Goal: Information Seeking & Learning: Learn about a topic

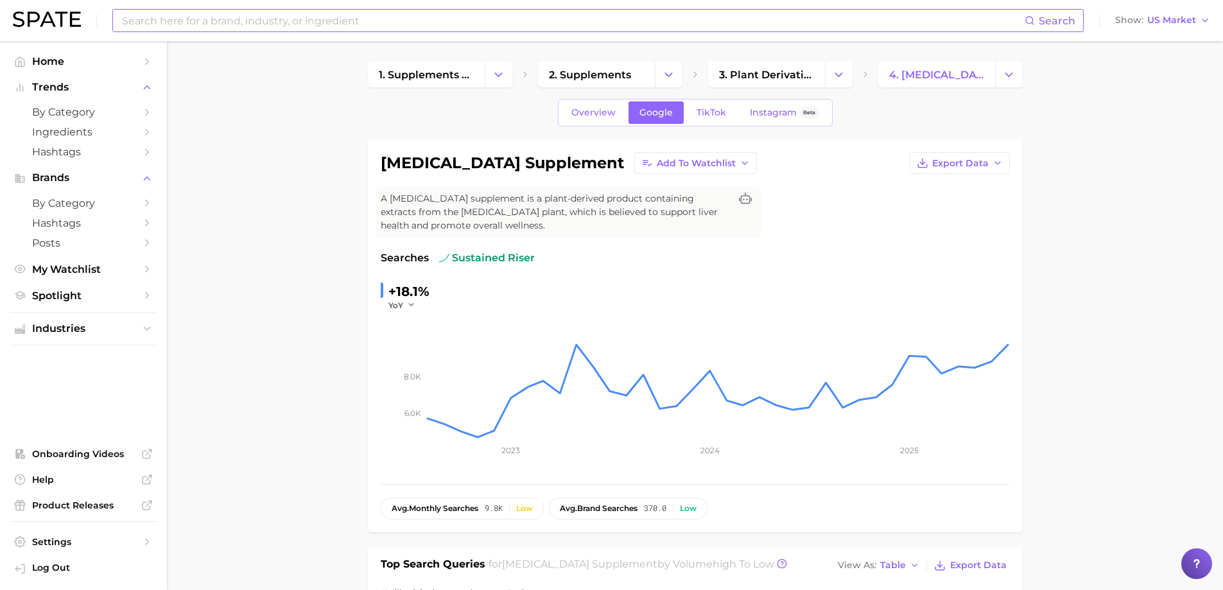
scroll to position [1541, 0]
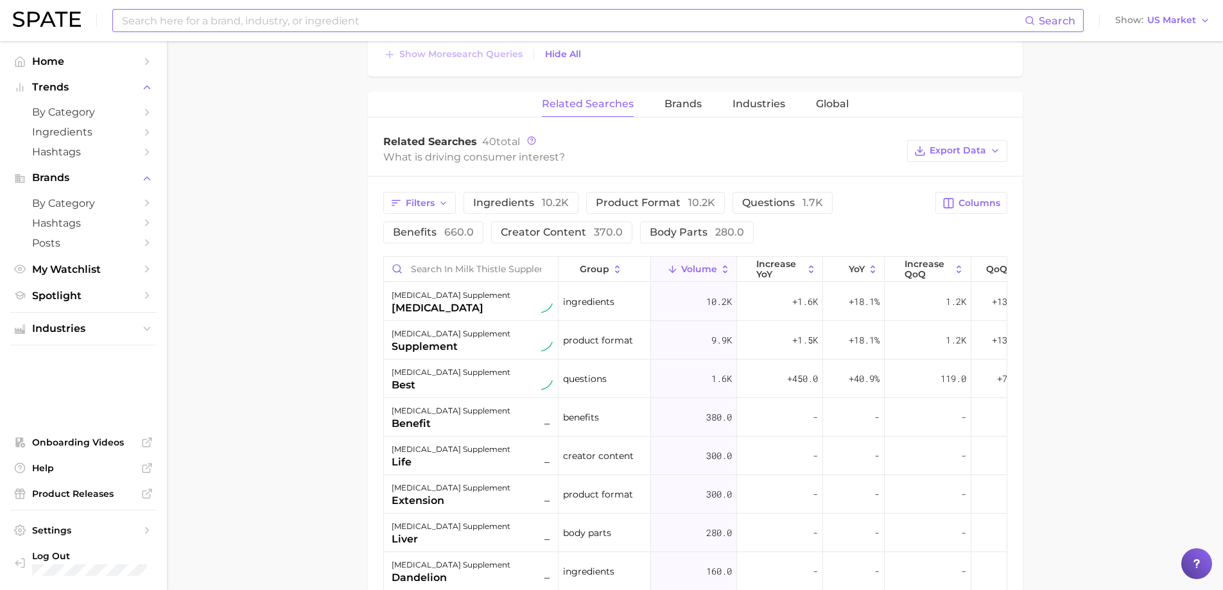
click at [327, 19] on input at bounding box center [573, 21] width 904 height 22
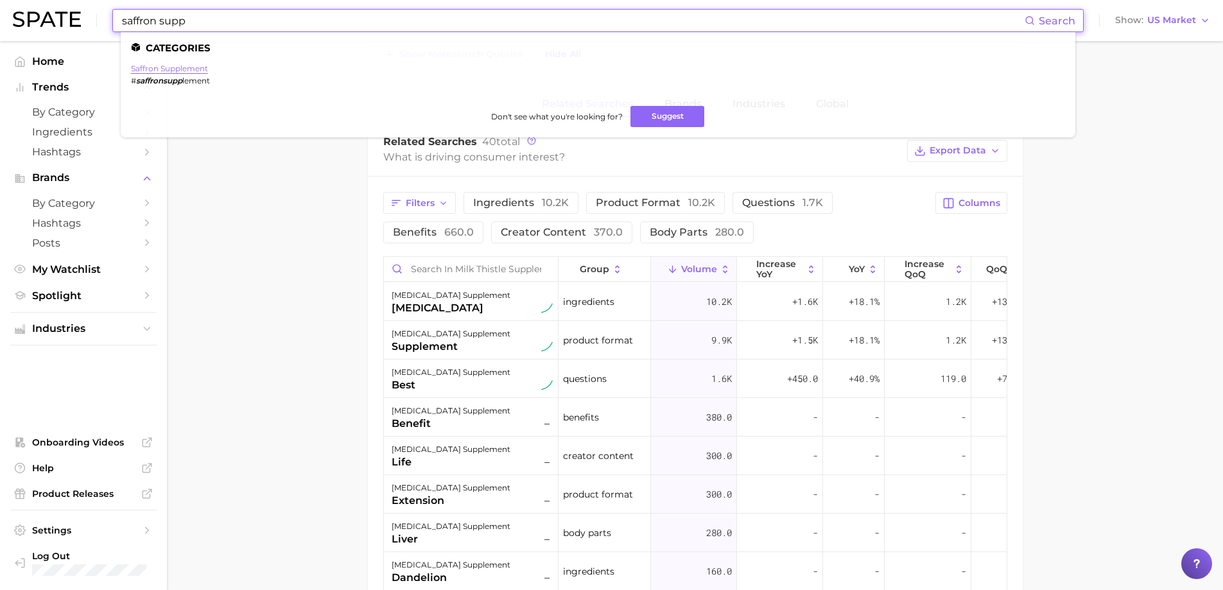
type input "saffron supp"
click at [150, 71] on link "saffron supplement" at bounding box center [169, 69] width 77 height 10
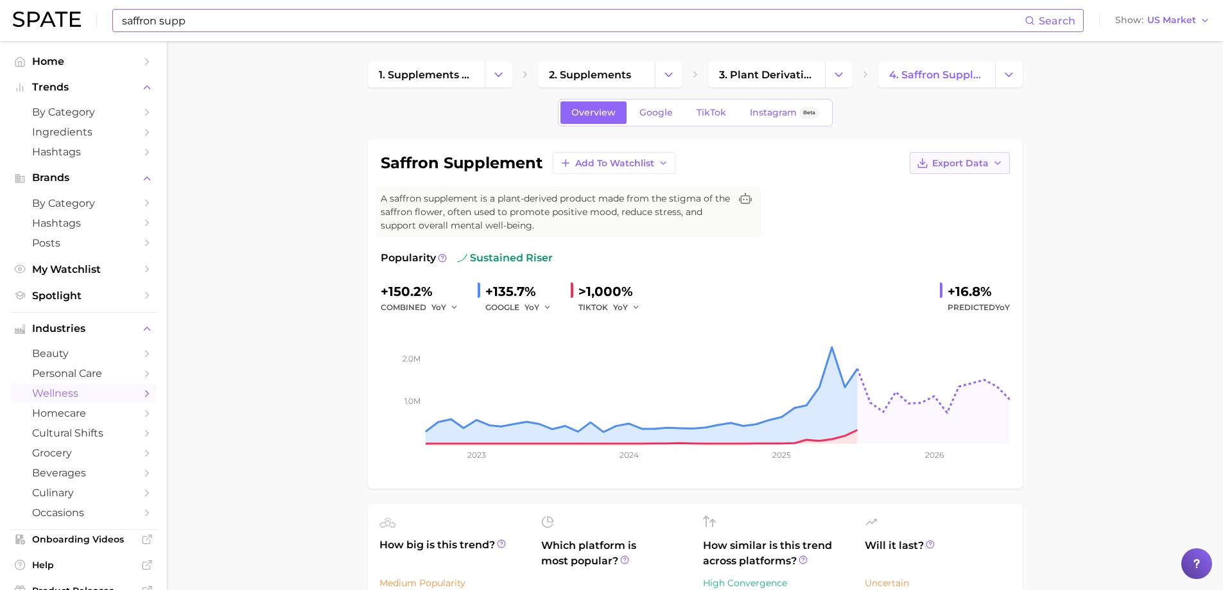
click at [995, 158] on icon "button" at bounding box center [997, 163] width 10 height 10
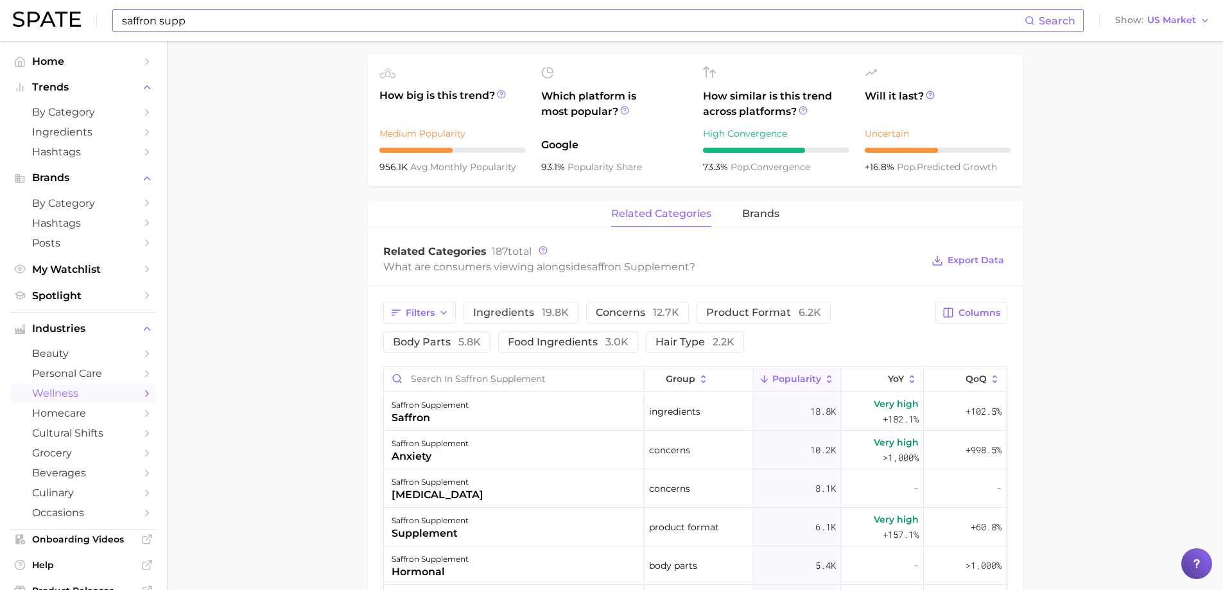
scroll to position [257, 0]
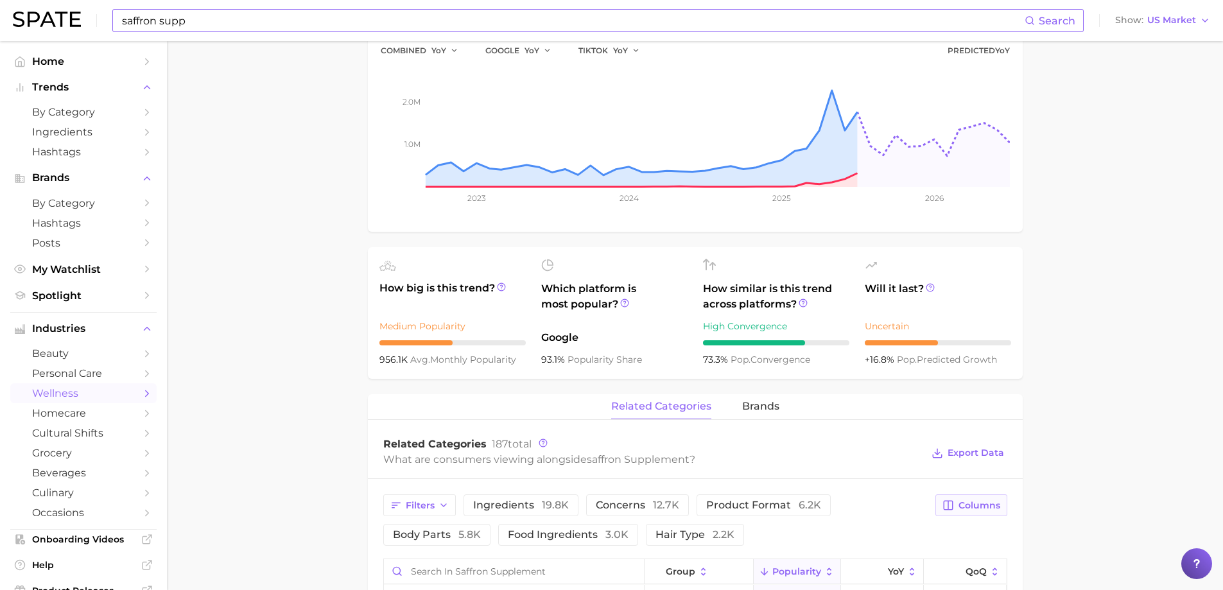
click at [974, 506] on span "Columns" at bounding box center [979, 505] width 42 height 11
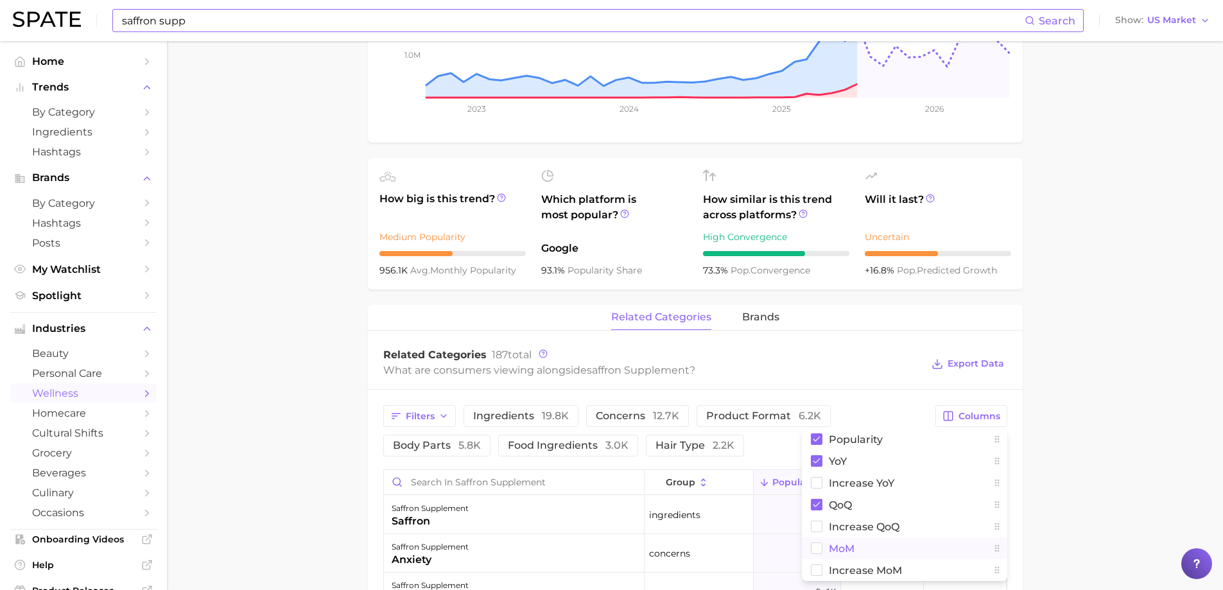
scroll to position [385, 0]
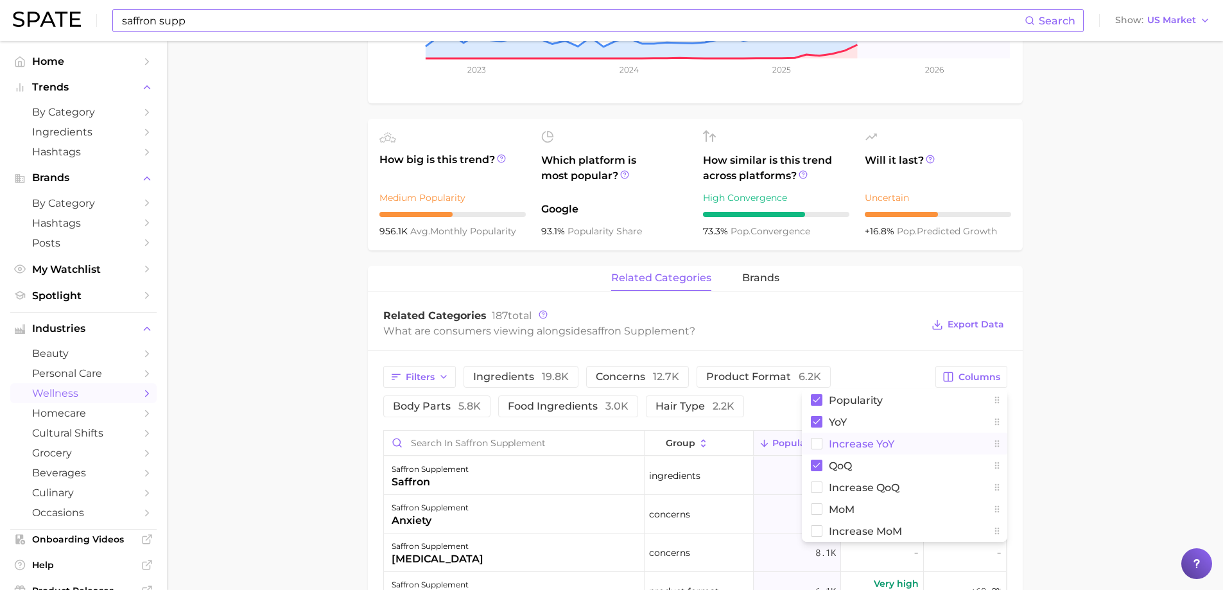
click at [869, 444] on span "Increase YoY" at bounding box center [861, 443] width 65 height 11
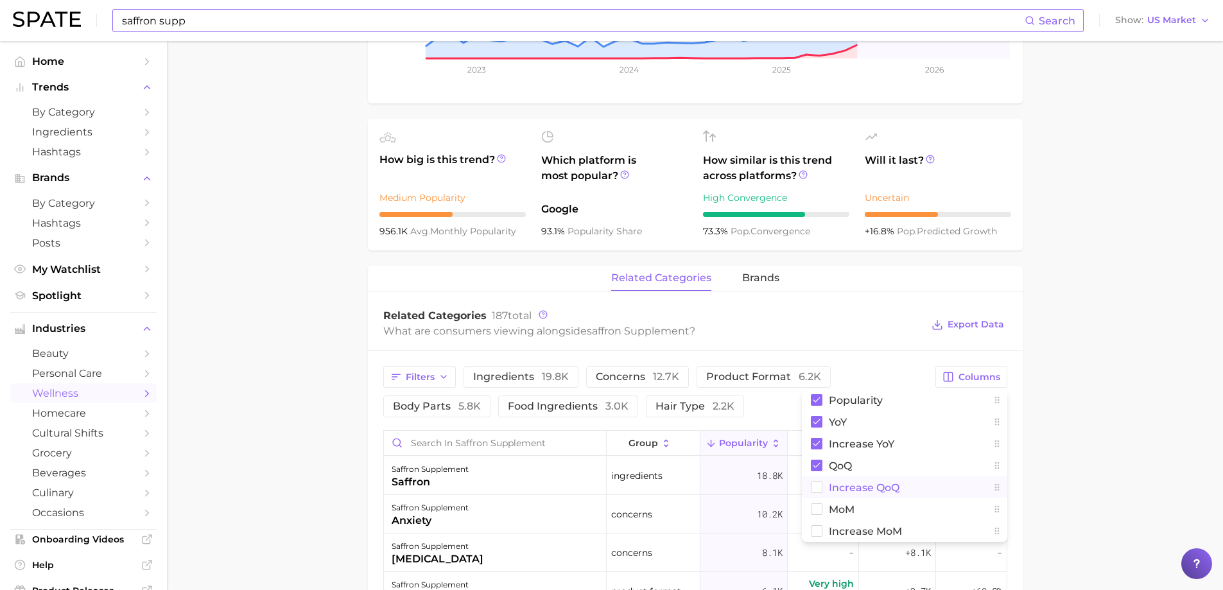
click at [856, 482] on span "Increase QoQ" at bounding box center [864, 487] width 71 height 11
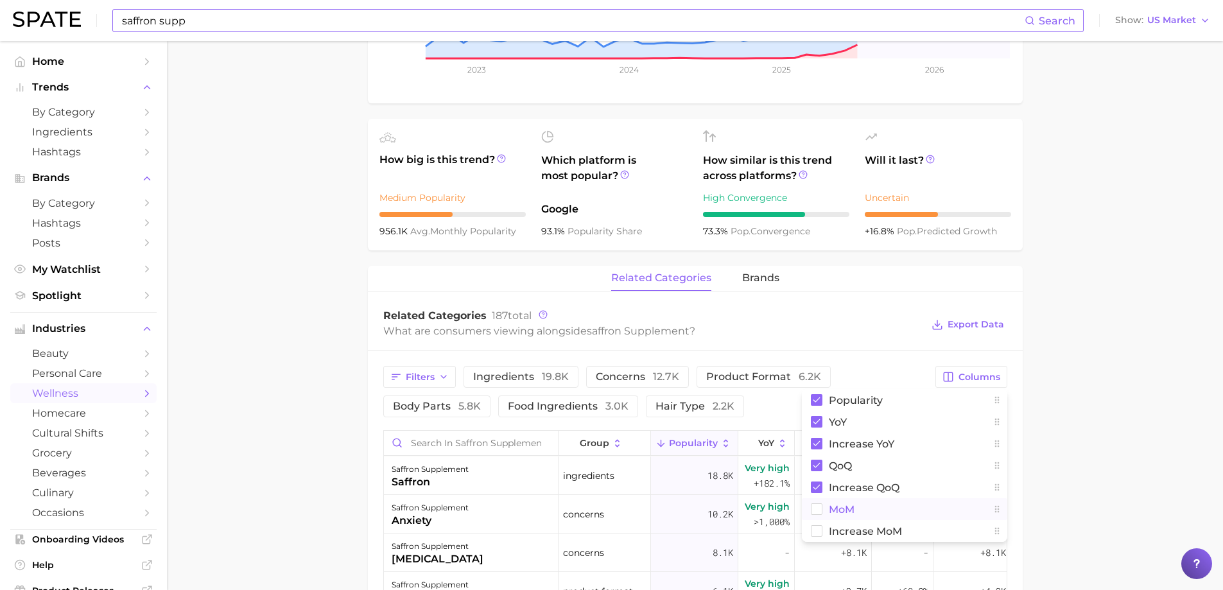
click at [847, 504] on span "MoM" at bounding box center [842, 509] width 26 height 11
click at [856, 531] on span "Increase MoM" at bounding box center [865, 531] width 73 height 11
click at [1092, 483] on main "1. supplements & ingestibles 2. supplements 3. plant derivatives & extracts 4. …" at bounding box center [695, 378] width 1056 height 1444
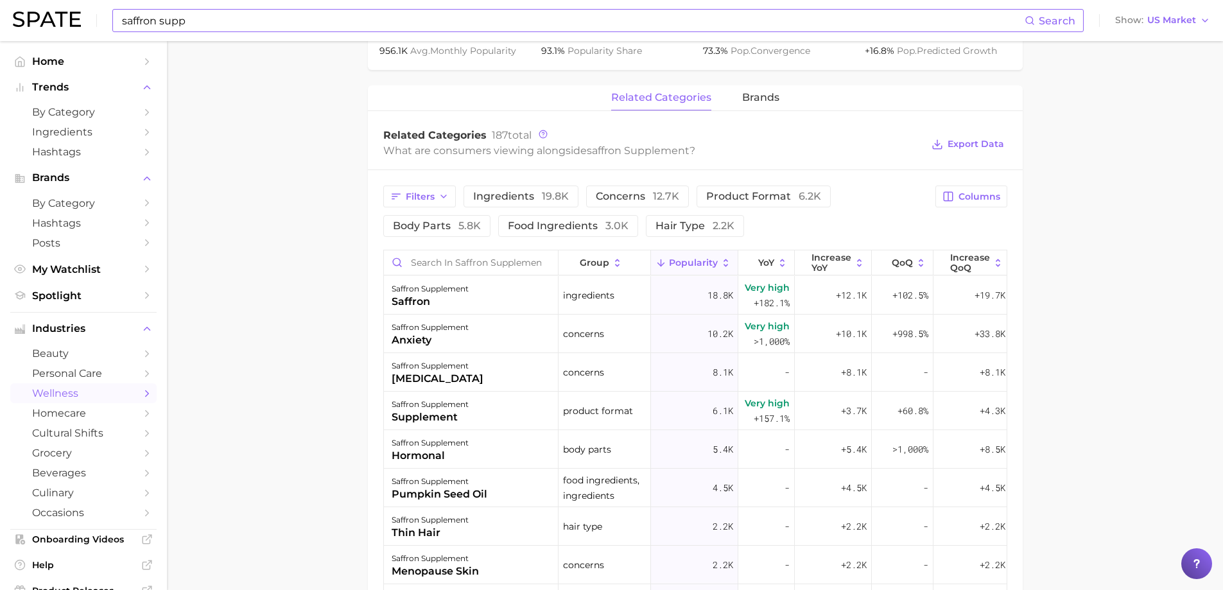
scroll to position [381, 0]
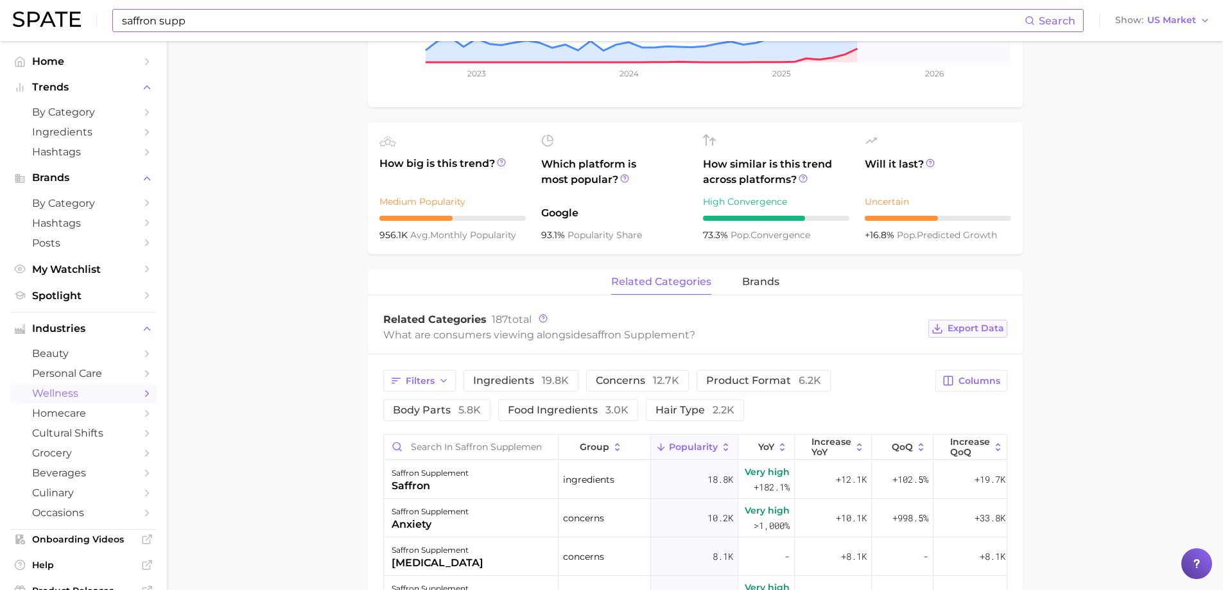
click at [991, 329] on span "Export Data" at bounding box center [975, 328] width 56 height 11
click at [759, 281] on span "brands" at bounding box center [760, 282] width 37 height 12
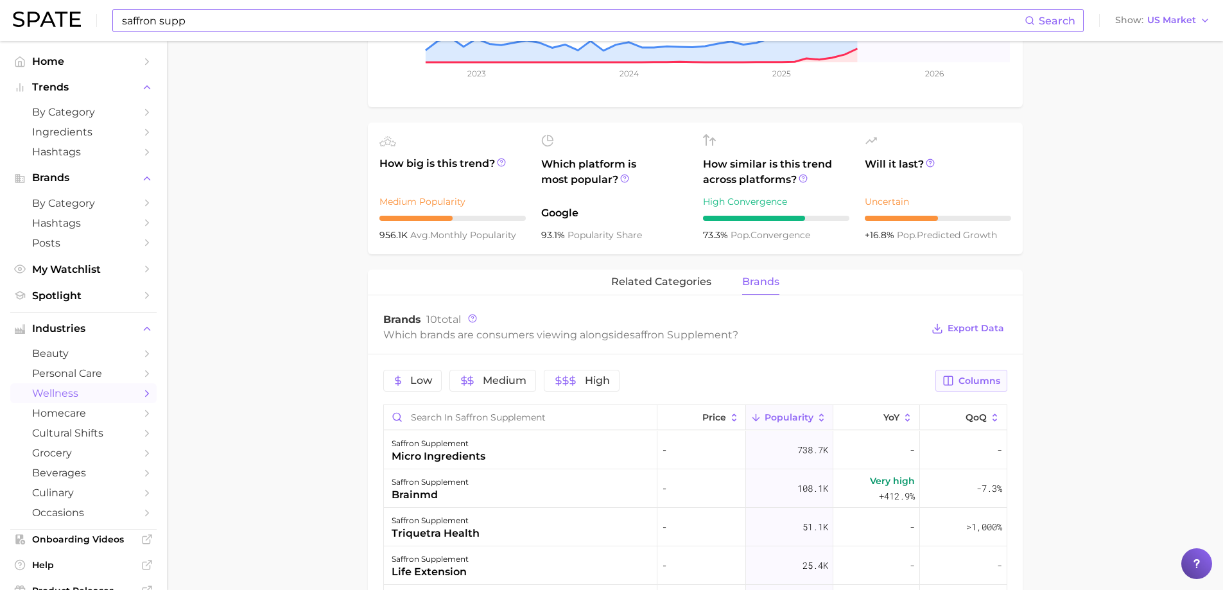
click at [983, 383] on span "Columns" at bounding box center [979, 381] width 42 height 11
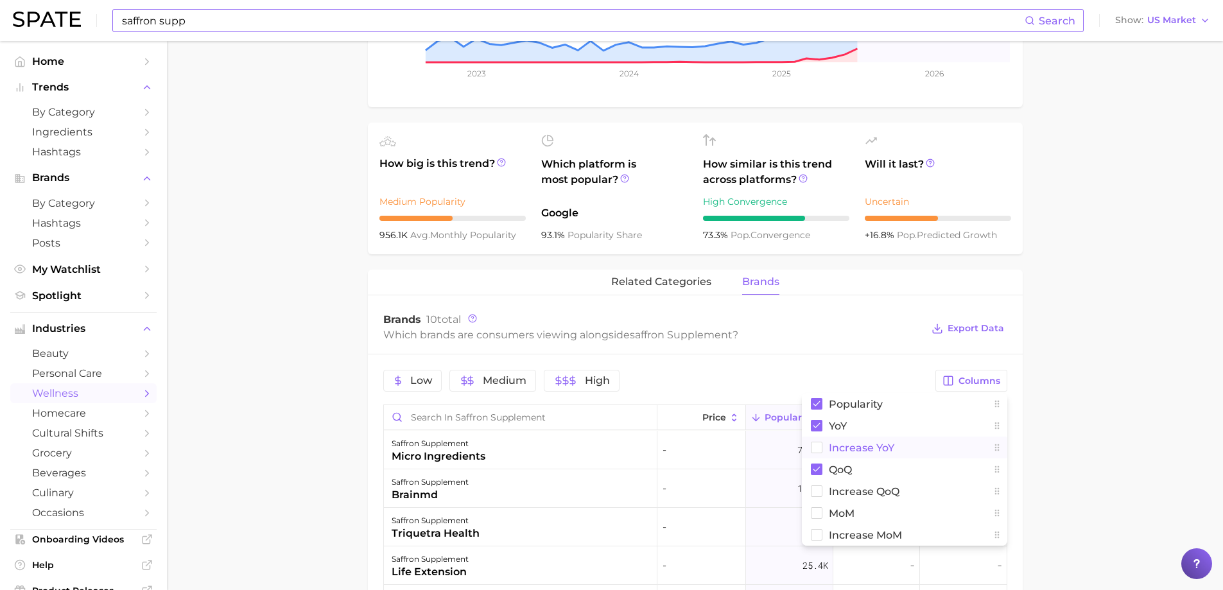
click at [848, 446] on span "Increase YoY" at bounding box center [861, 447] width 65 height 11
click at [839, 492] on span "Increase QoQ" at bounding box center [864, 491] width 71 height 11
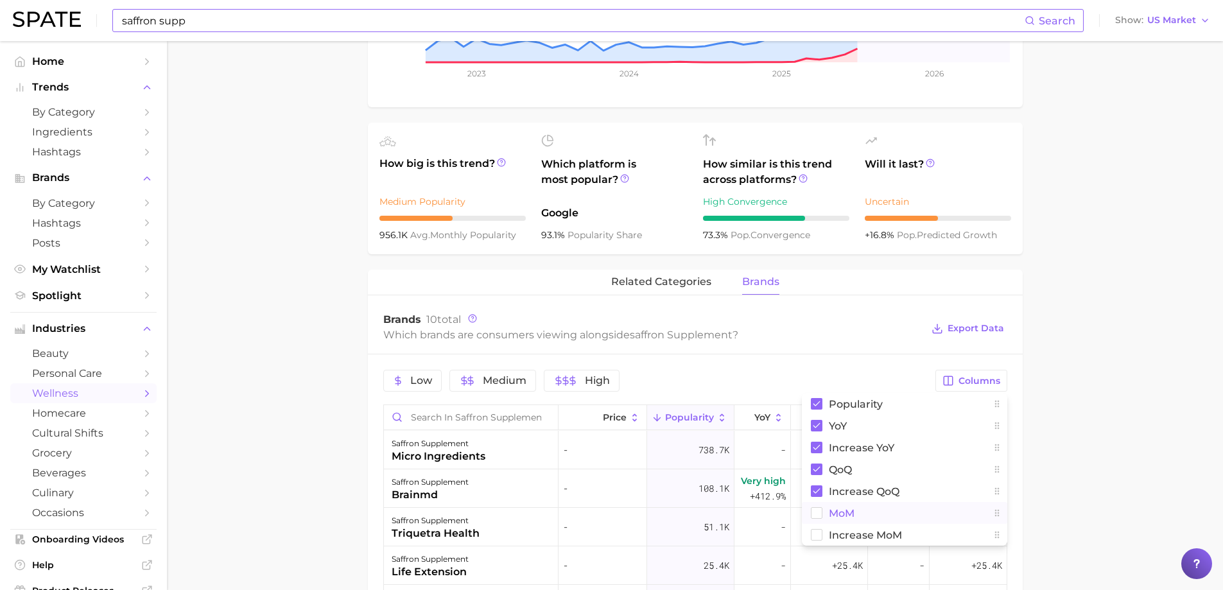
click at [840, 512] on span "MoM" at bounding box center [842, 513] width 26 height 11
click at [869, 539] on span "Increase MoM" at bounding box center [865, 535] width 73 height 11
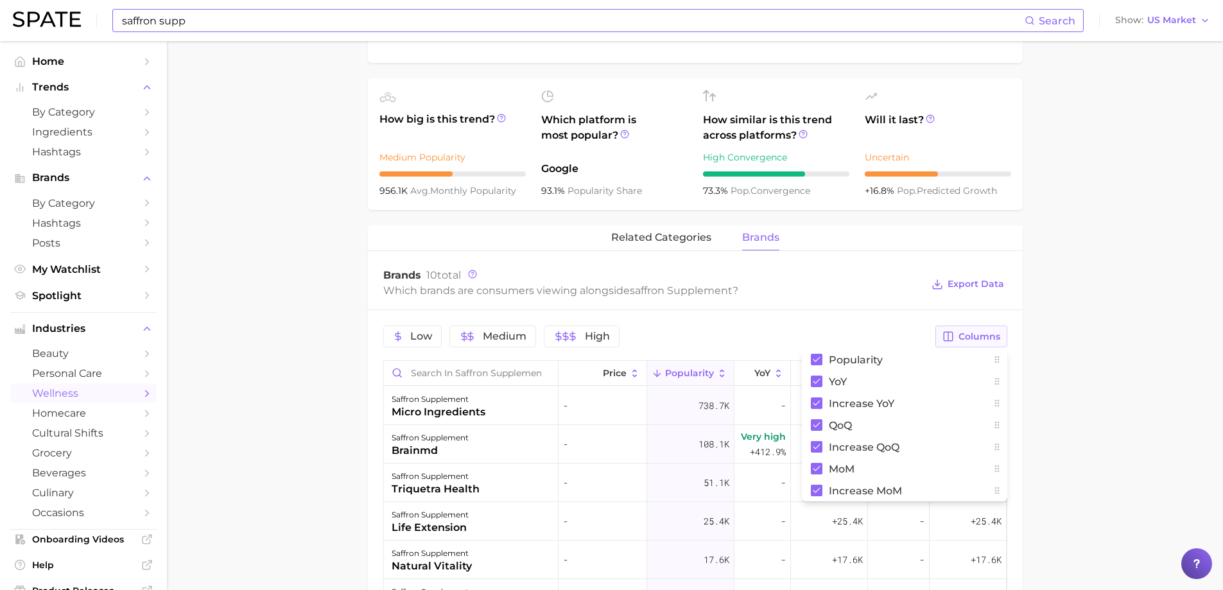
scroll to position [510, 0]
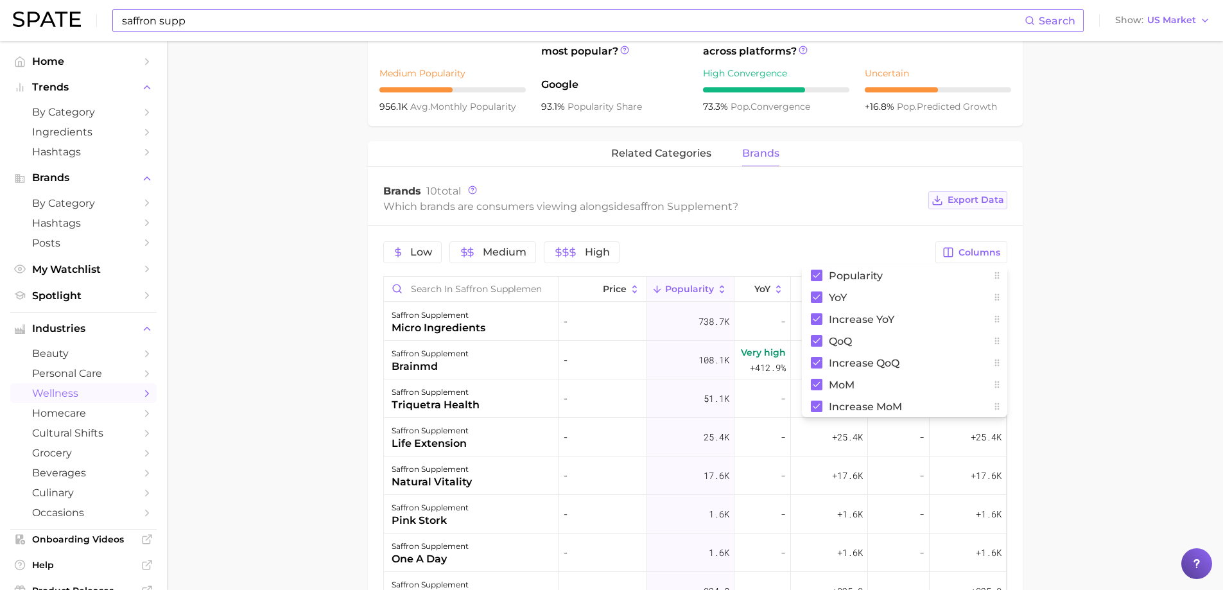
click at [987, 207] on button "Export Data" at bounding box center [967, 200] width 78 height 18
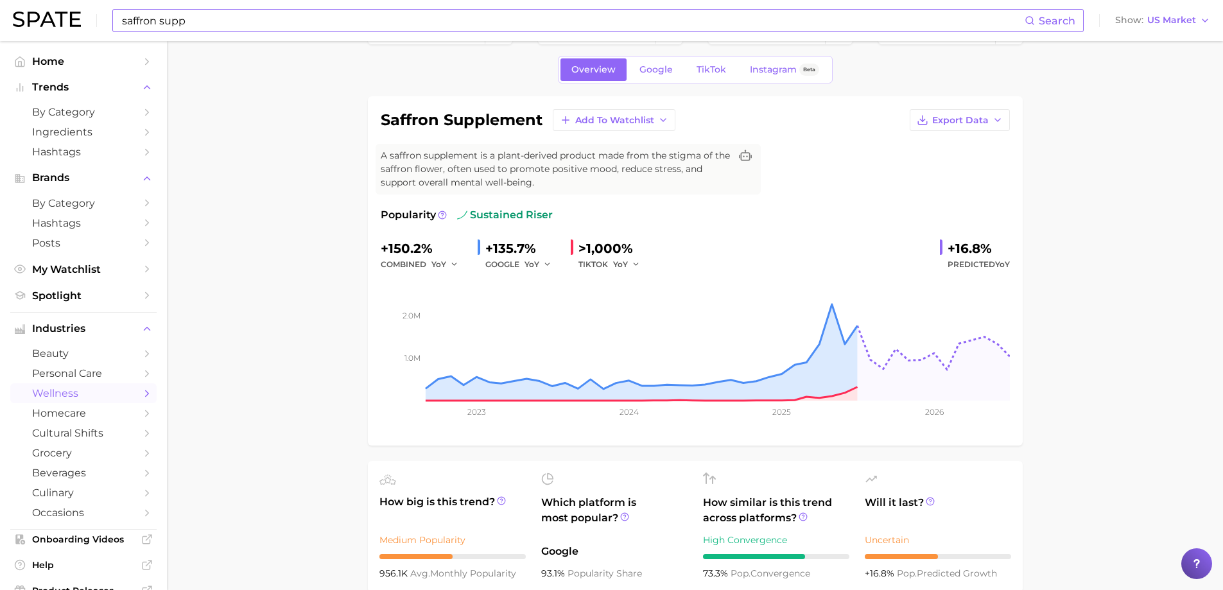
scroll to position [64, 0]
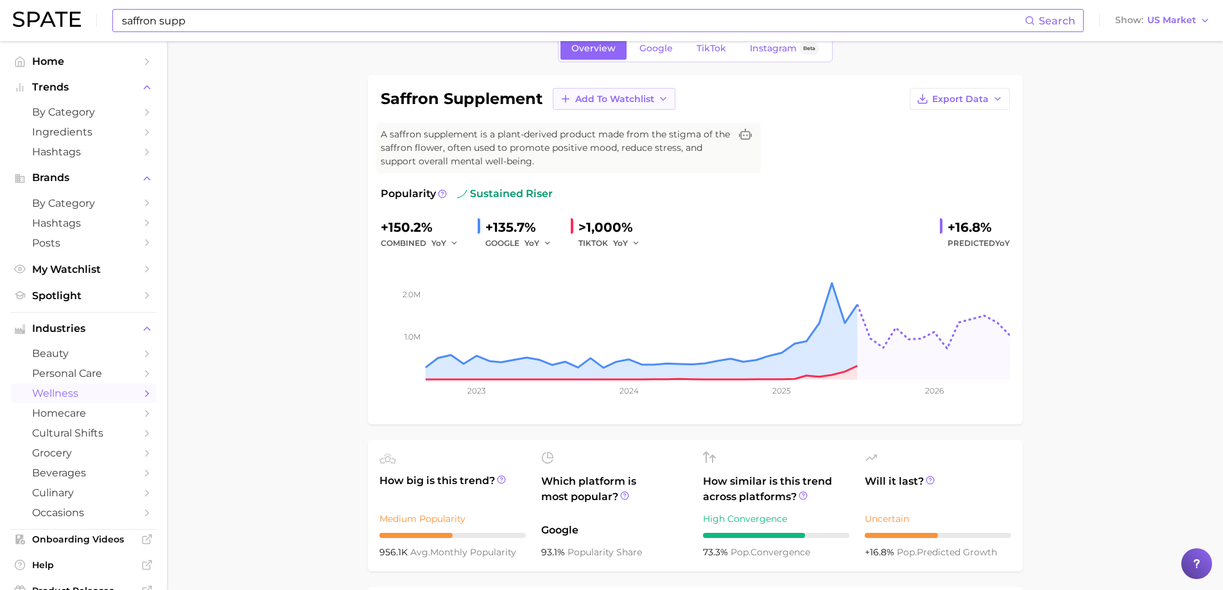
click at [643, 103] on span "Add to Watchlist" at bounding box center [614, 99] width 79 height 11
click at [594, 146] on span "[MEDICAL_DATA]" at bounding box center [615, 146] width 80 height 11
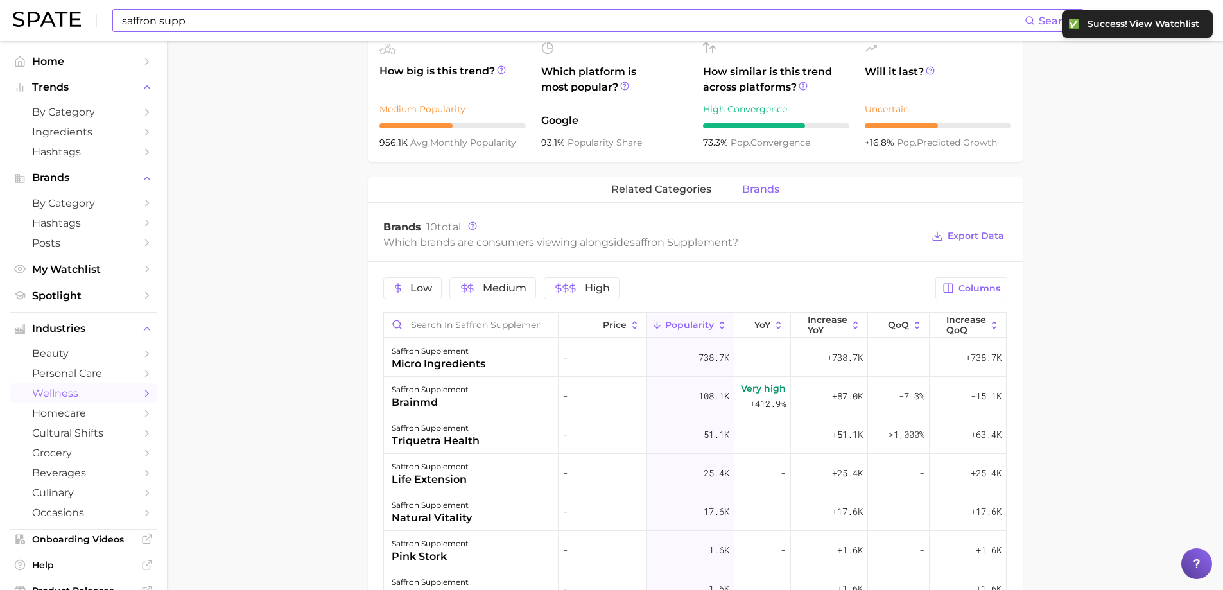
scroll to position [440, 0]
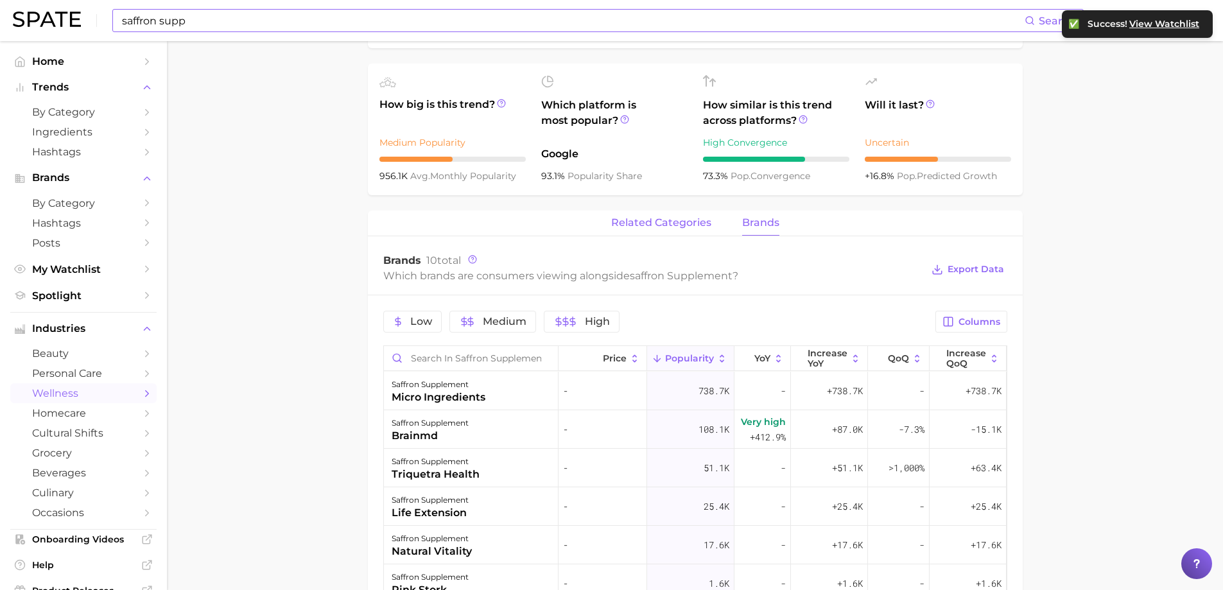
click at [649, 214] on button "related categories" at bounding box center [661, 223] width 100 height 25
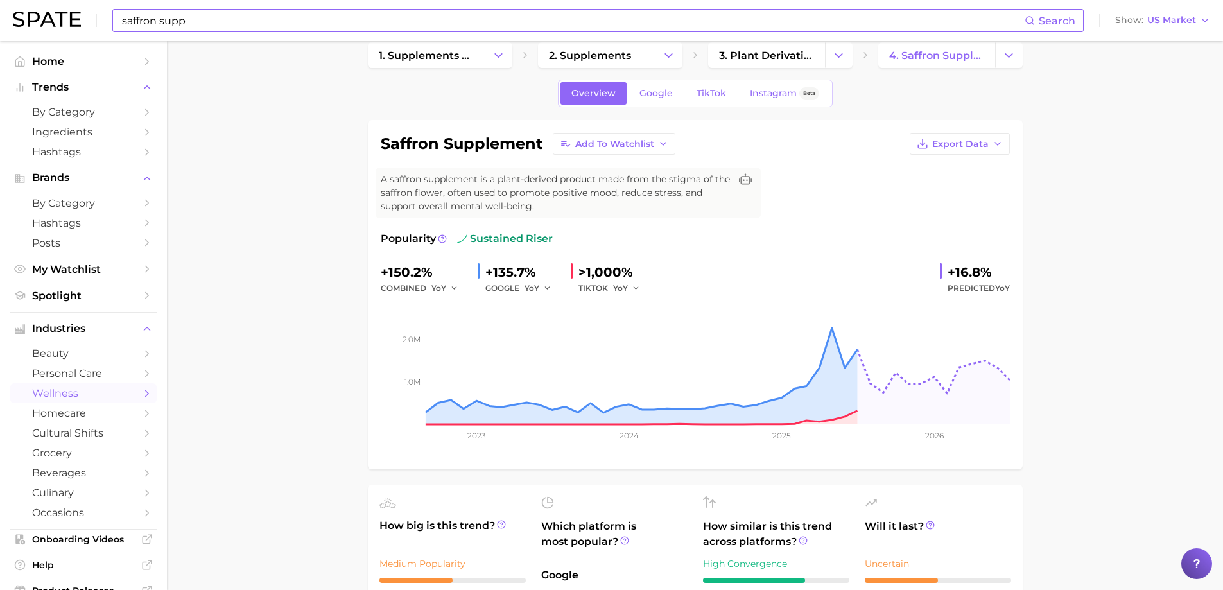
scroll to position [0, 0]
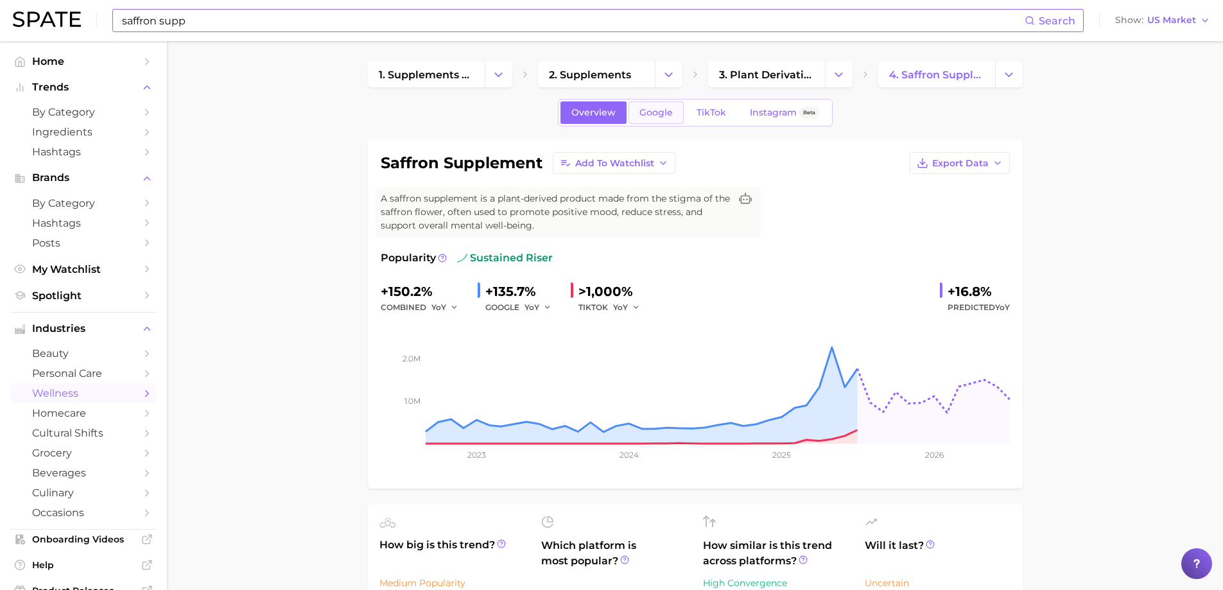
click at [652, 105] on link "Google" at bounding box center [655, 112] width 55 height 22
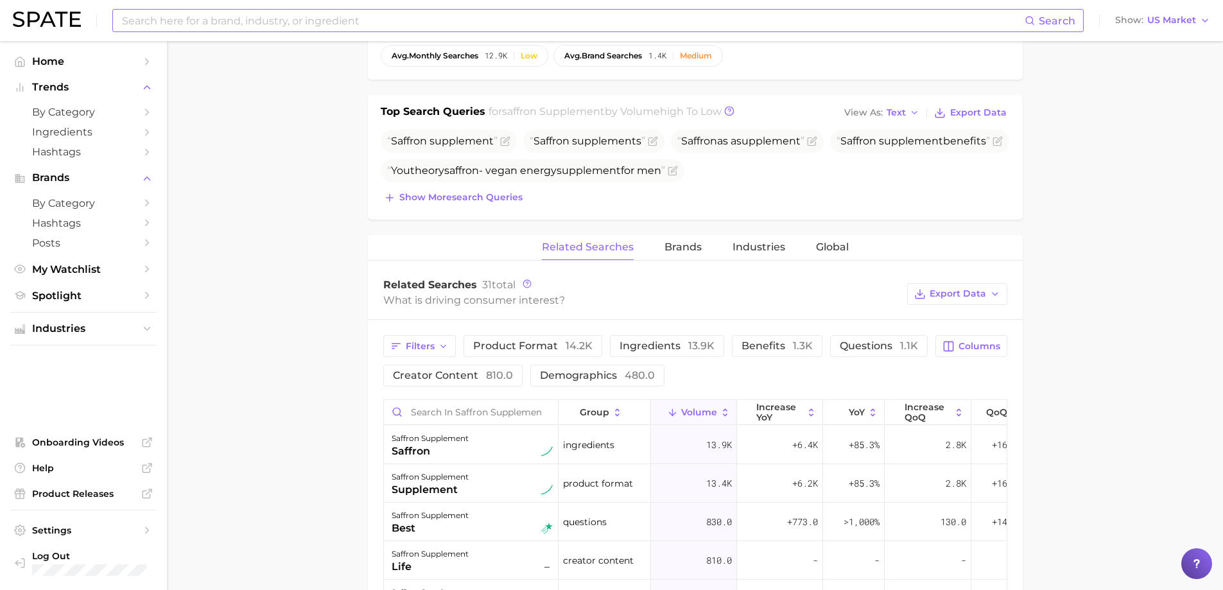
scroll to position [449, 0]
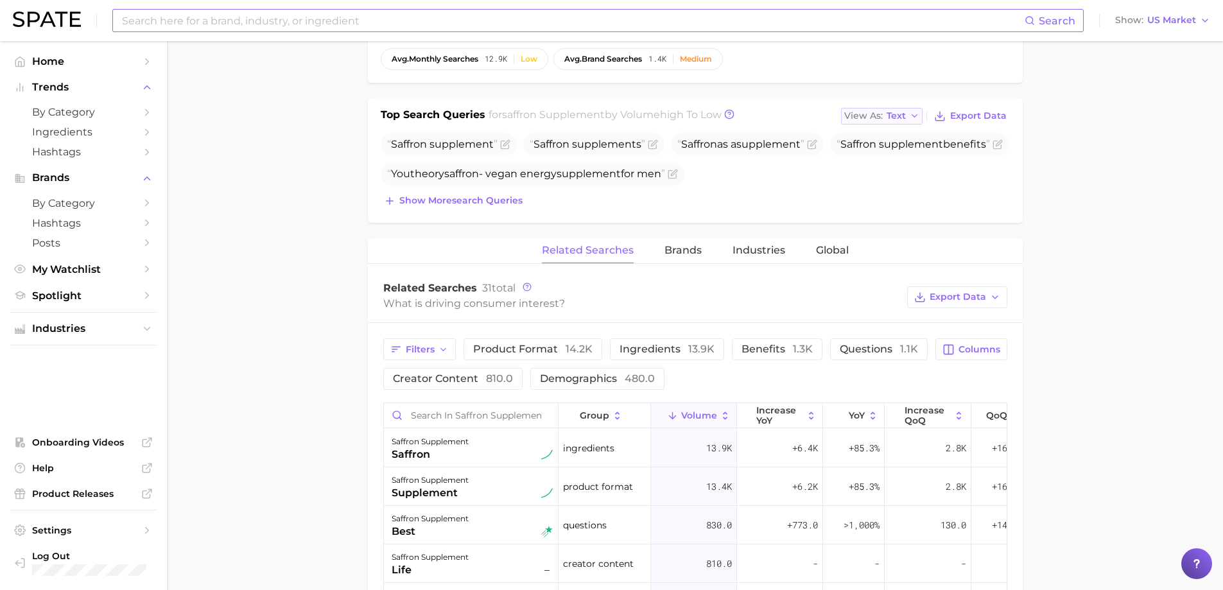
click at [905, 116] on span "Text" at bounding box center [895, 115] width 19 height 7
click at [898, 157] on button "Table" at bounding box center [911, 160] width 141 height 23
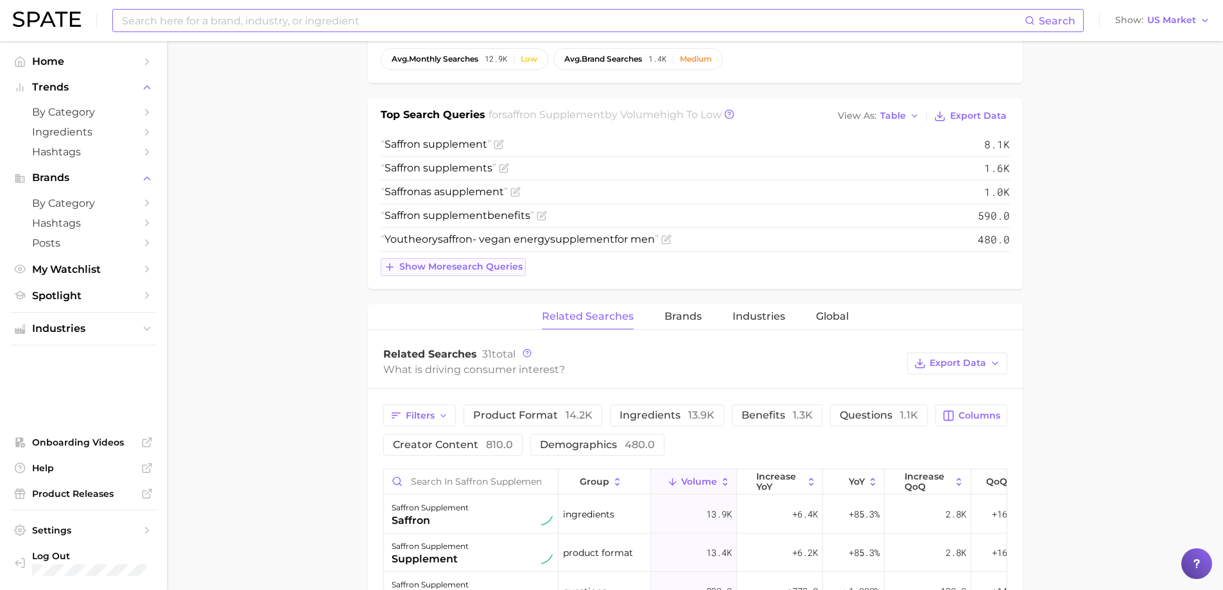
click at [423, 267] on span "Show more search queries" at bounding box center [460, 266] width 123 height 11
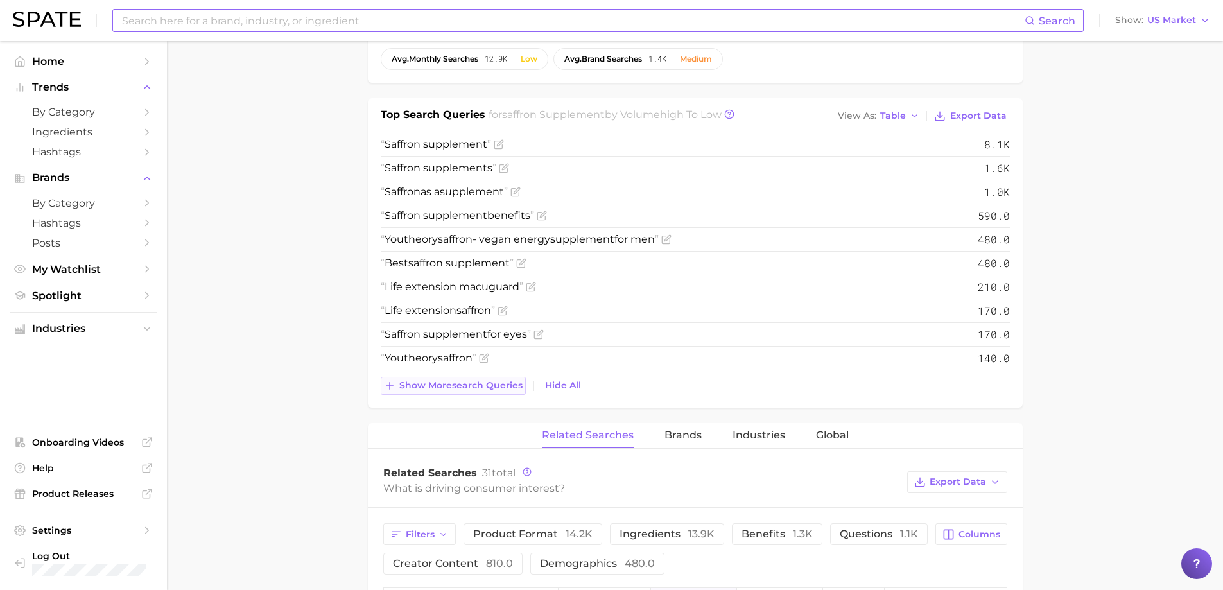
click at [449, 384] on span "Show more search queries" at bounding box center [460, 385] width 123 height 11
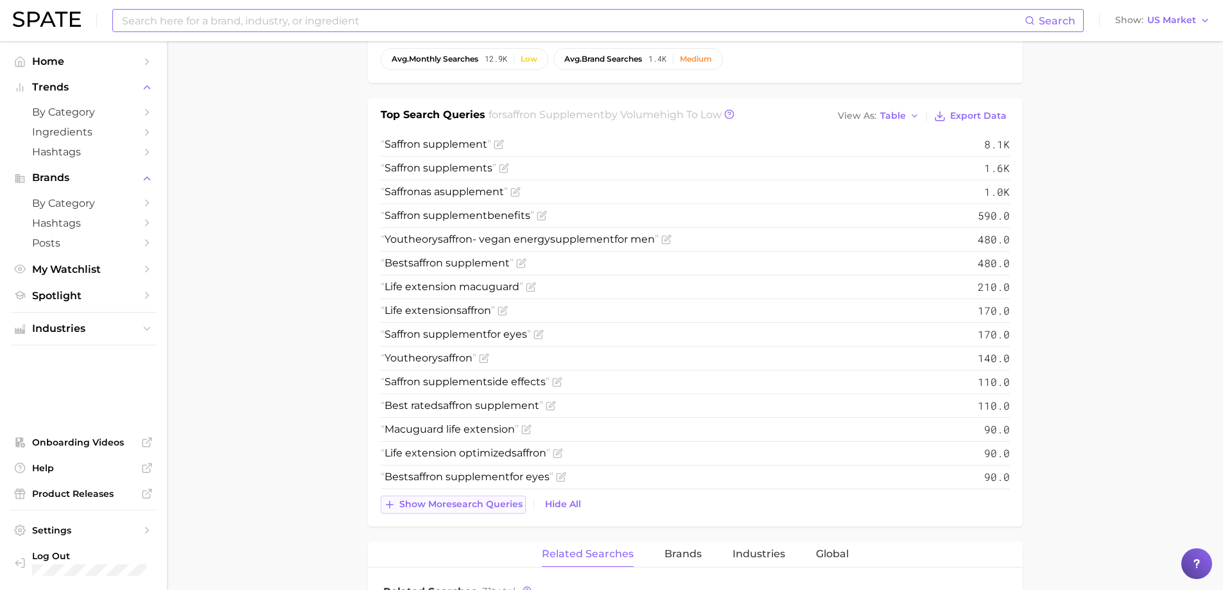
click at [440, 501] on span "Show more search queries" at bounding box center [460, 504] width 123 height 11
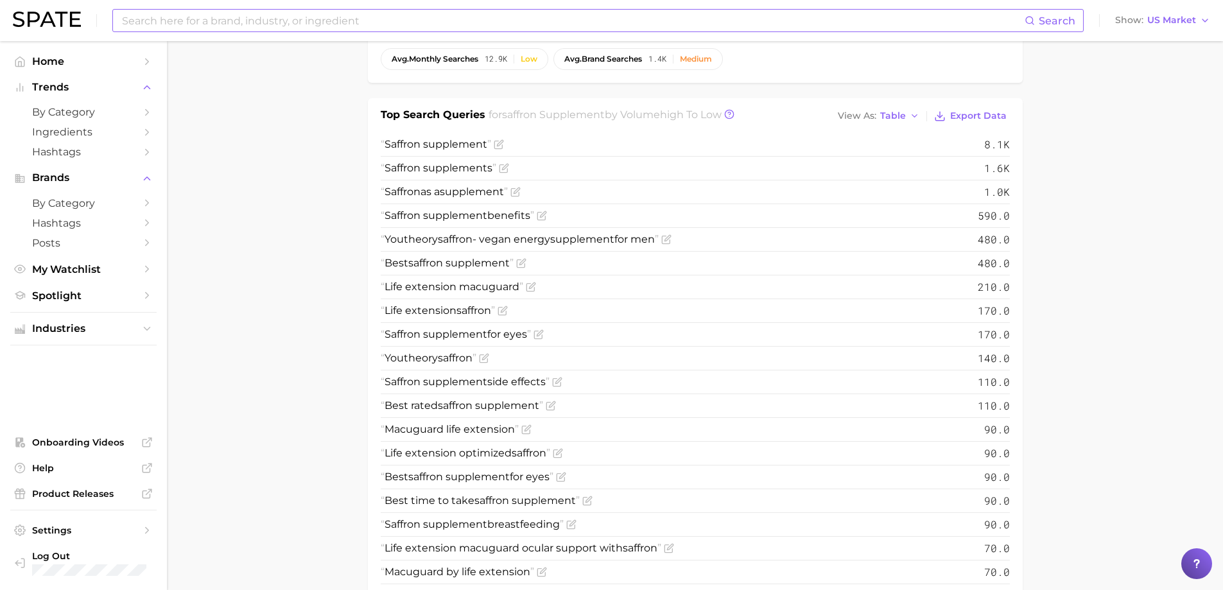
scroll to position [706, 0]
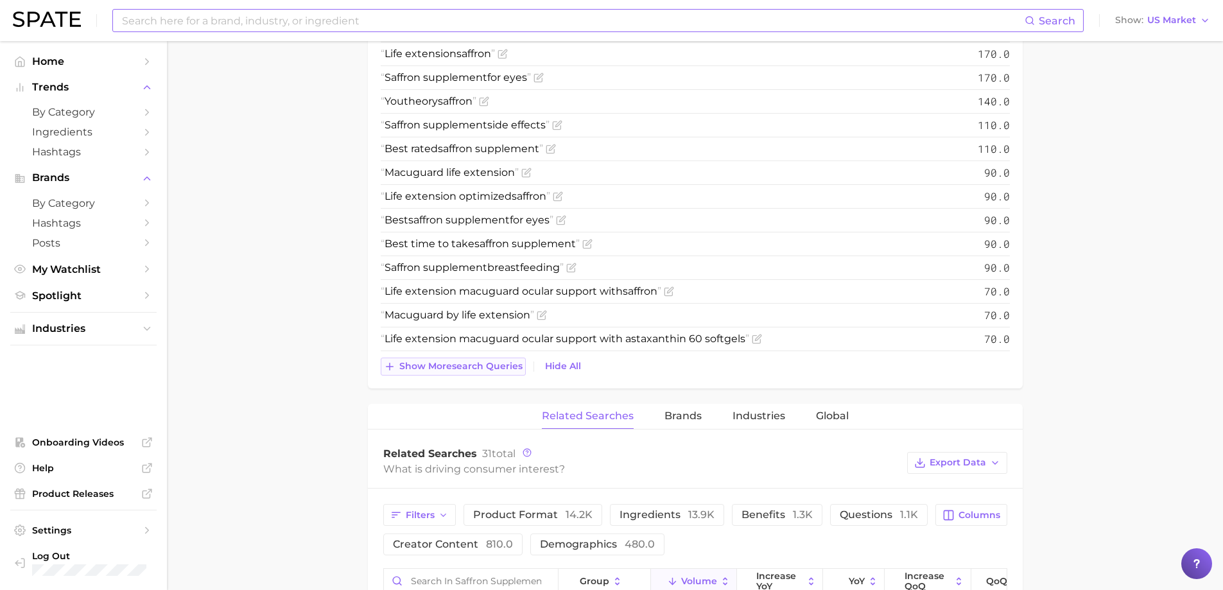
click at [473, 366] on span "Show more search queries" at bounding box center [460, 366] width 123 height 11
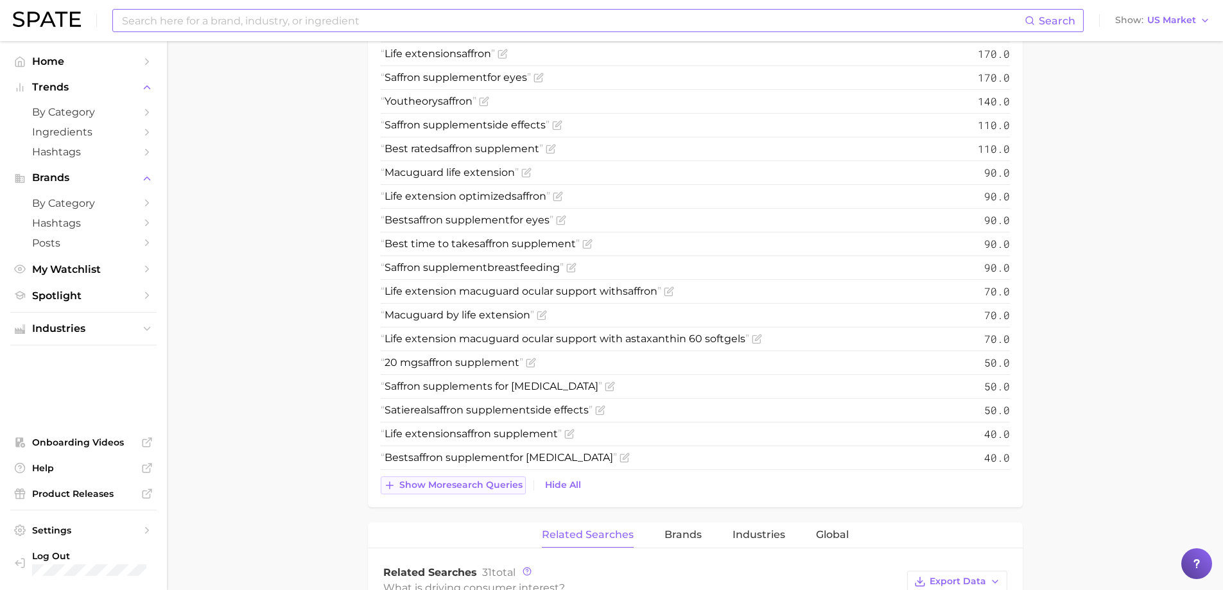
click at [467, 482] on span "Show more search queries" at bounding box center [460, 485] width 123 height 11
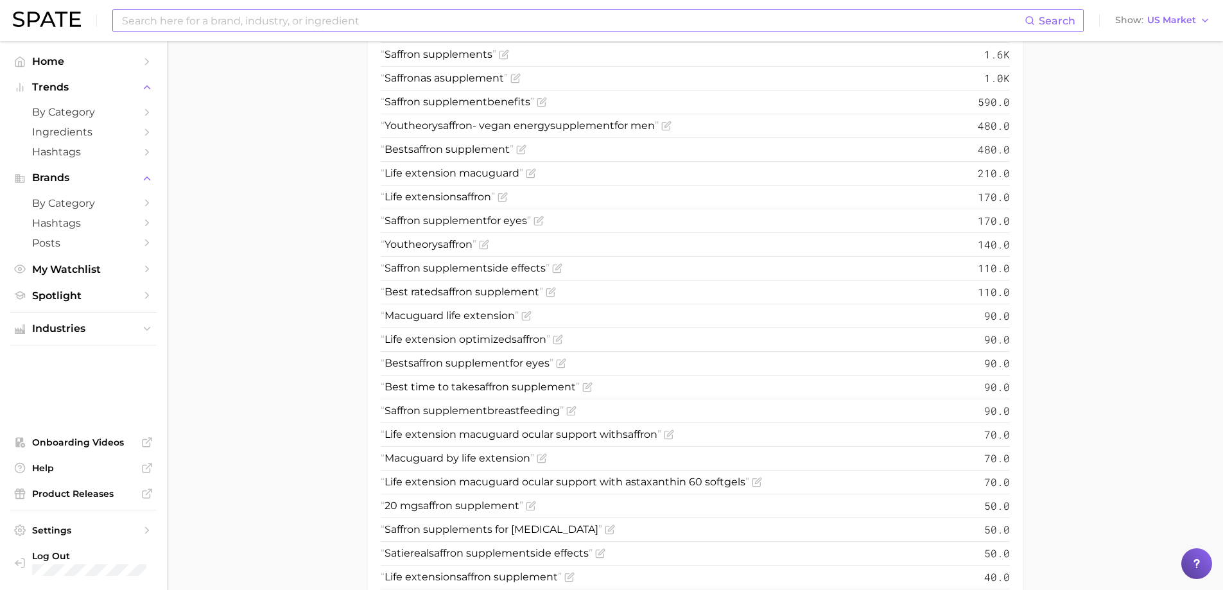
scroll to position [385, 0]
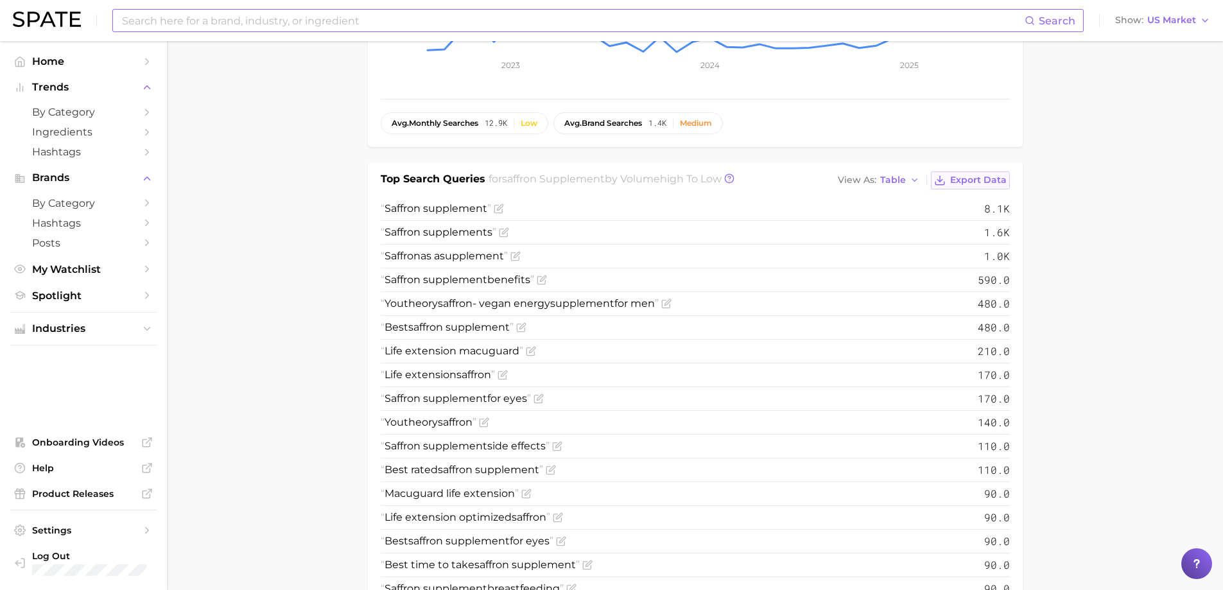
click at [987, 177] on span "Export Data" at bounding box center [978, 180] width 56 height 11
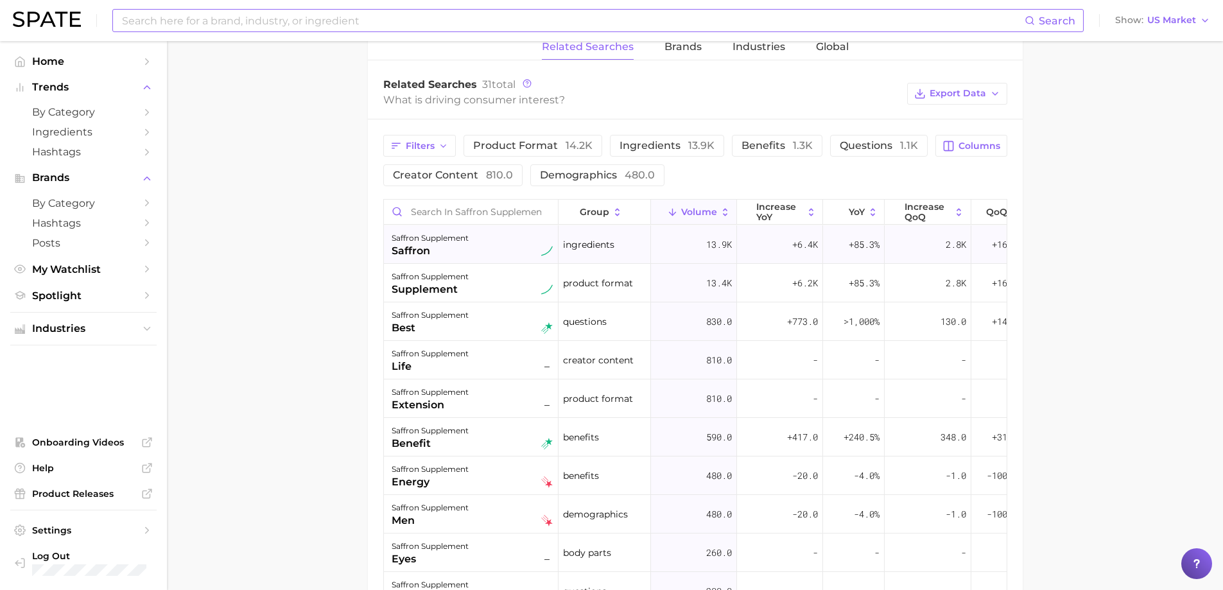
scroll to position [1220, 0]
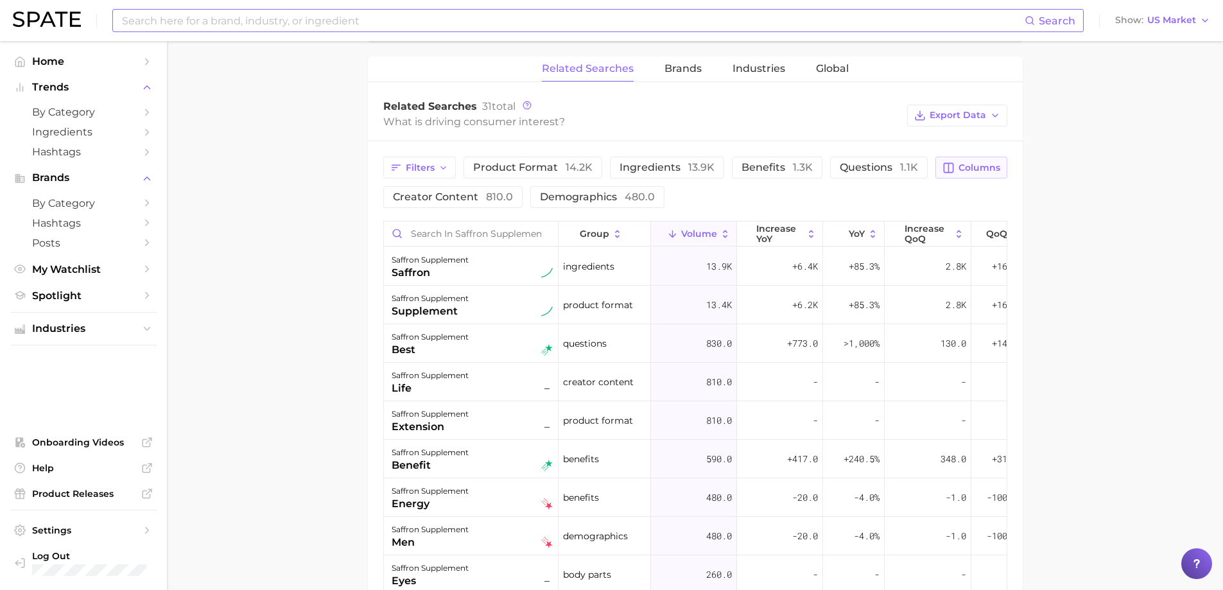
click at [956, 169] on button "Columns" at bounding box center [970, 168] width 71 height 22
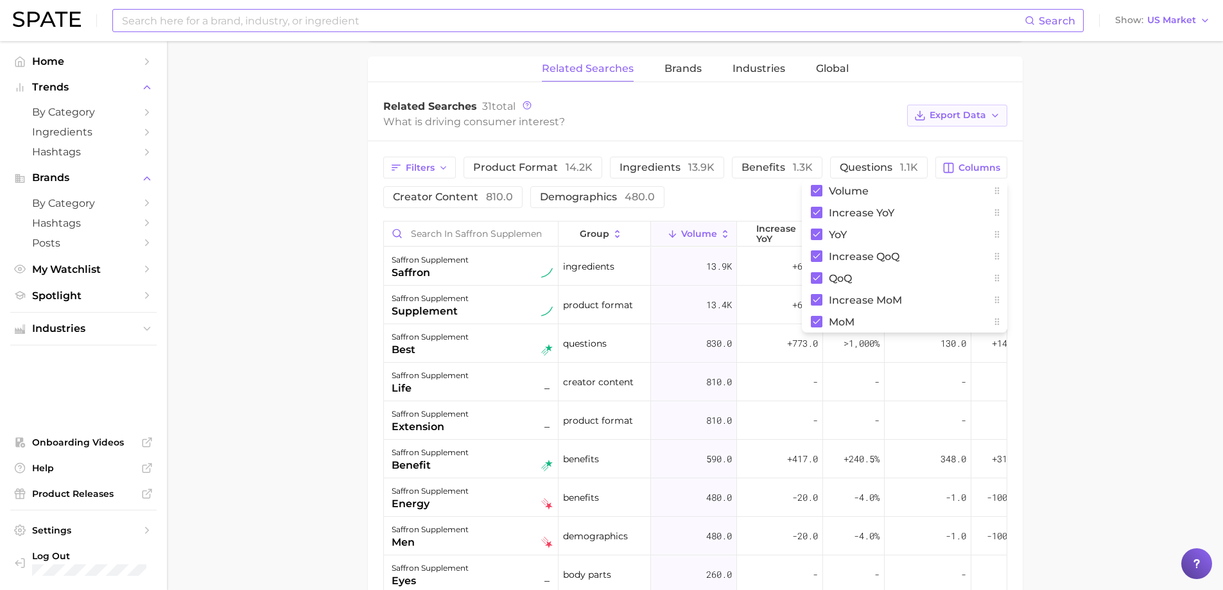
click at [981, 111] on span "Export Data" at bounding box center [958, 115] width 56 height 11
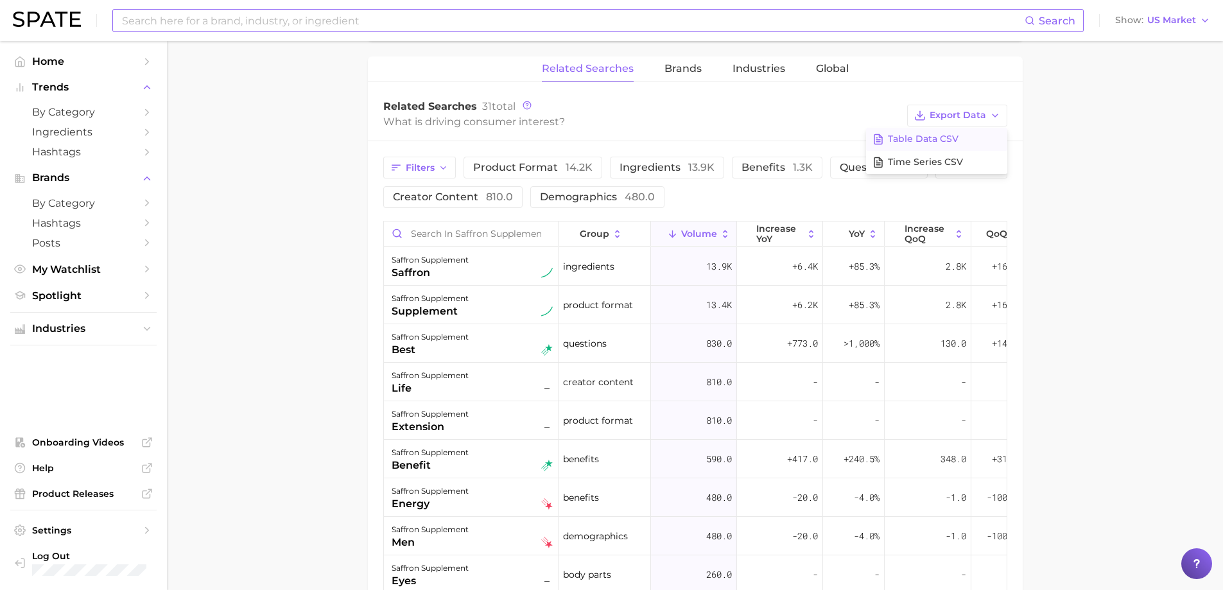
click at [956, 135] on span "Table Data CSV" at bounding box center [923, 139] width 71 height 11
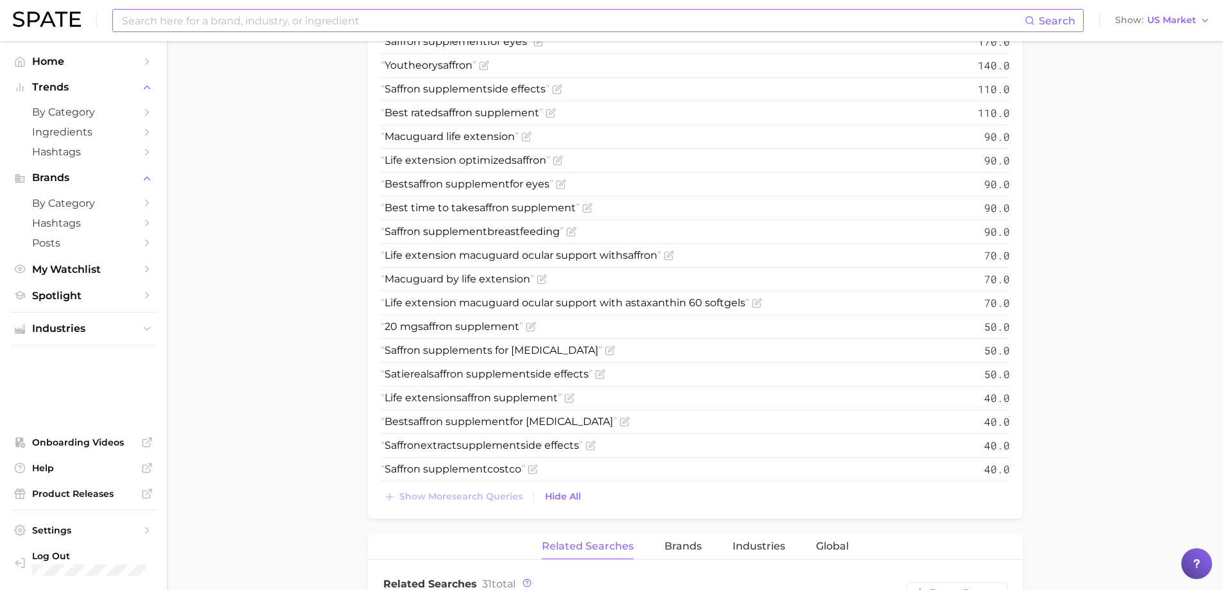
scroll to position [899, 0]
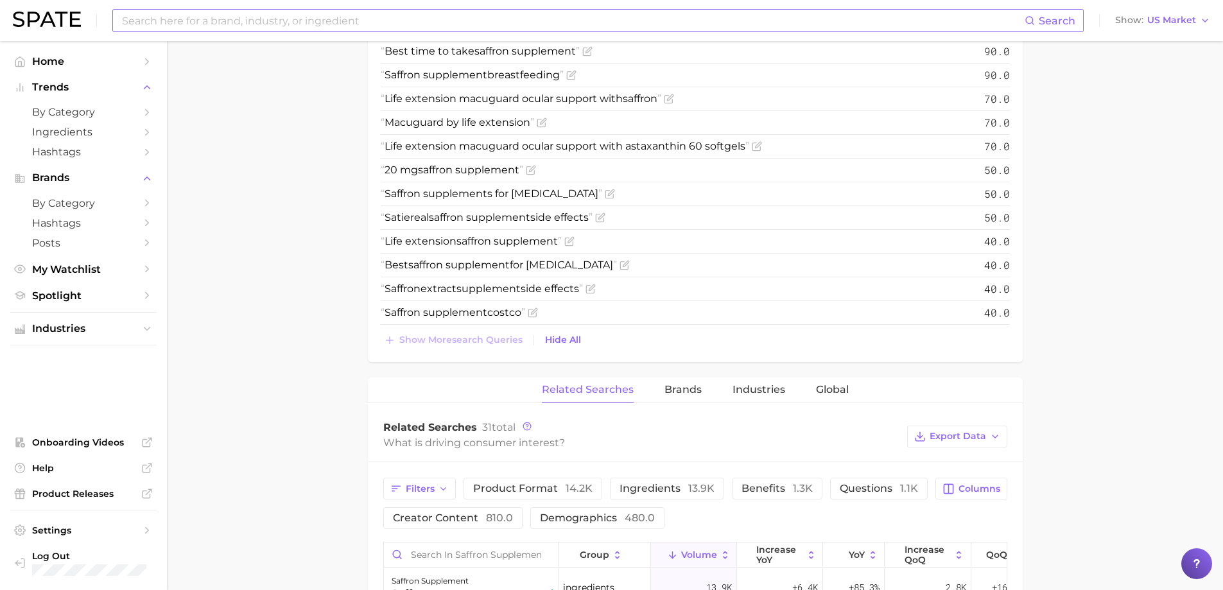
click at [688, 392] on span "Brands" at bounding box center [682, 390] width 37 height 12
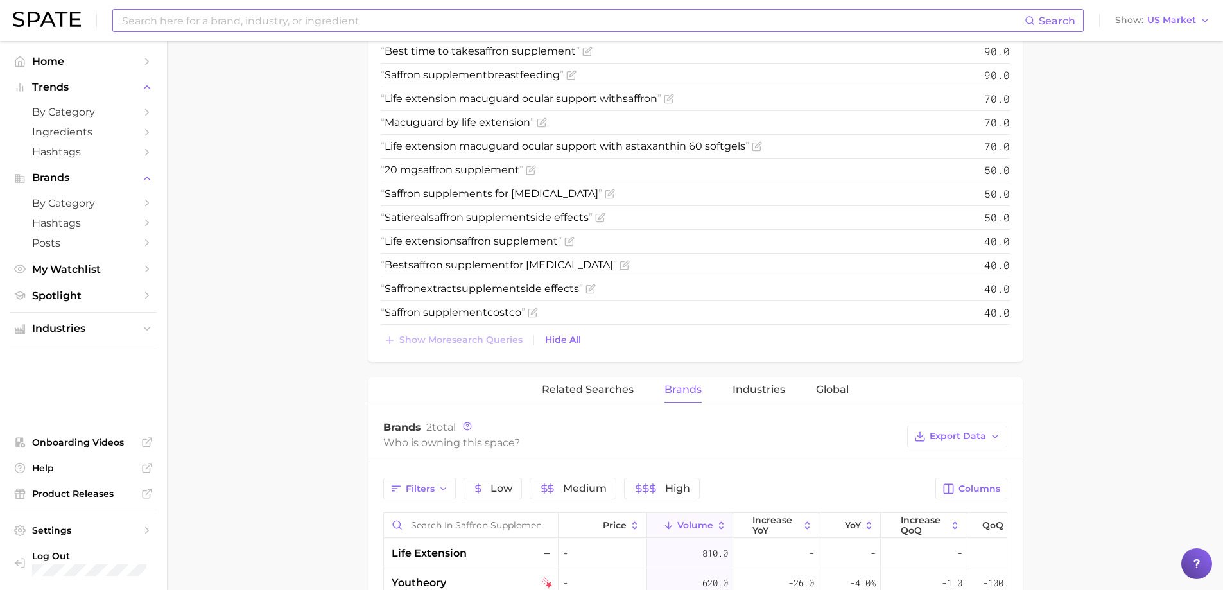
scroll to position [1091, 0]
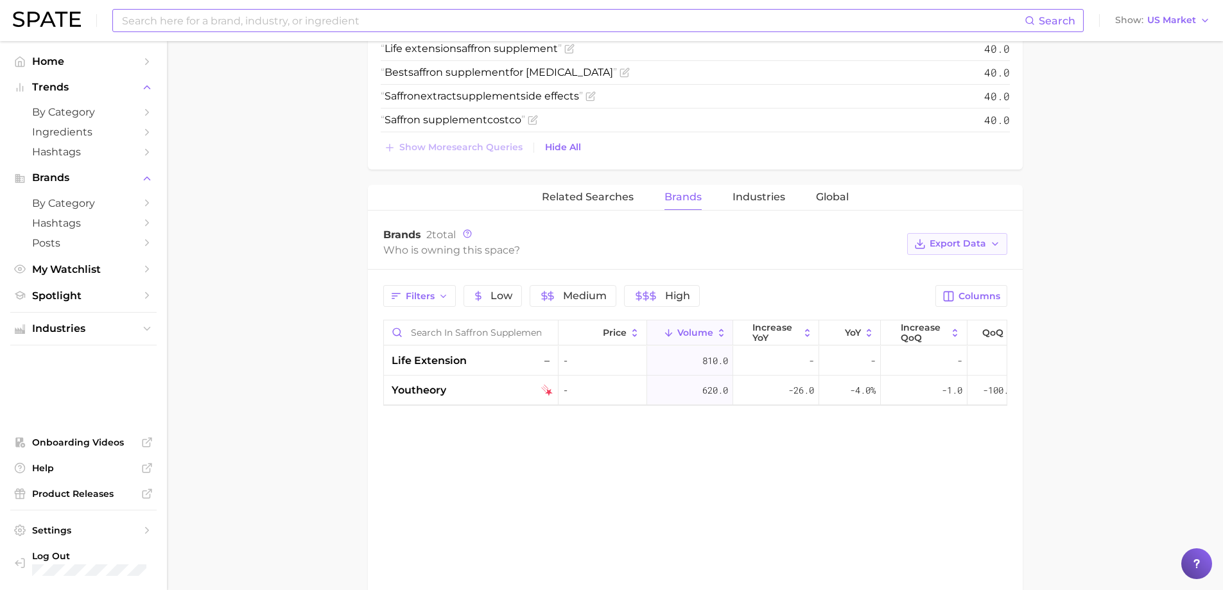
click at [987, 240] on button "Export Data" at bounding box center [957, 244] width 100 height 22
click at [948, 265] on span "Table Data CSV" at bounding box center [923, 267] width 71 height 11
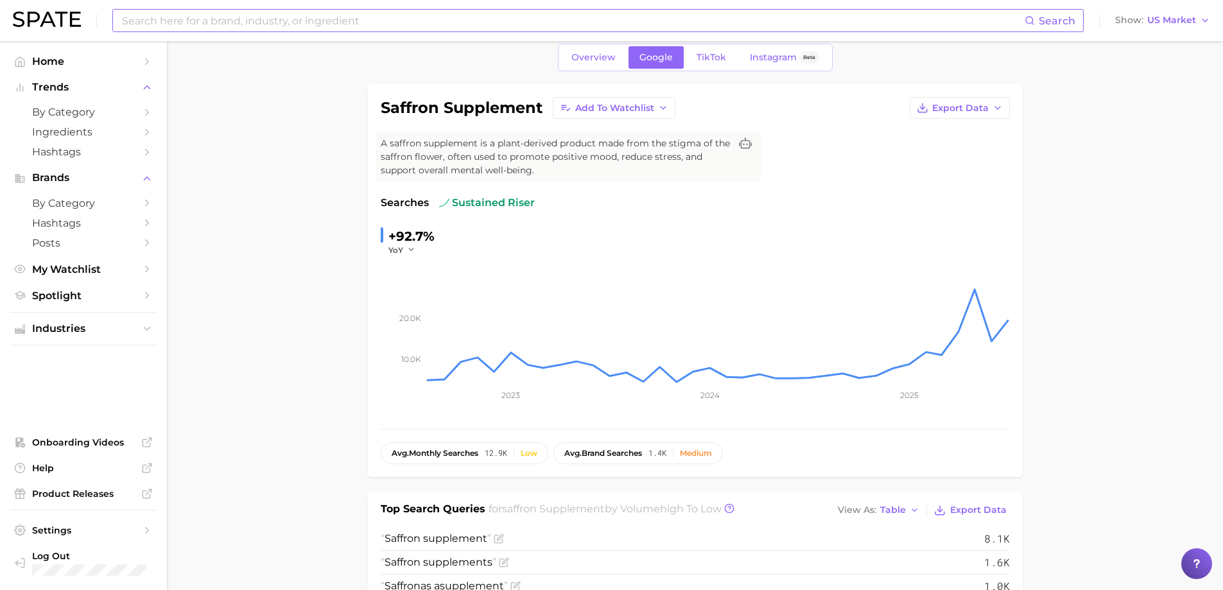
scroll to position [0, 0]
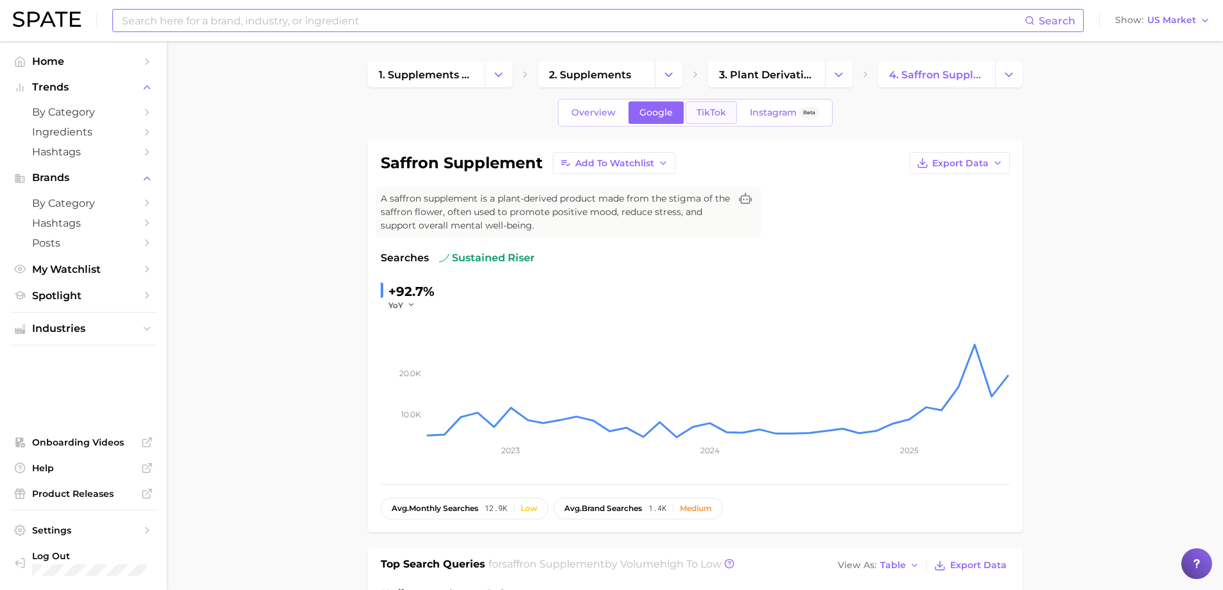
click at [708, 116] on span "TikTok" at bounding box center [711, 112] width 30 height 11
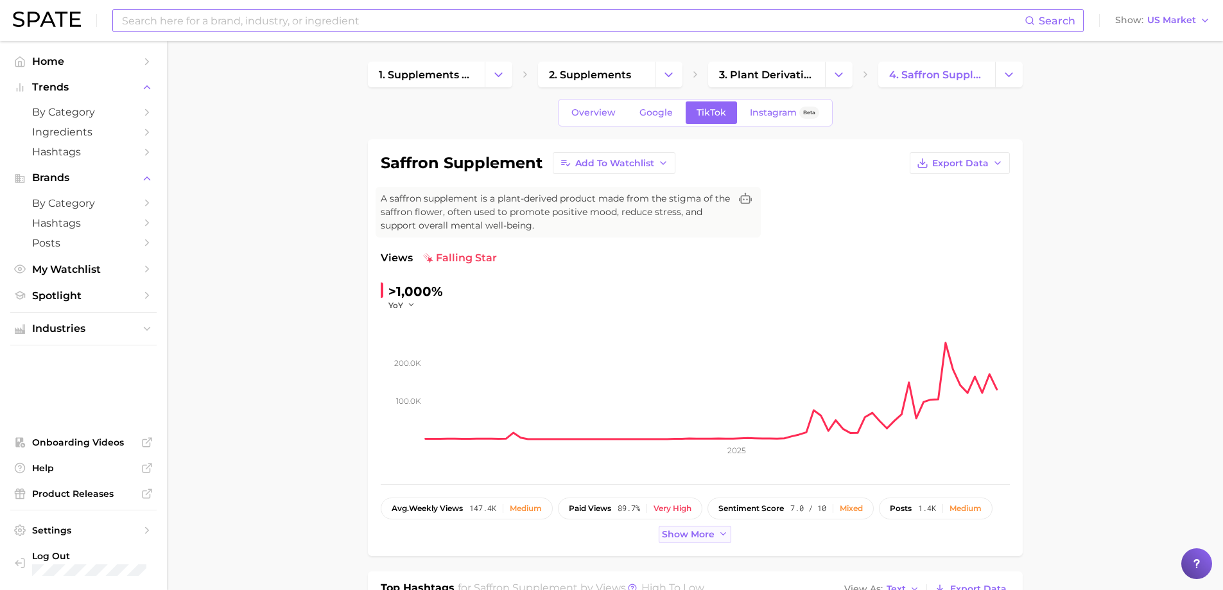
click at [664, 538] on span "Show more" at bounding box center [688, 534] width 53 height 11
click at [665, 558] on span "Show less" at bounding box center [688, 563] width 49 height 11
click at [665, 538] on span "Show more" at bounding box center [688, 534] width 53 height 11
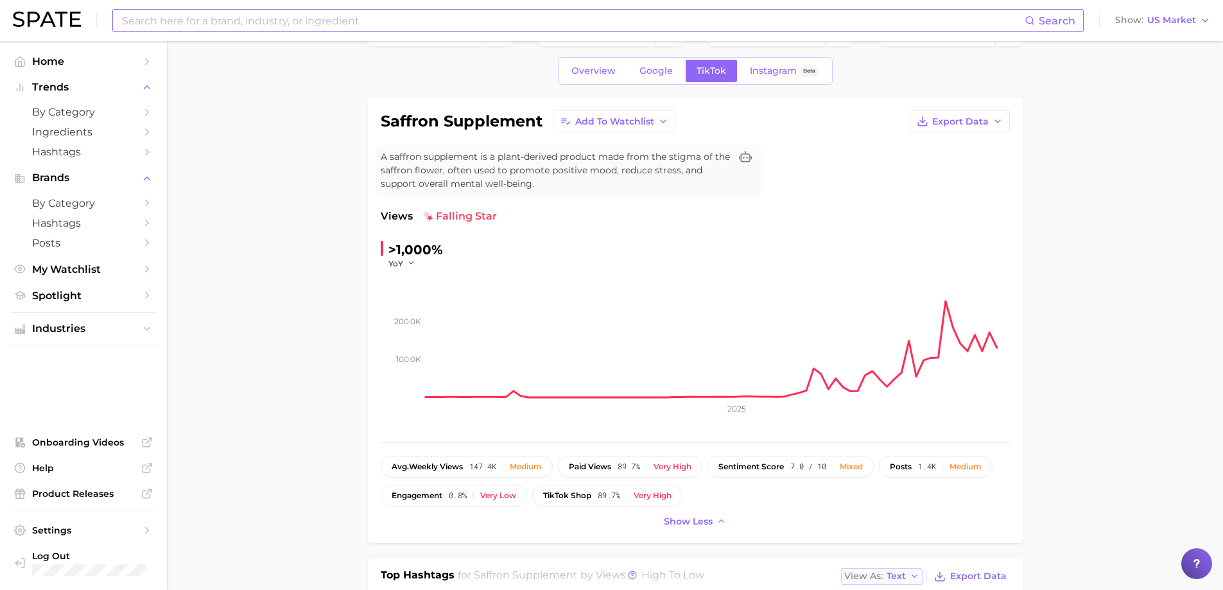
scroll to position [64, 0]
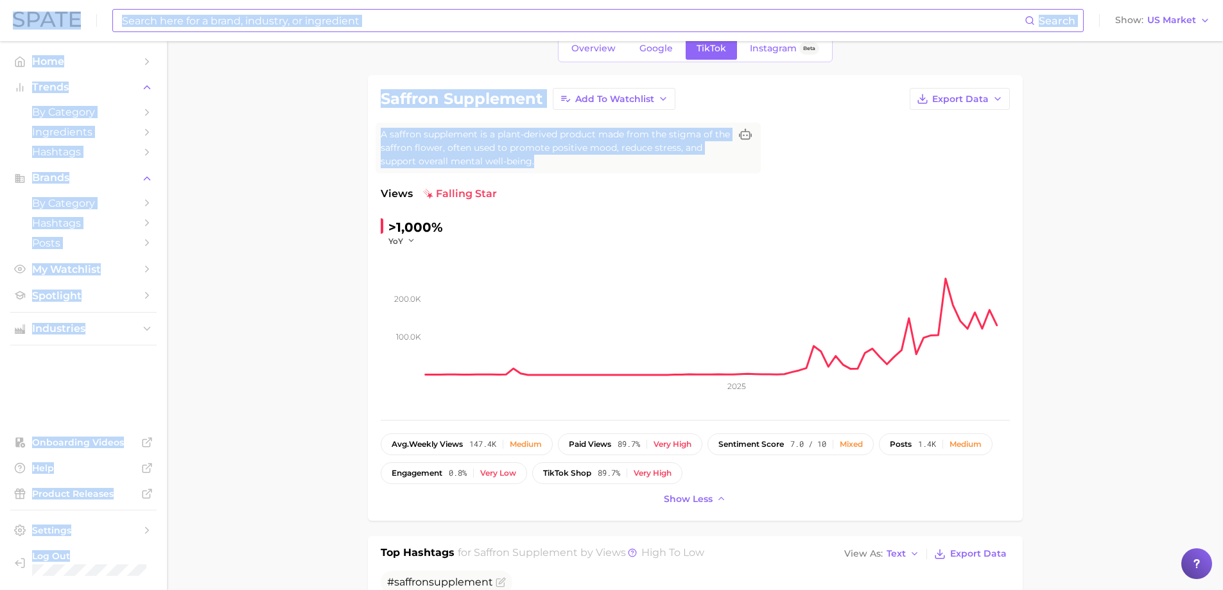
drag, startPoint x: 1222, startPoint y: 162, endPoint x: 1226, endPoint y: 106, distance: 56.6
click at [1222, 106] on html "Search Show US Market Home Trends by Category Ingredients Hashtags Brands by Ca…" at bounding box center [611, 231] width 1223 height 590
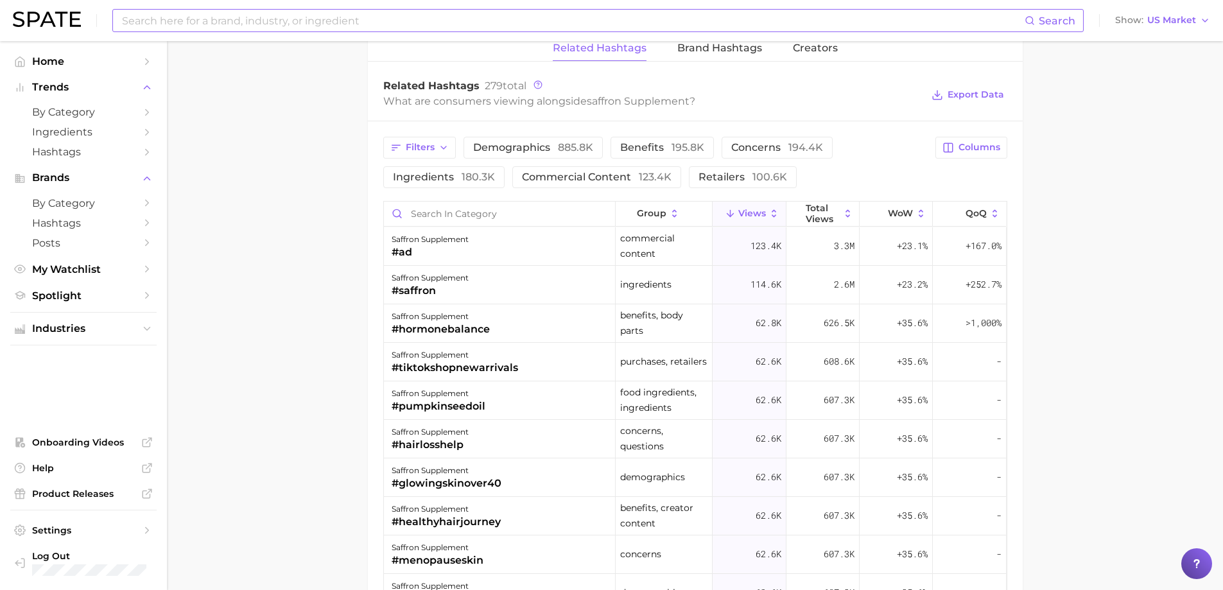
scroll to position [1027, 0]
click at [976, 151] on span "Columns" at bounding box center [979, 146] width 42 height 11
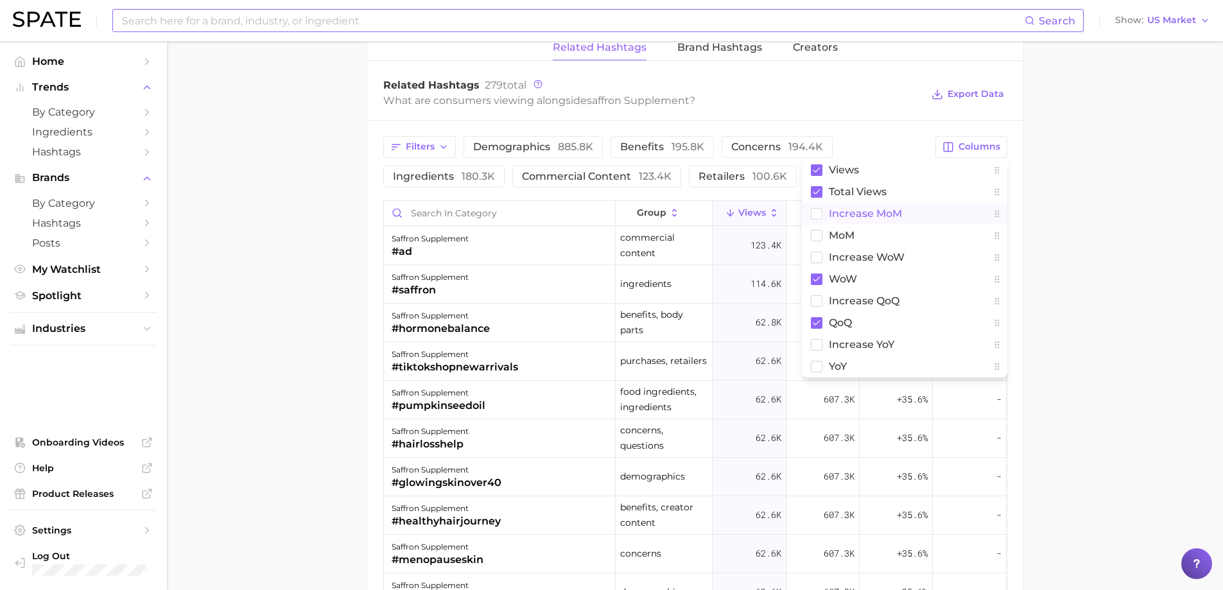
click at [878, 213] on span "increase MoM" at bounding box center [865, 213] width 73 height 11
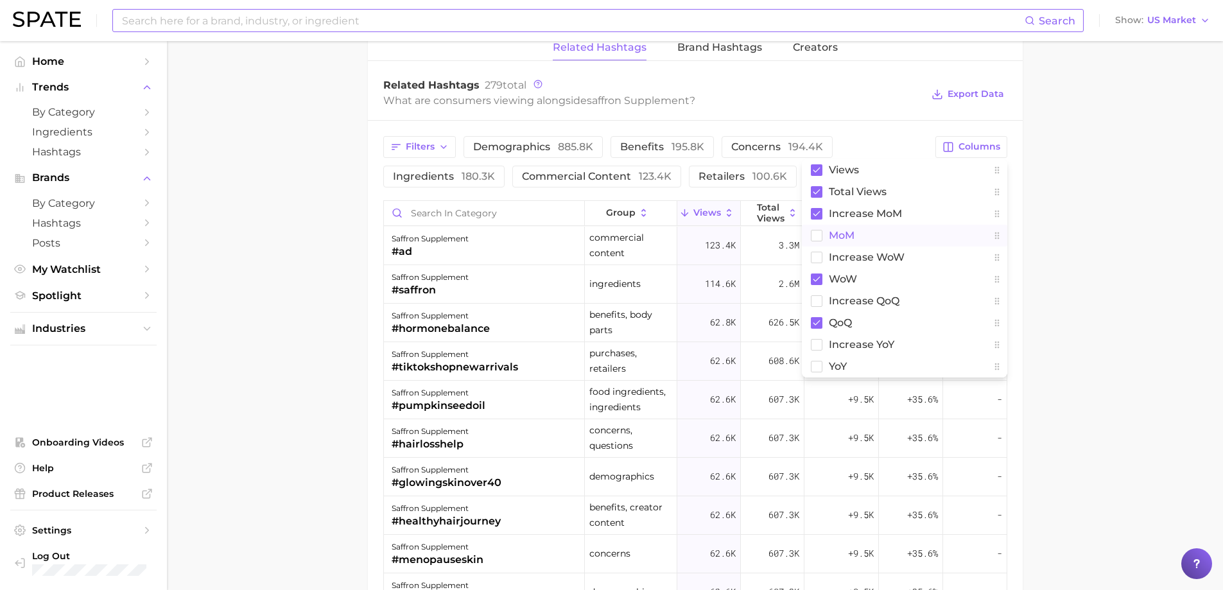
click at [844, 231] on span "MoM" at bounding box center [842, 235] width 26 height 11
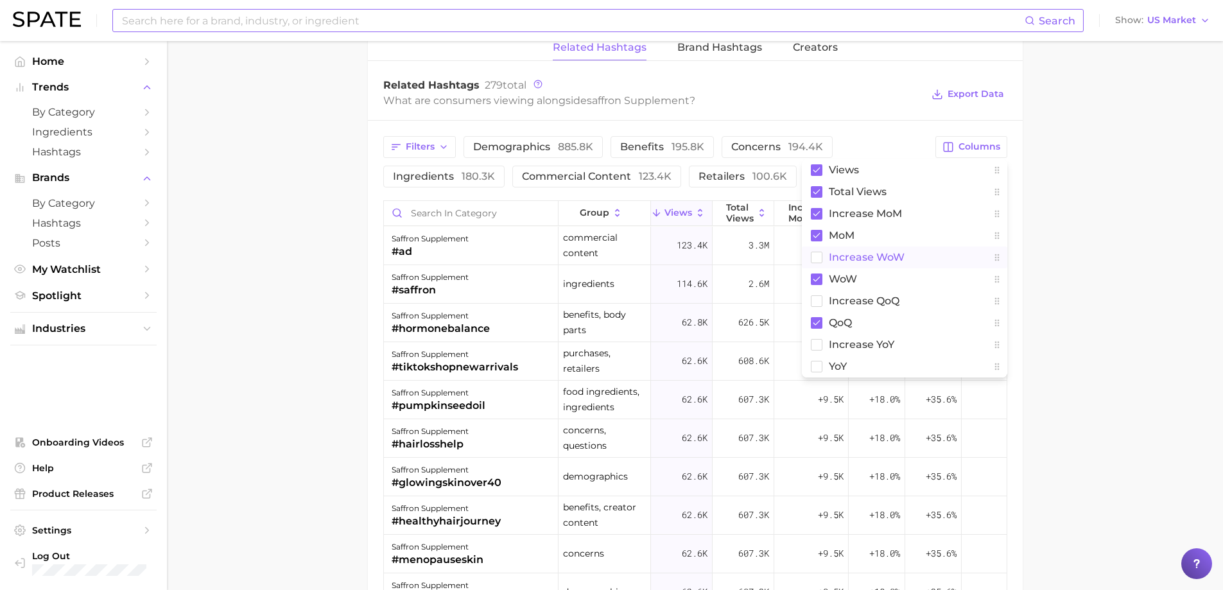
click at [849, 259] on span "Increase WoW" at bounding box center [867, 257] width 76 height 11
click at [860, 298] on span "increase QoQ" at bounding box center [864, 300] width 71 height 11
click at [838, 345] on span "increase YoY" at bounding box center [861, 344] width 65 height 11
click at [838, 368] on span "YoY" at bounding box center [838, 366] width 18 height 11
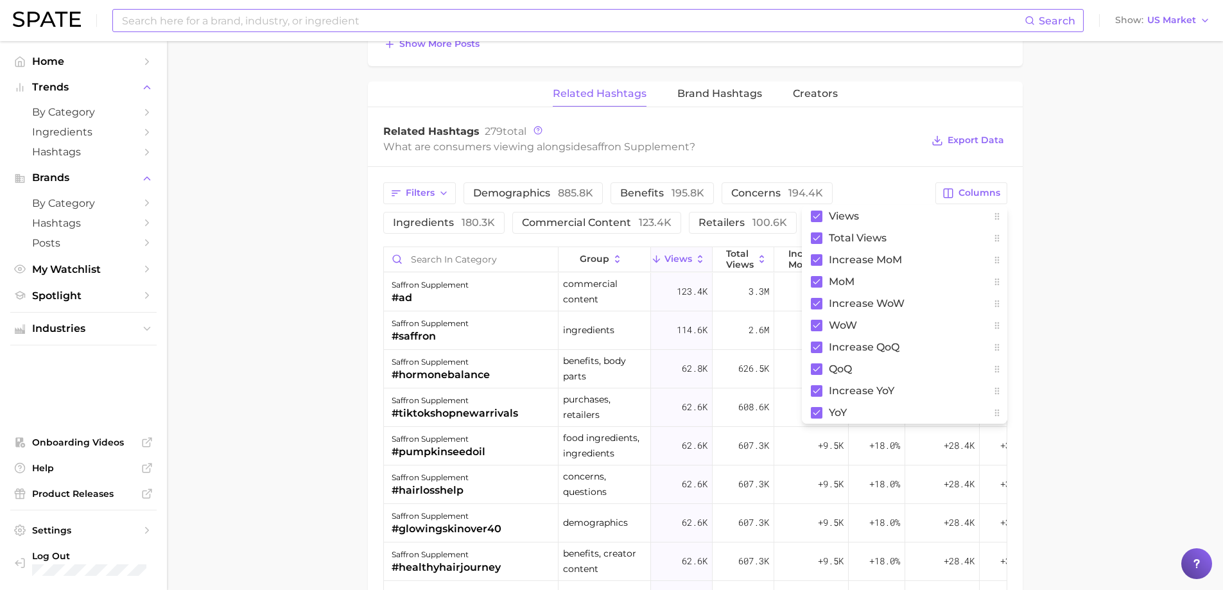
scroll to position [963, 0]
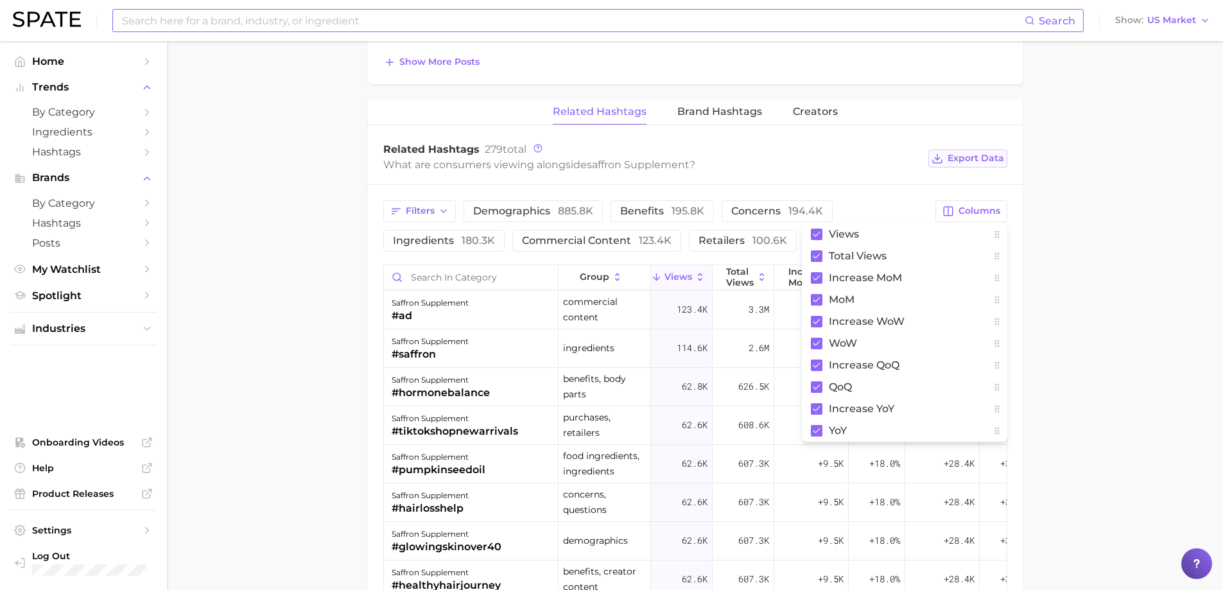
click at [990, 153] on span "Export Data" at bounding box center [975, 158] width 56 height 11
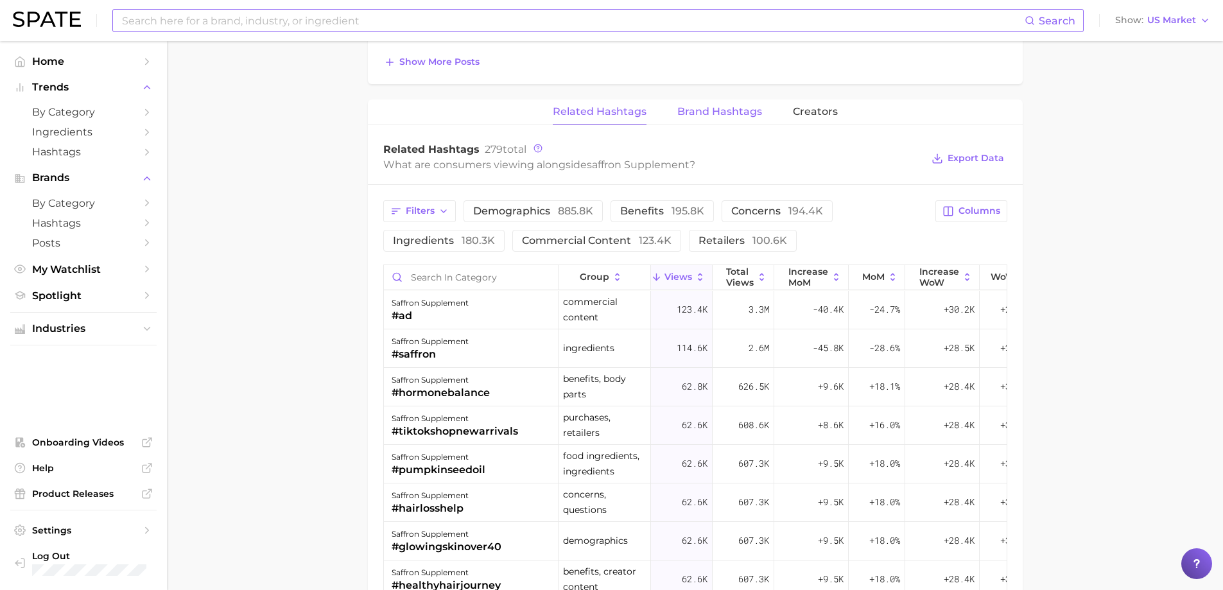
click at [723, 108] on span "Brand Hashtags" at bounding box center [719, 112] width 85 height 12
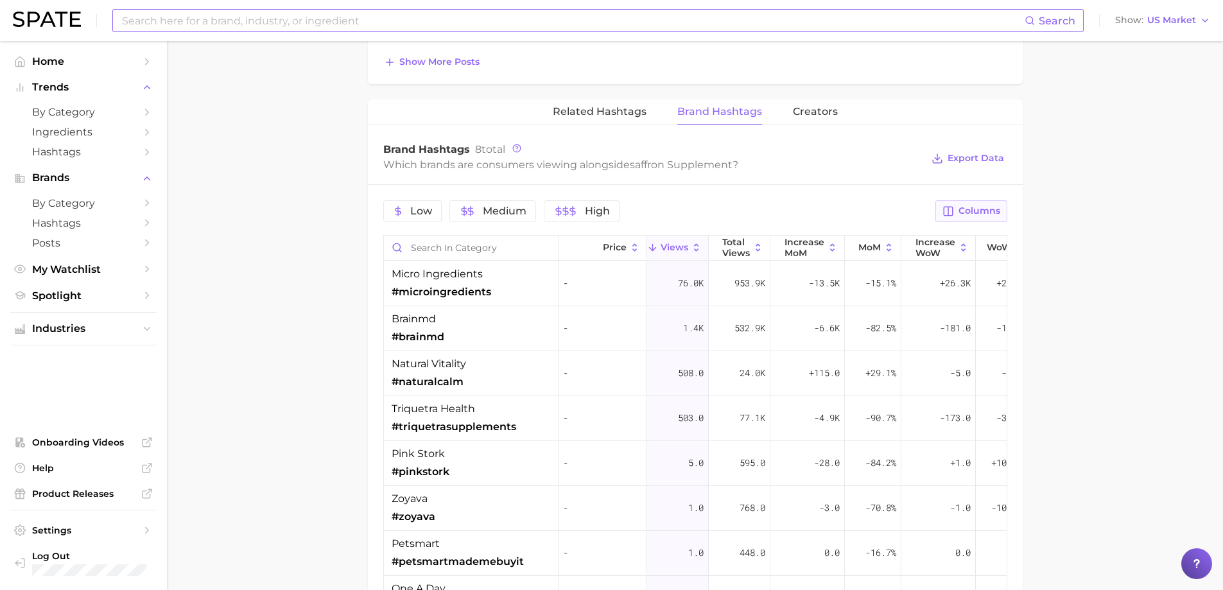
click at [980, 201] on button "Columns" at bounding box center [970, 211] width 71 height 22
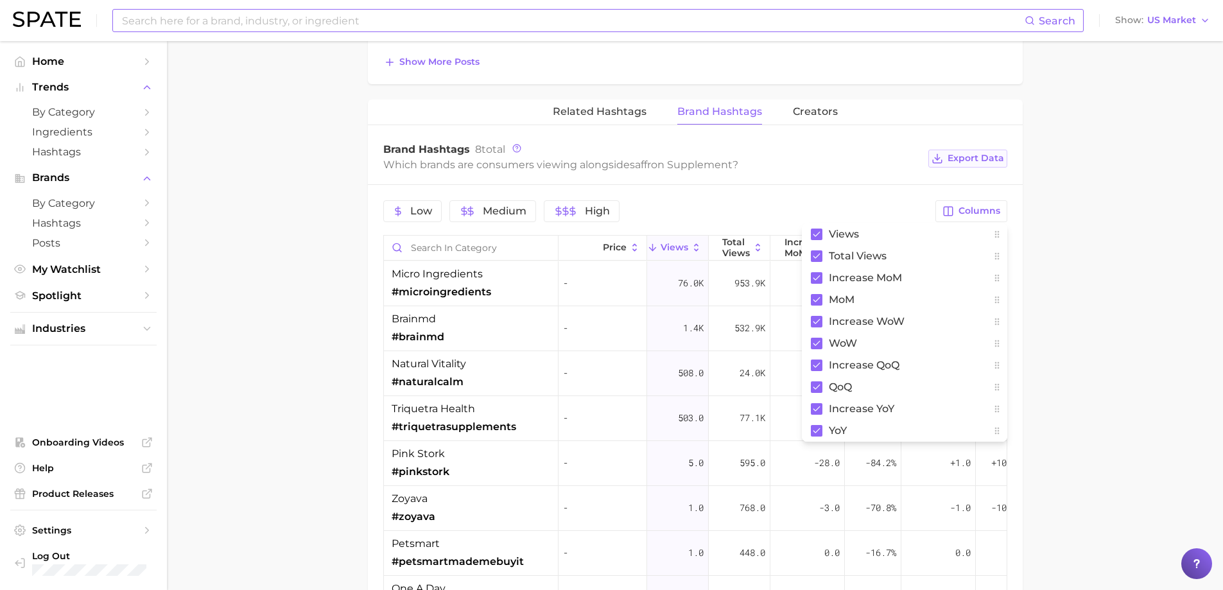
click at [982, 153] on span "Export Data" at bounding box center [975, 158] width 56 height 11
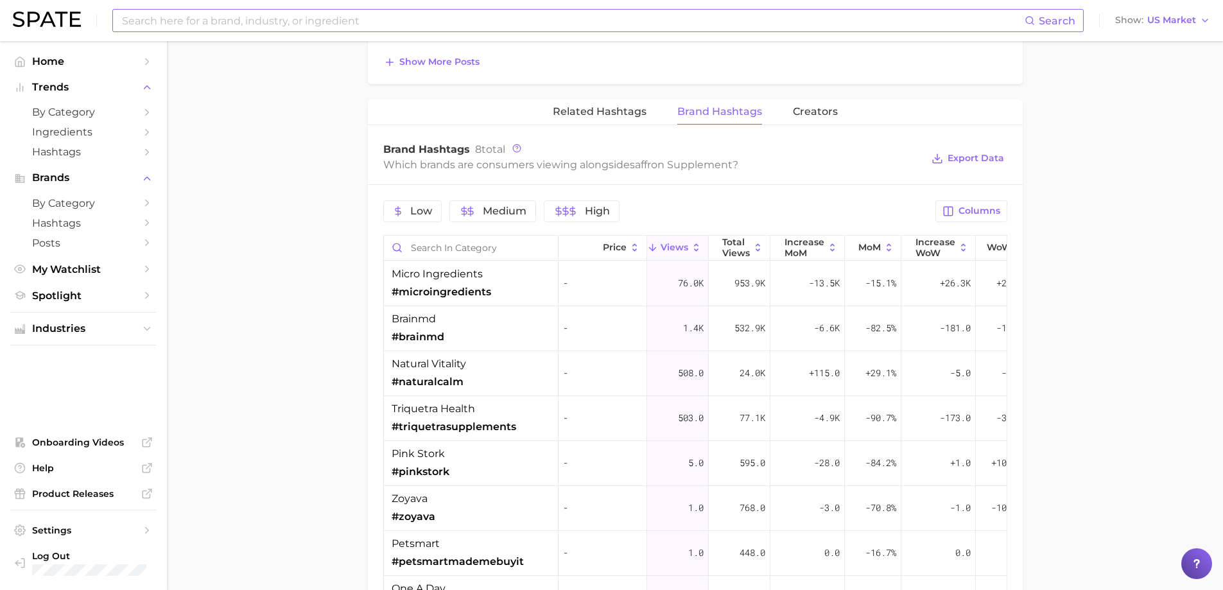
click at [266, 21] on input at bounding box center [573, 21] width 904 height 22
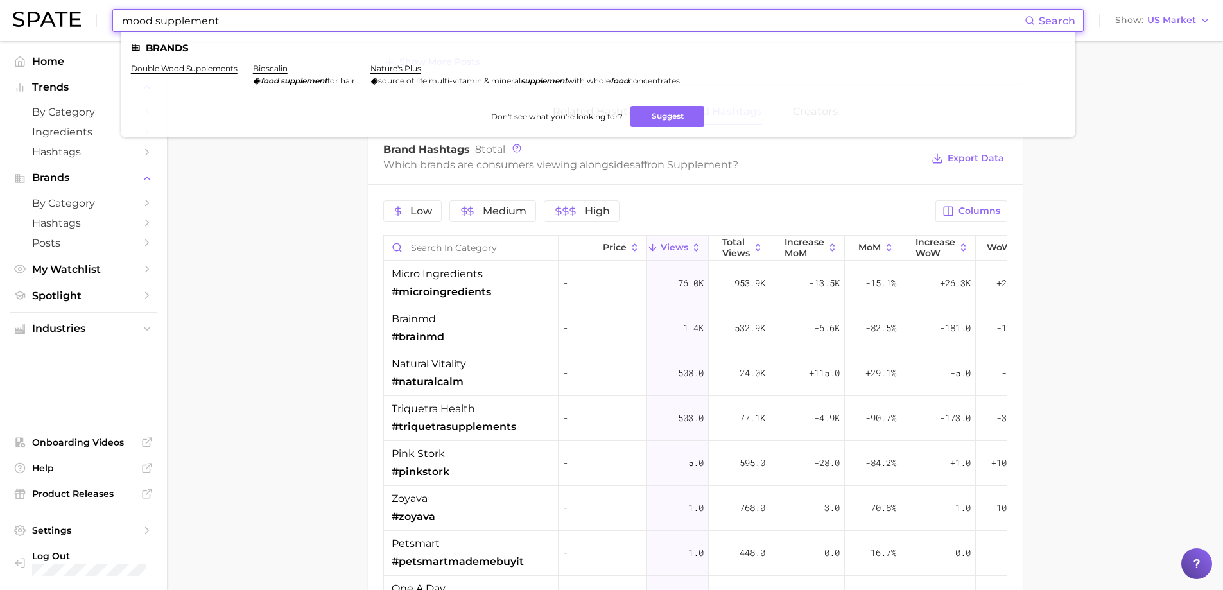
drag, startPoint x: 266, startPoint y: 21, endPoint x: 67, endPoint y: 15, distance: 199.1
click at [67, 15] on div "mood supplement Search Brands double wood supplements bioscalin food supplement…" at bounding box center [611, 20] width 1197 height 41
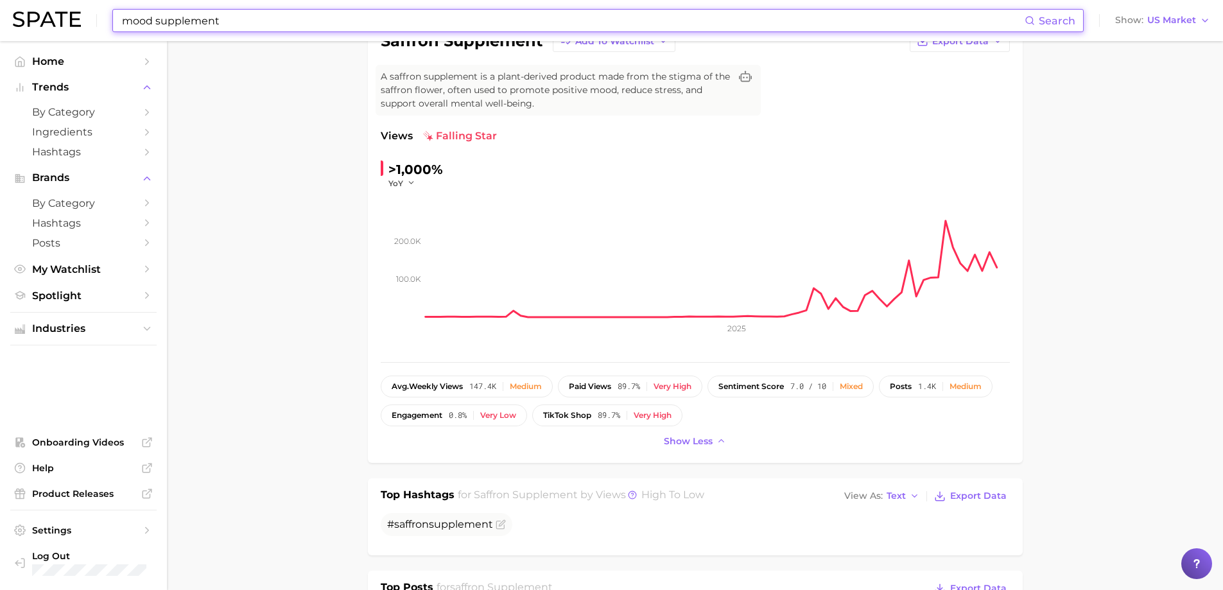
scroll to position [0, 0]
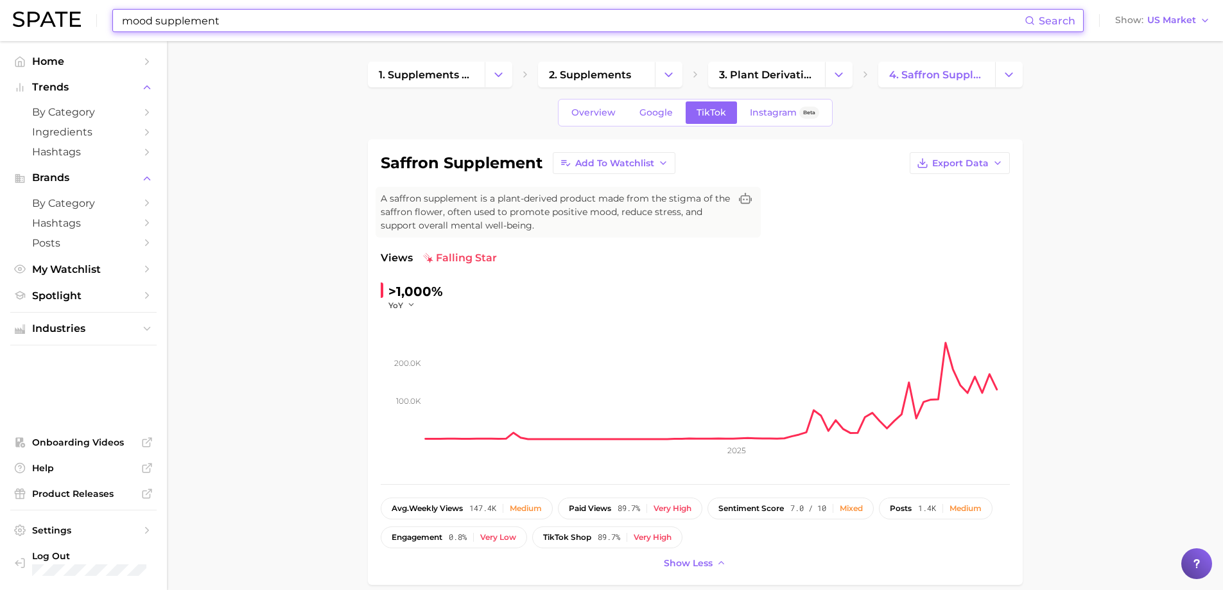
type input "mood supplement"
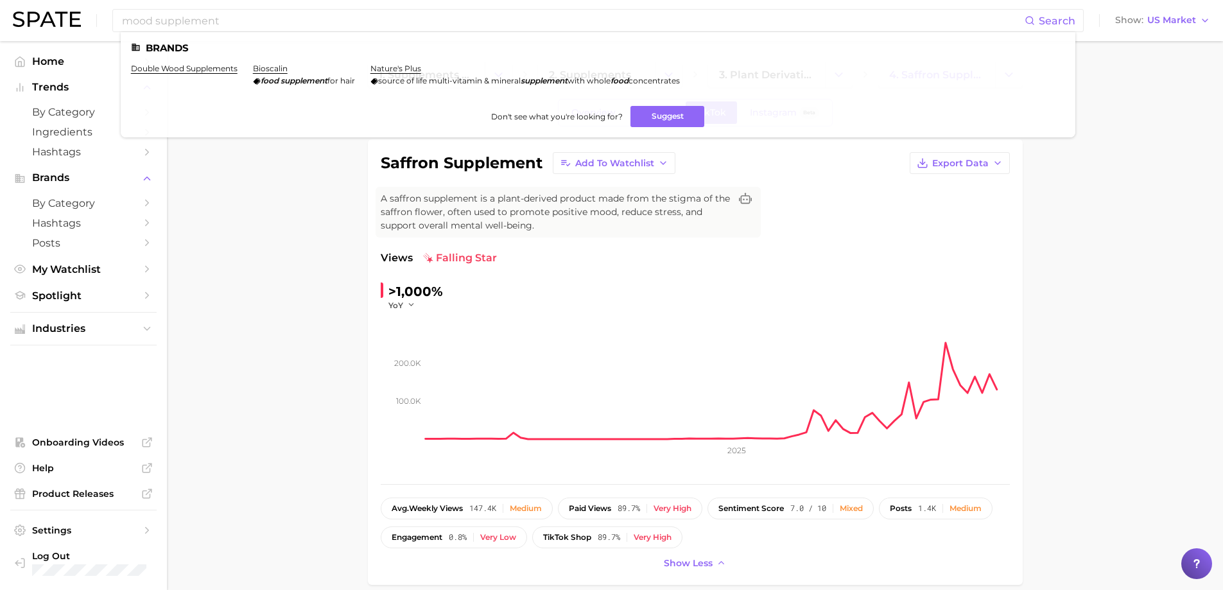
drag, startPoint x: 295, startPoint y: 272, endPoint x: 417, endPoint y: 161, distance: 165.0
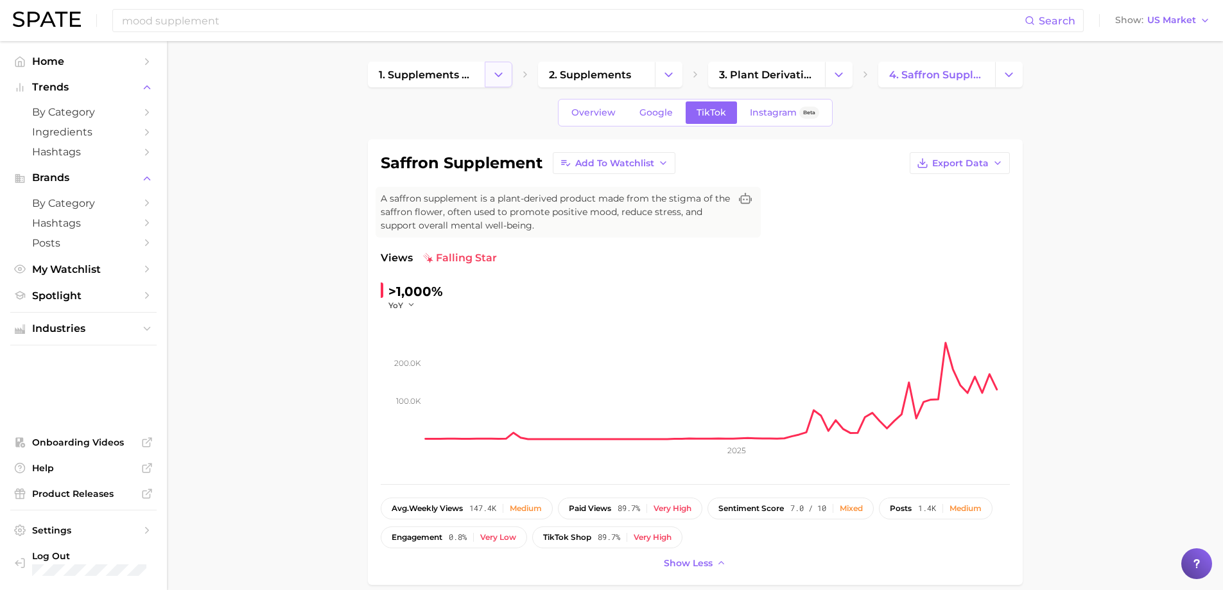
click at [501, 76] on icon "Change Category" at bounding box center [498, 74] width 13 height 13
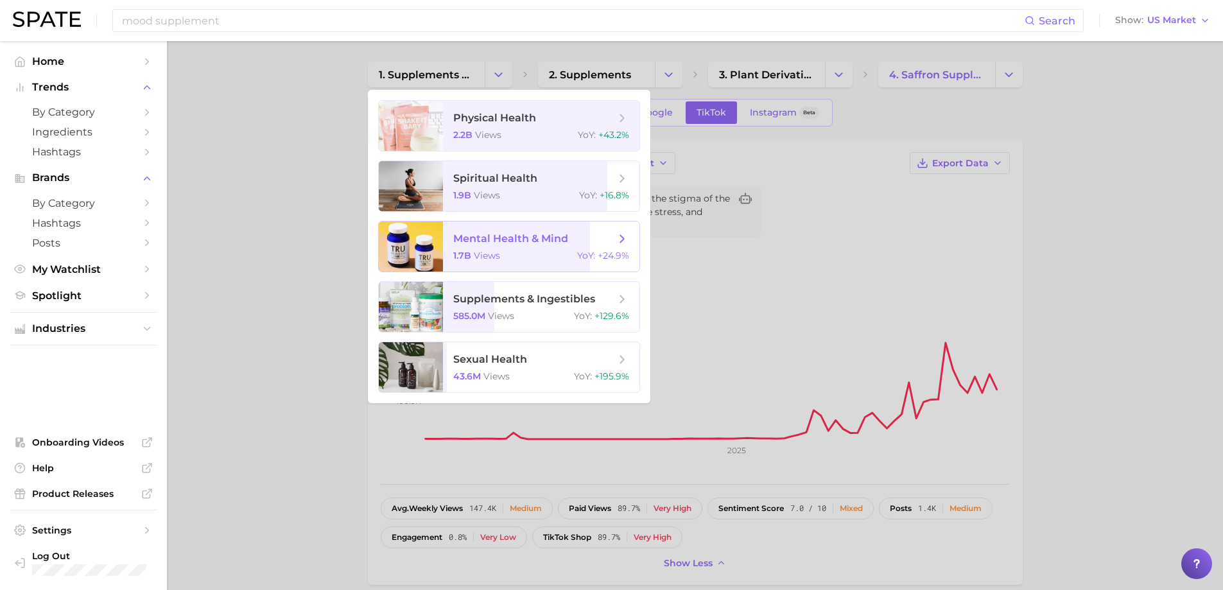
click at [500, 248] on span "mental health & mind 1.7b views YoY : +24.9%" at bounding box center [541, 246] width 196 height 50
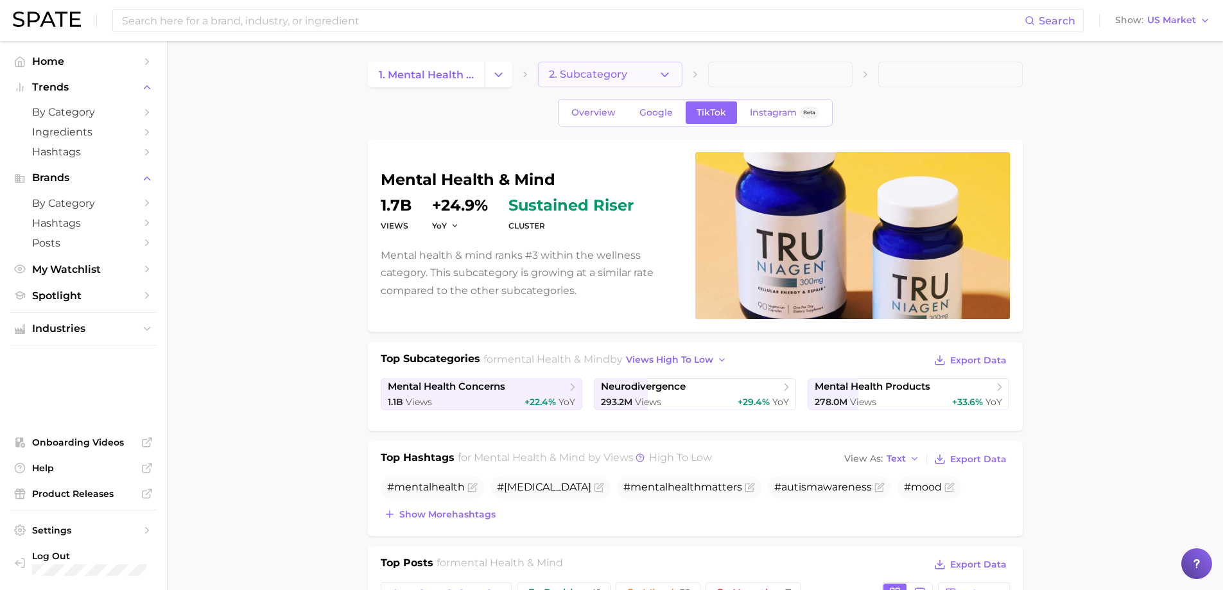
click at [657, 78] on button "2. Subcategory" at bounding box center [610, 75] width 144 height 26
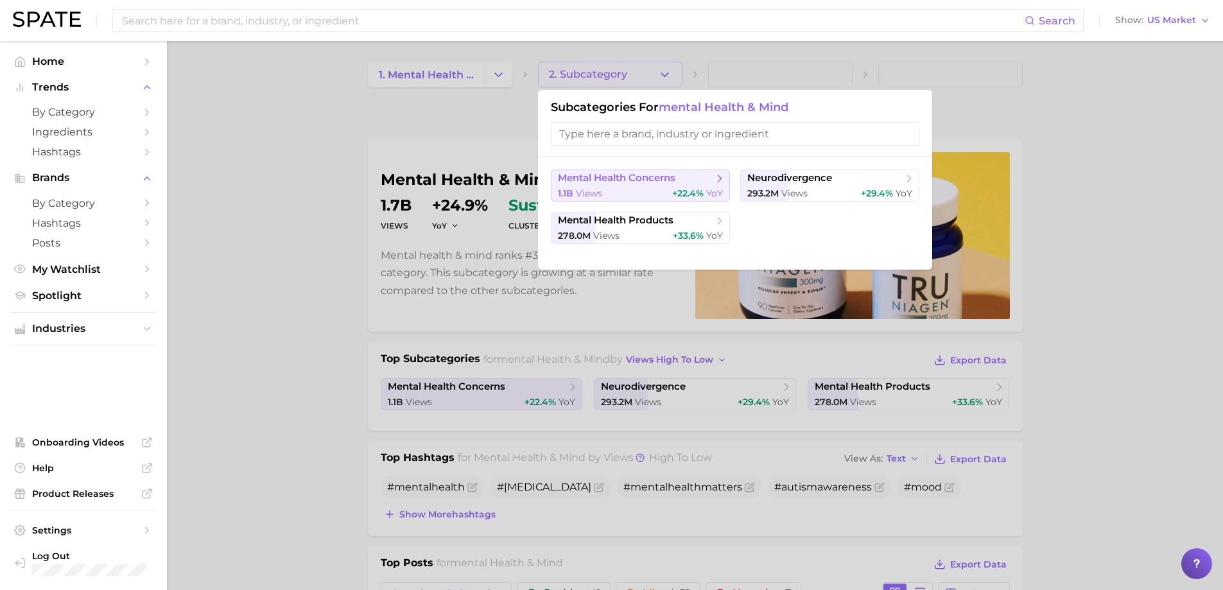
click at [643, 186] on button "mental health concerns 1.1b views +22.4% YoY" at bounding box center [640, 185] width 179 height 32
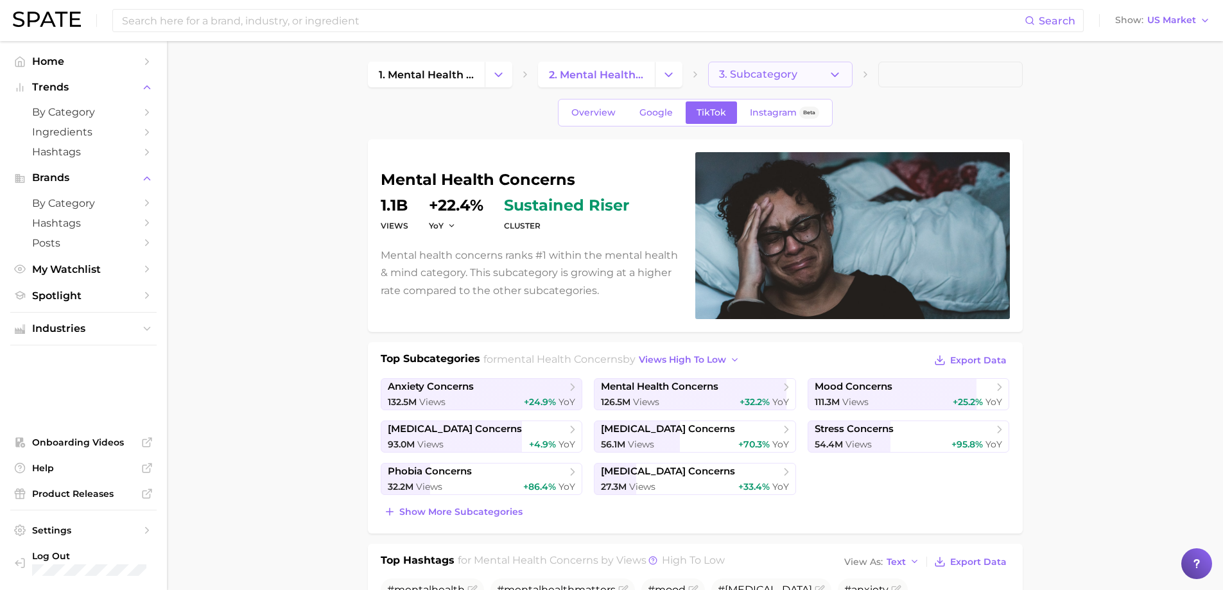
click at [834, 73] on icon "button" at bounding box center [834, 74] width 13 height 13
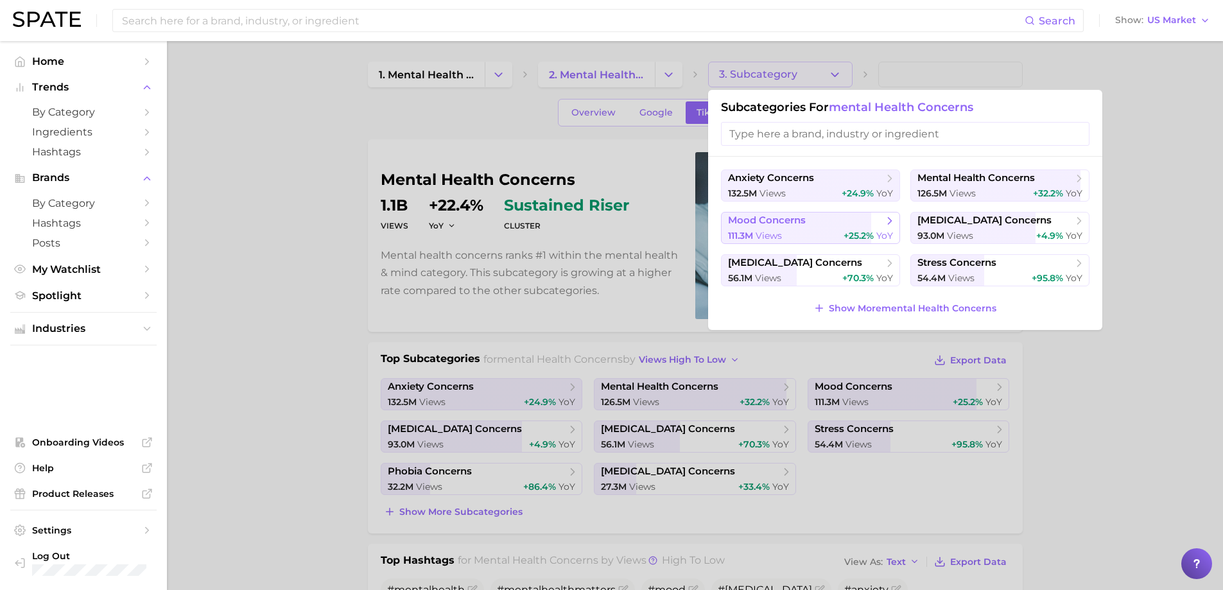
click at [800, 233] on div "111.3m views +25.2% YoY" at bounding box center [810, 236] width 165 height 12
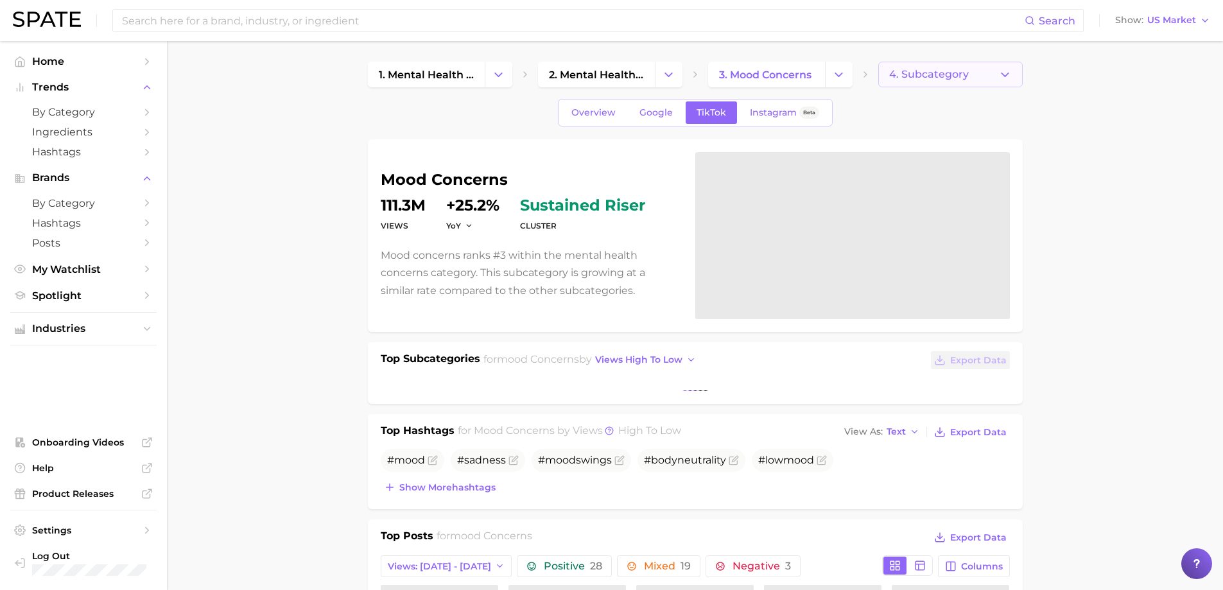
click at [990, 73] on button "4. Subcategory" at bounding box center [950, 75] width 144 height 26
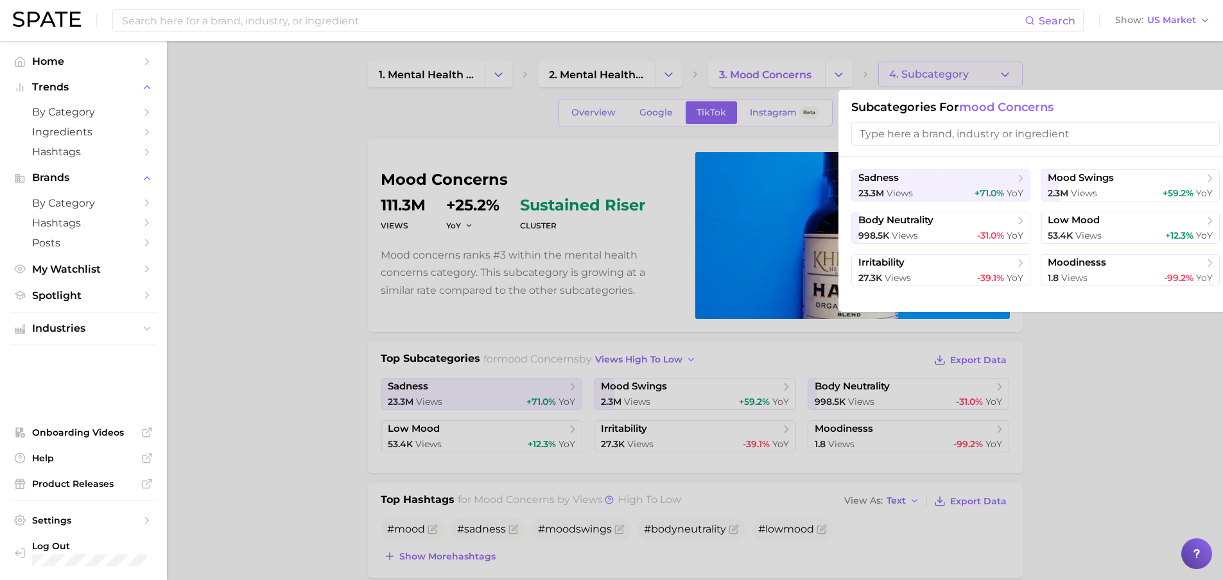
click at [1121, 81] on div at bounding box center [611, 290] width 1223 height 580
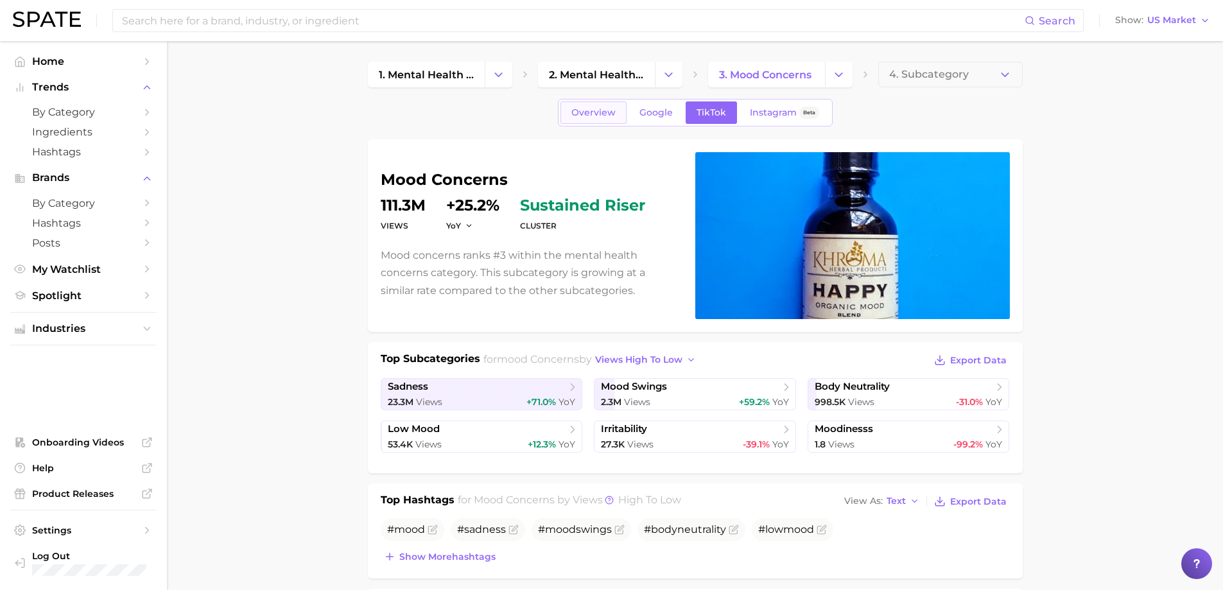
click at [578, 108] on span "Overview" at bounding box center [593, 112] width 44 height 11
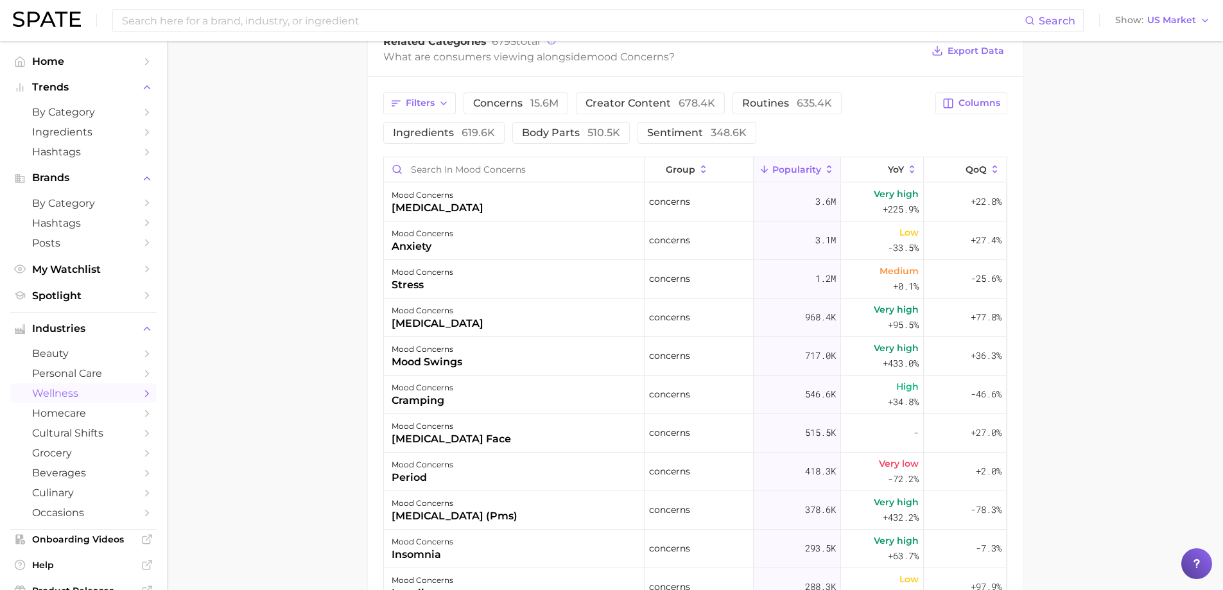
scroll to position [353, 0]
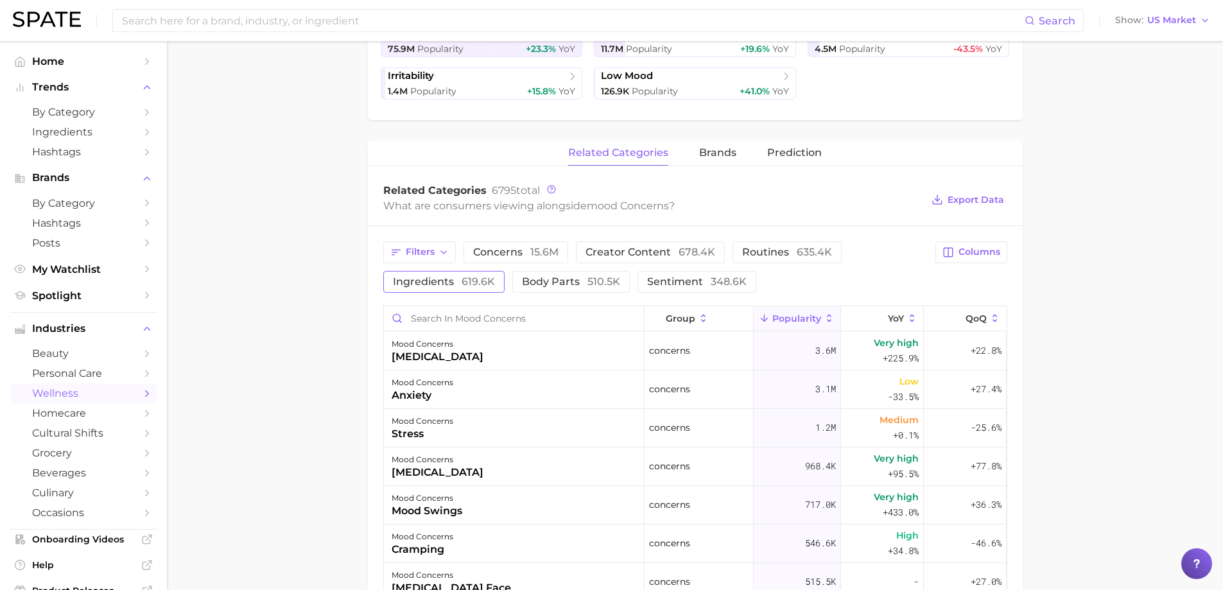
click at [429, 282] on span "ingredients 619.6k" at bounding box center [444, 282] width 102 height 10
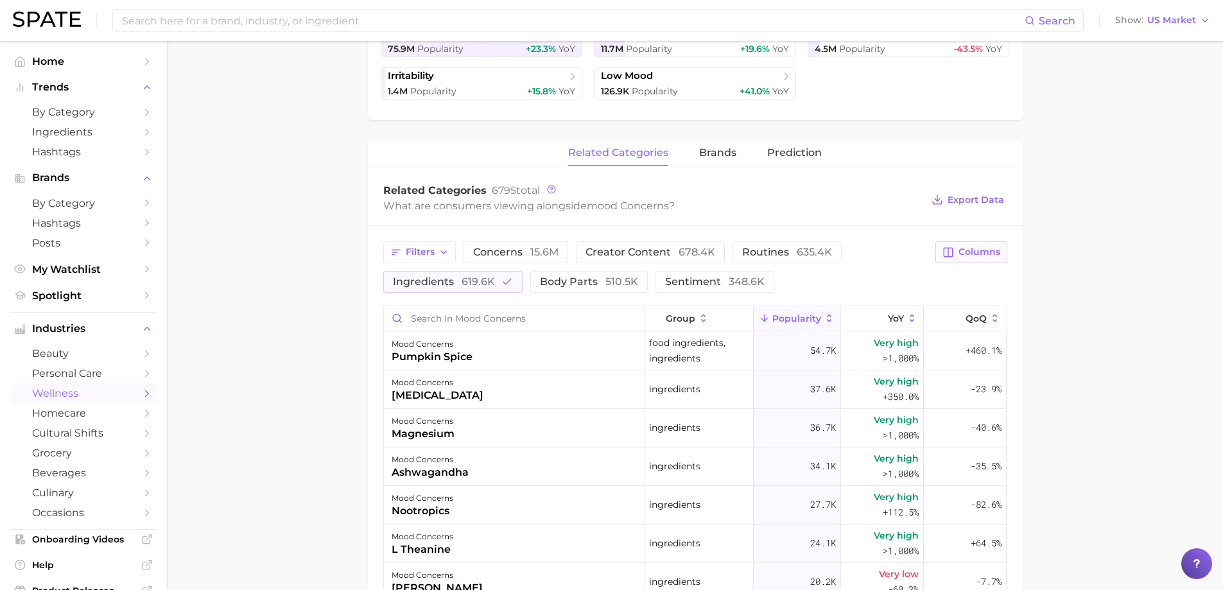
click at [974, 255] on span "Columns" at bounding box center [979, 251] width 42 height 11
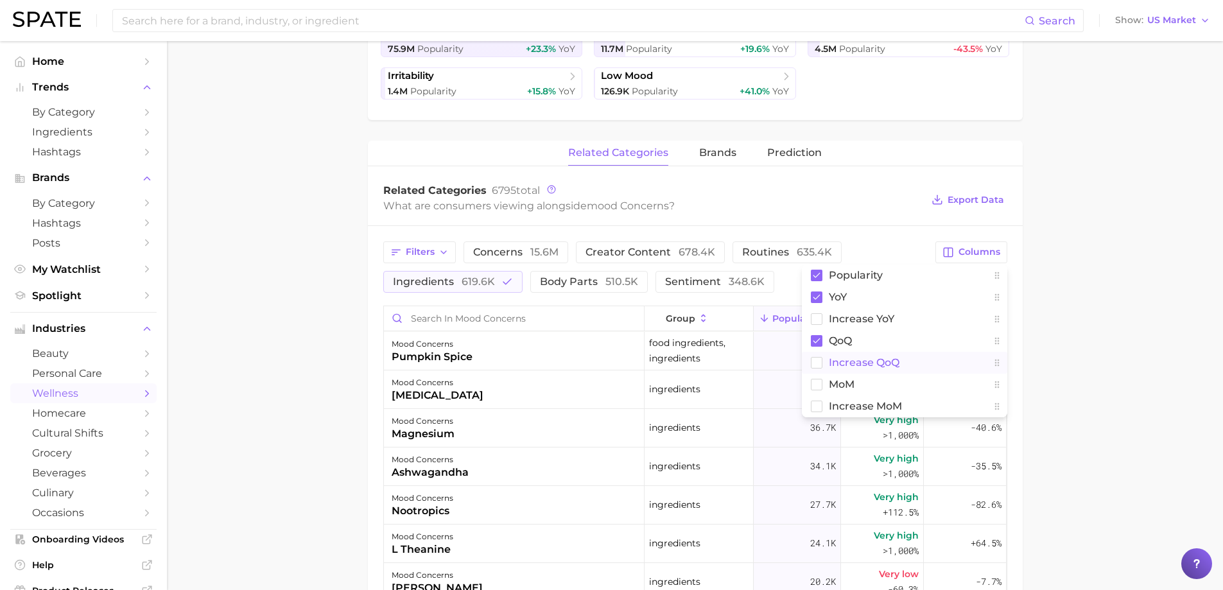
click at [861, 358] on span "Increase QoQ" at bounding box center [864, 362] width 71 height 11
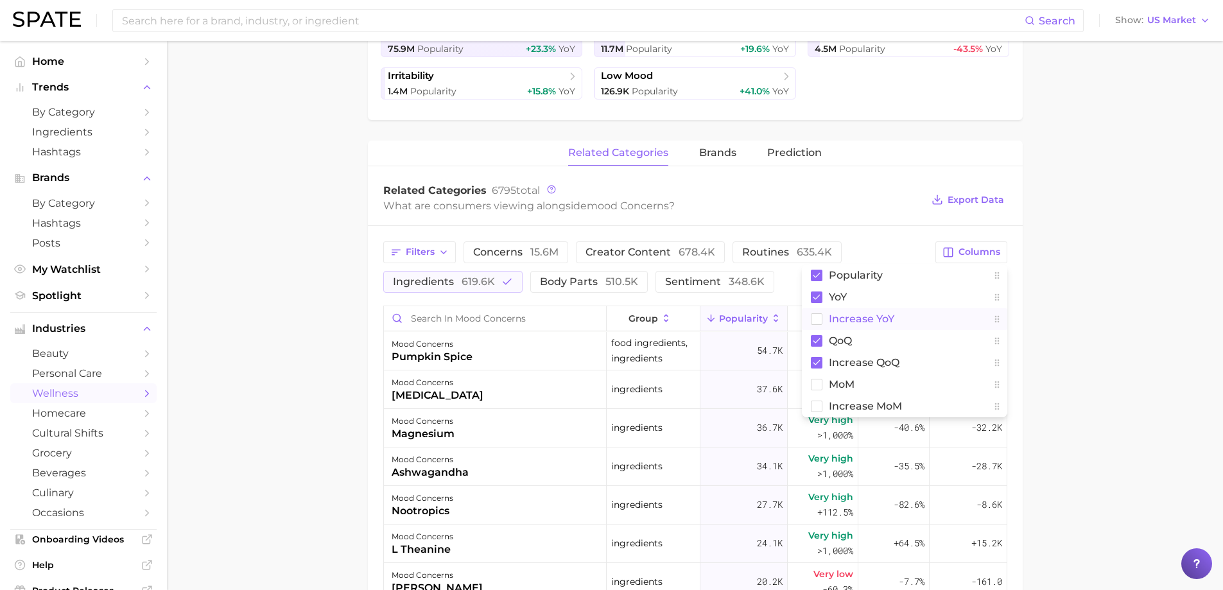
click at [854, 320] on span "Increase YoY" at bounding box center [861, 318] width 65 height 11
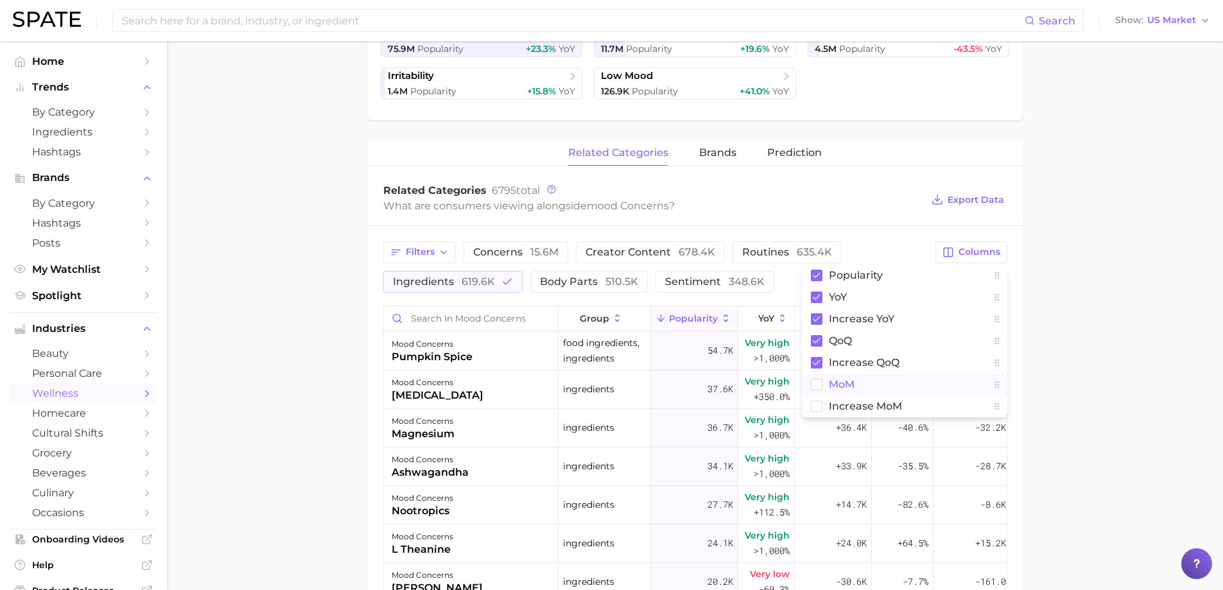
click at [852, 385] on span "MoM" at bounding box center [842, 384] width 26 height 11
click at [852, 404] on span "Increase MoM" at bounding box center [865, 406] width 73 height 11
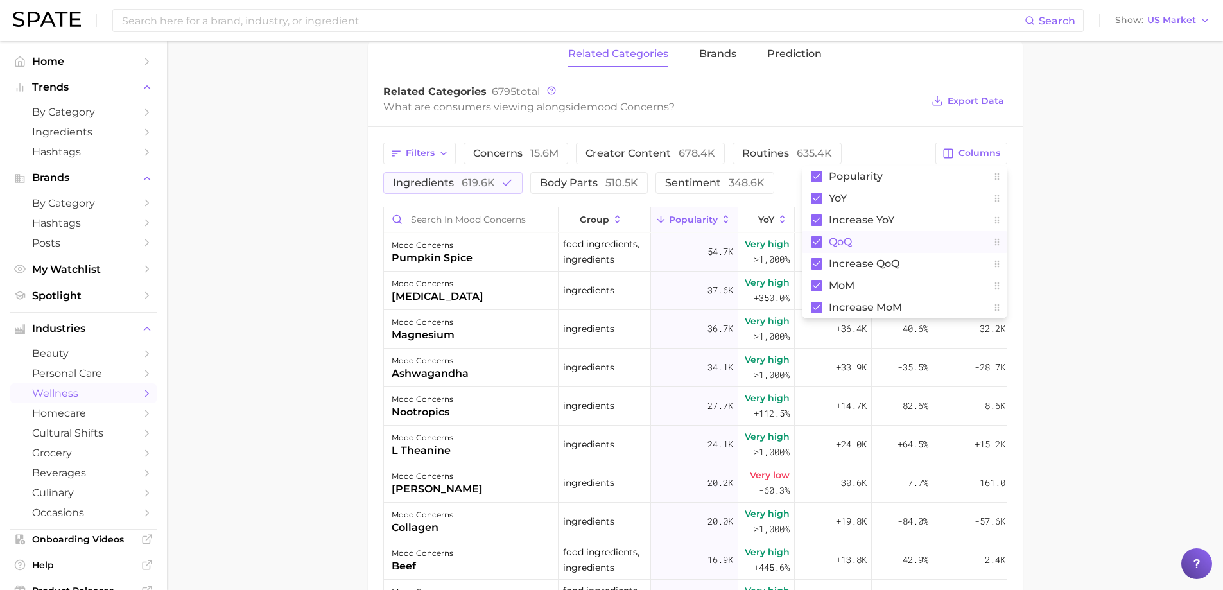
scroll to position [289, 0]
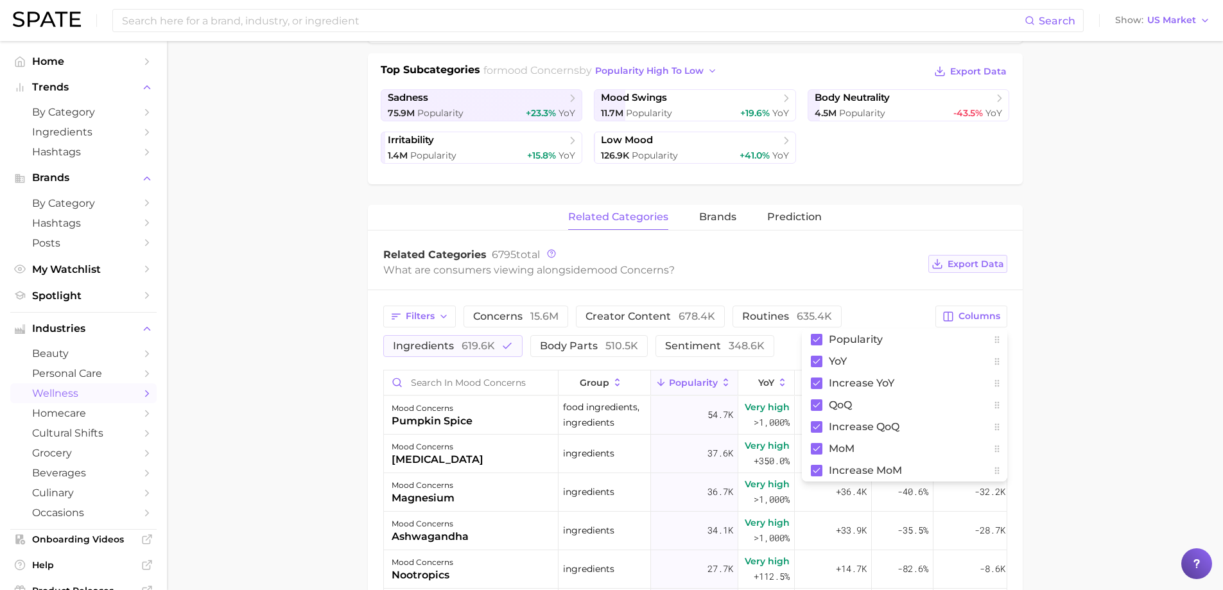
click at [966, 262] on span "Export Data" at bounding box center [975, 264] width 56 height 11
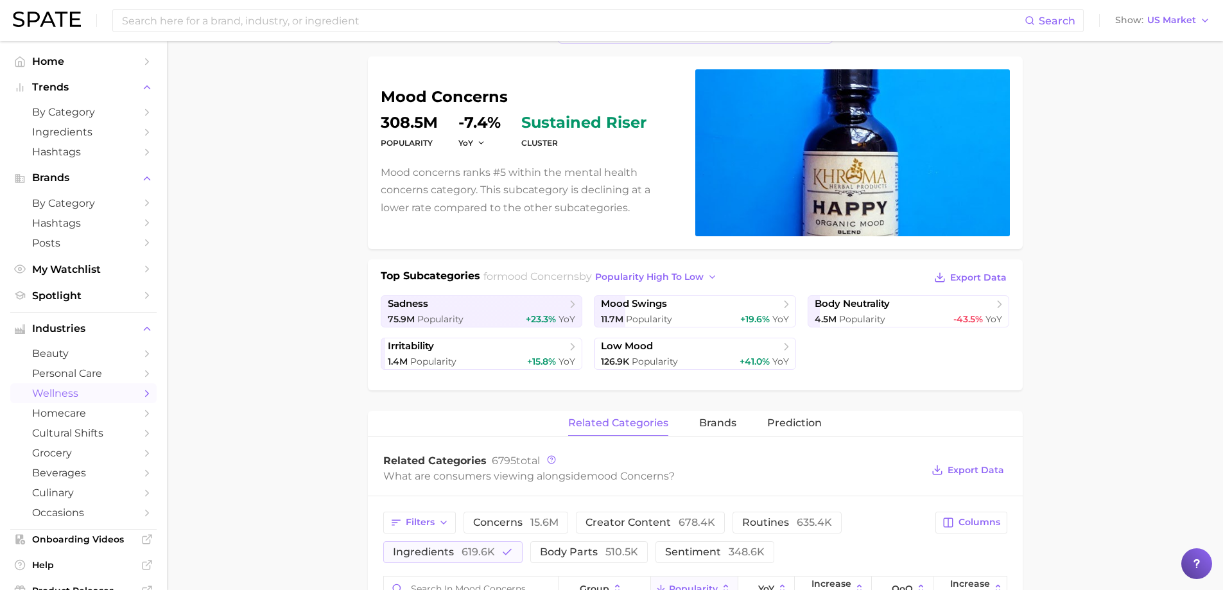
scroll to position [0, 0]
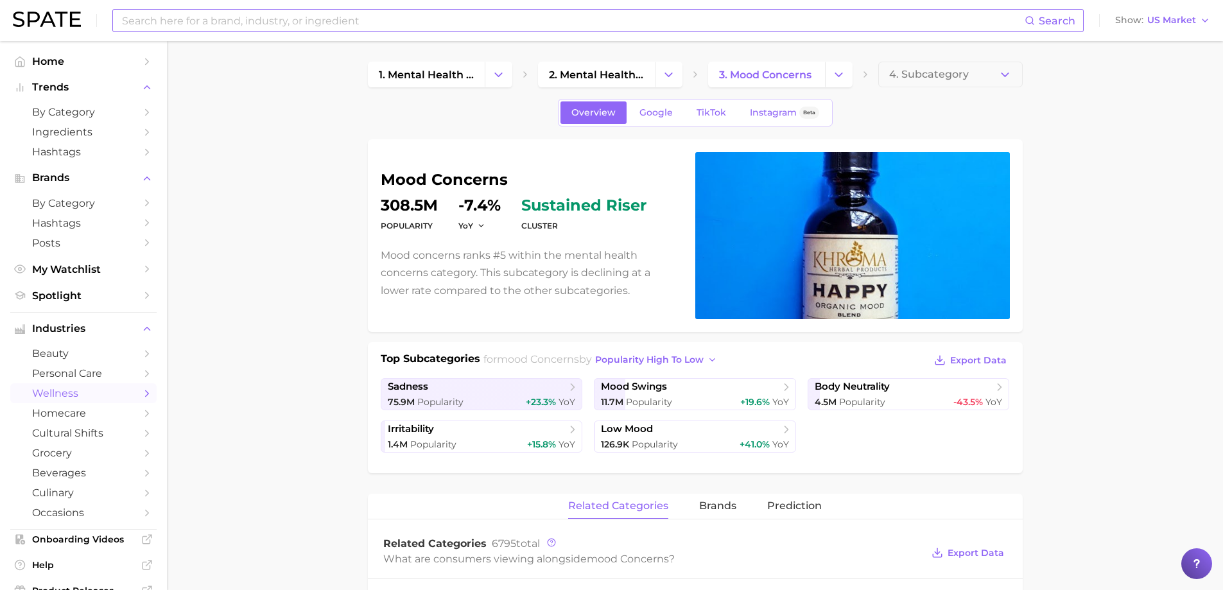
click at [383, 20] on input at bounding box center [573, 21] width 904 height 22
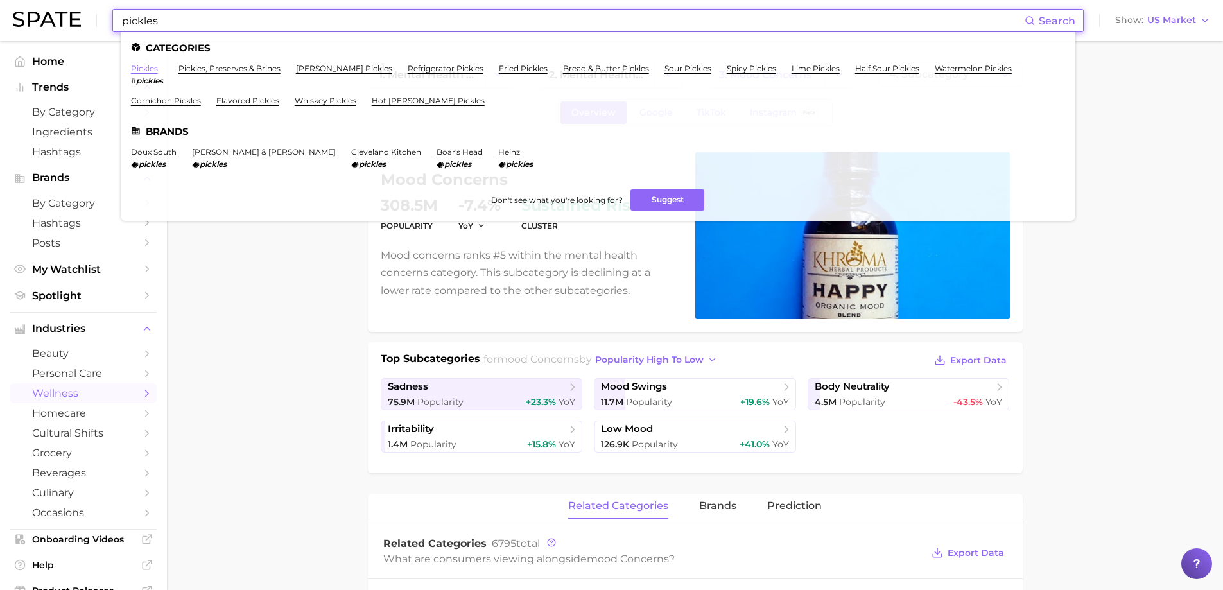
type input "pickles"
click at [136, 67] on link "pickles" at bounding box center [144, 69] width 27 height 10
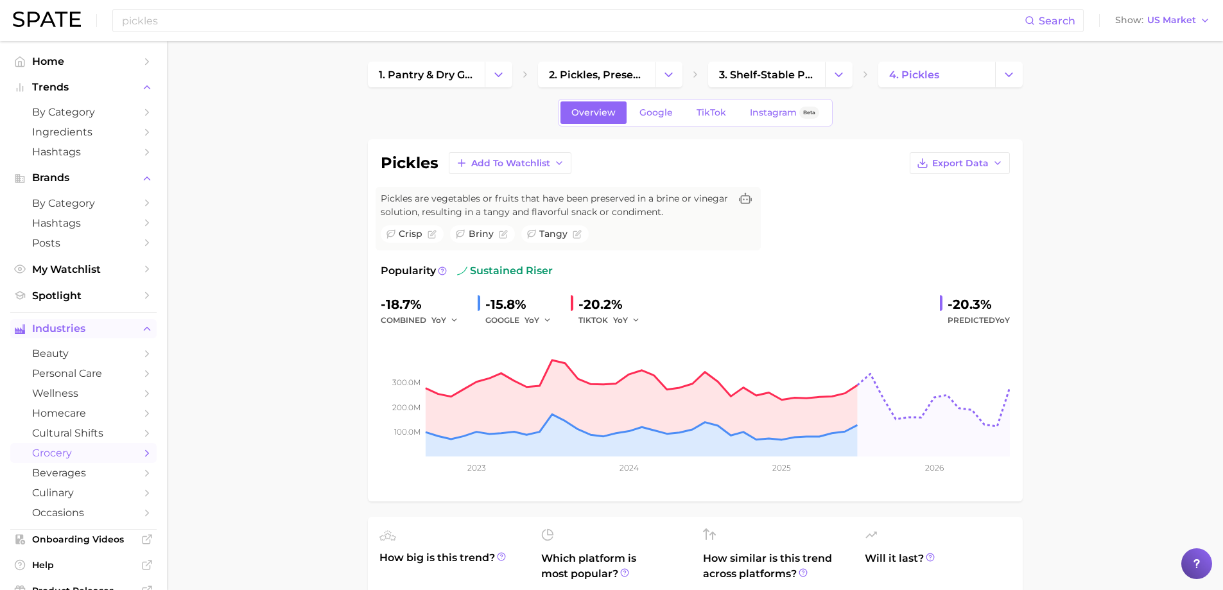
click at [141, 328] on icon "Sidebar" at bounding box center [147, 329] width 12 height 12
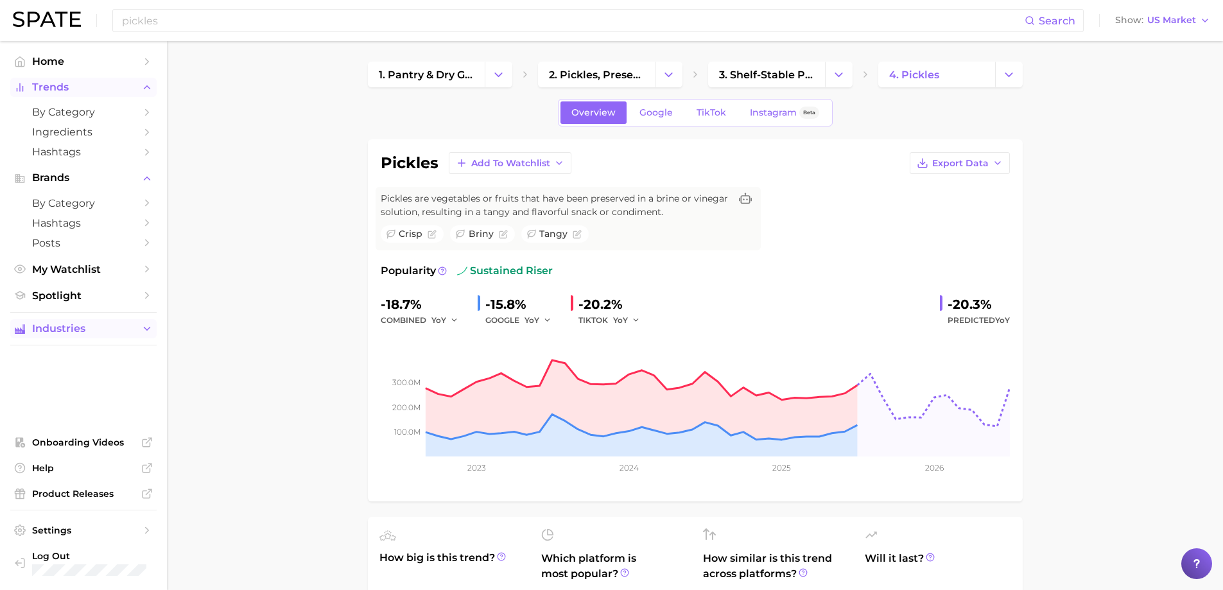
click at [139, 85] on button "Trends" at bounding box center [83, 87] width 146 height 19
click at [145, 85] on icon "Sidebar" at bounding box center [147, 88] width 12 height 12
click at [144, 111] on icon "Sidebar" at bounding box center [147, 113] width 12 height 12
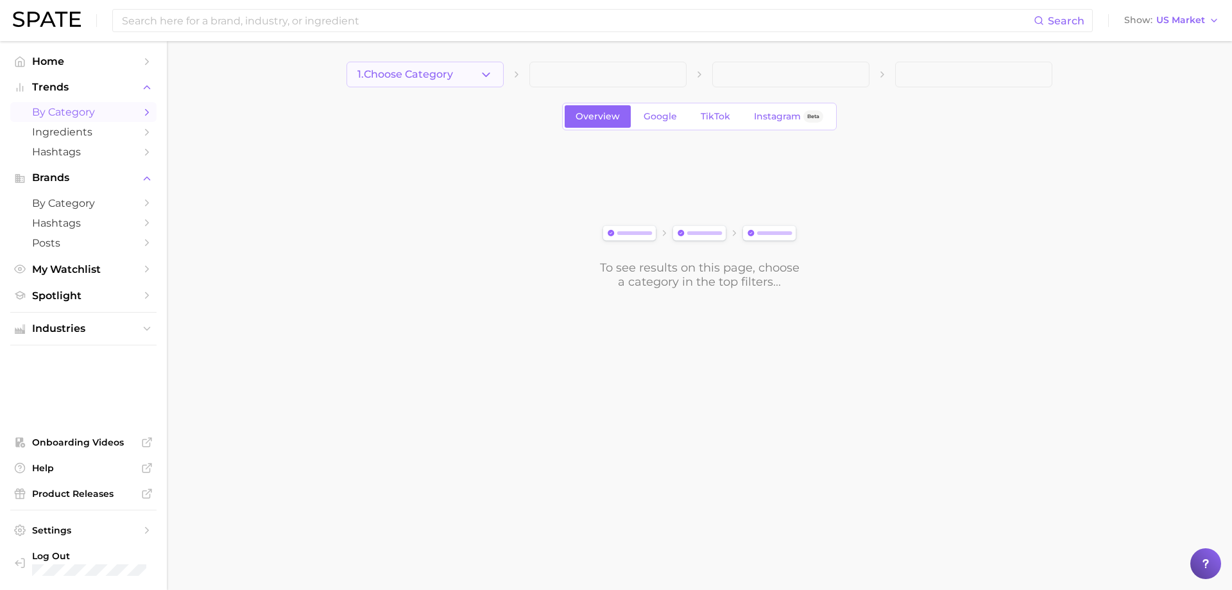
click at [492, 77] on icon "button" at bounding box center [486, 74] width 13 height 13
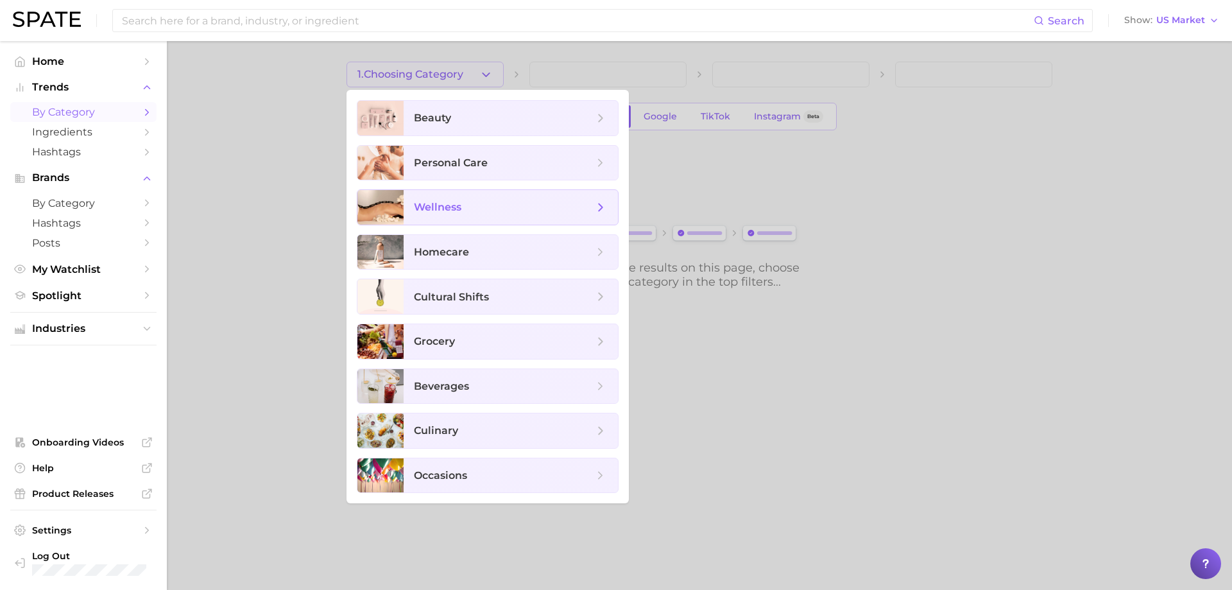
click at [436, 205] on span "wellness" at bounding box center [438, 207] width 48 height 12
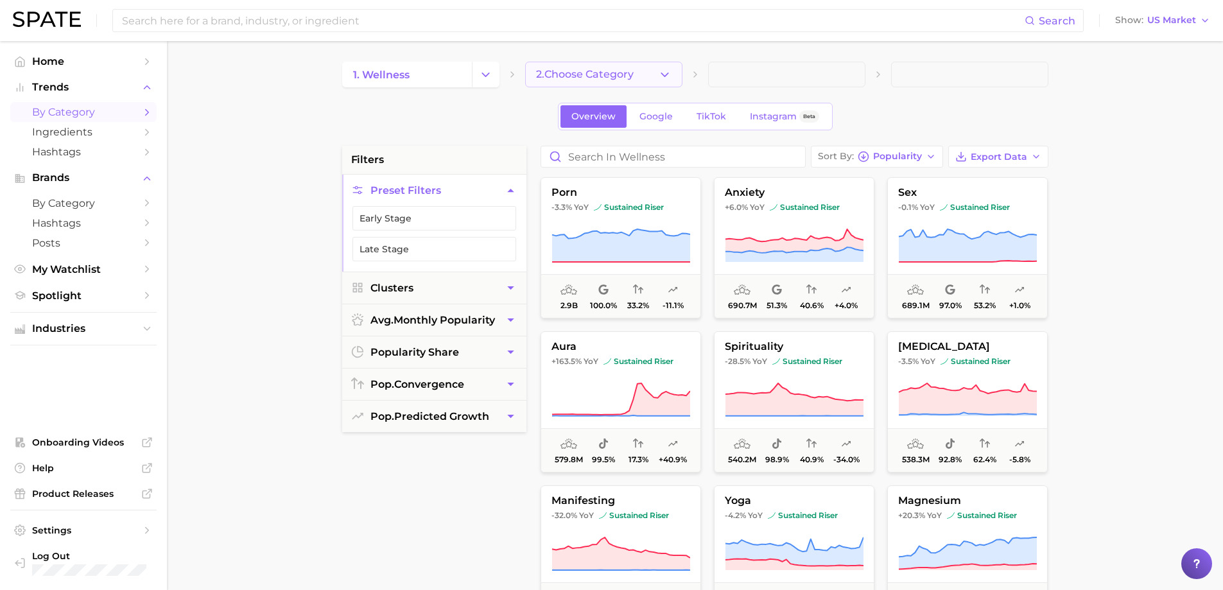
click at [662, 72] on icon "button" at bounding box center [664, 74] width 13 height 13
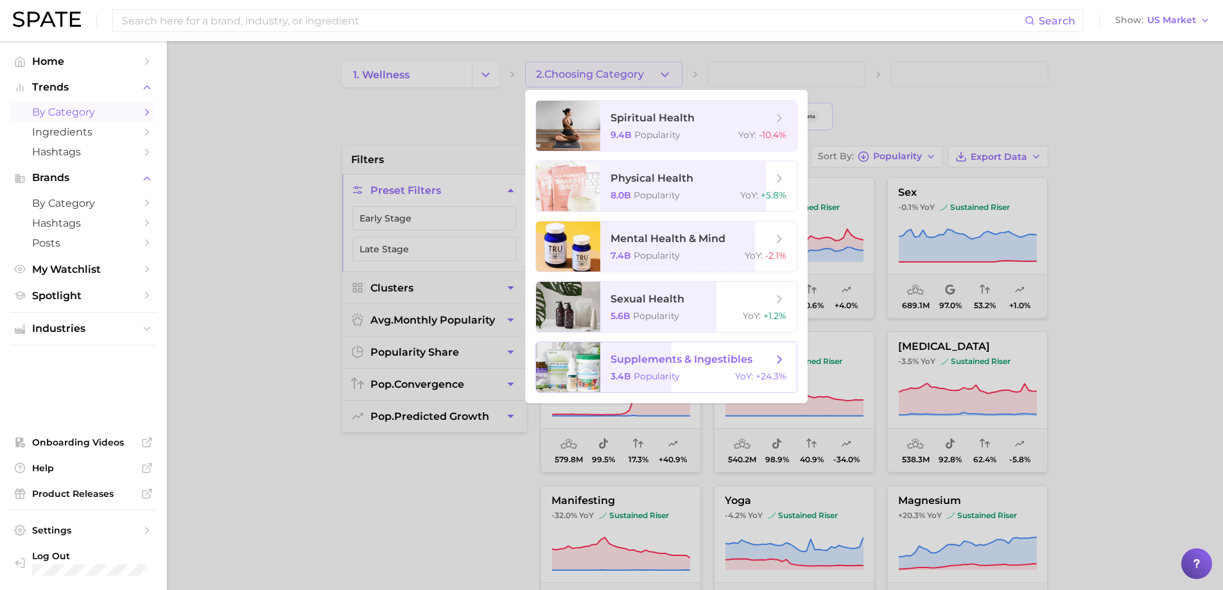
click at [634, 374] on span "Popularity" at bounding box center [657, 376] width 46 height 12
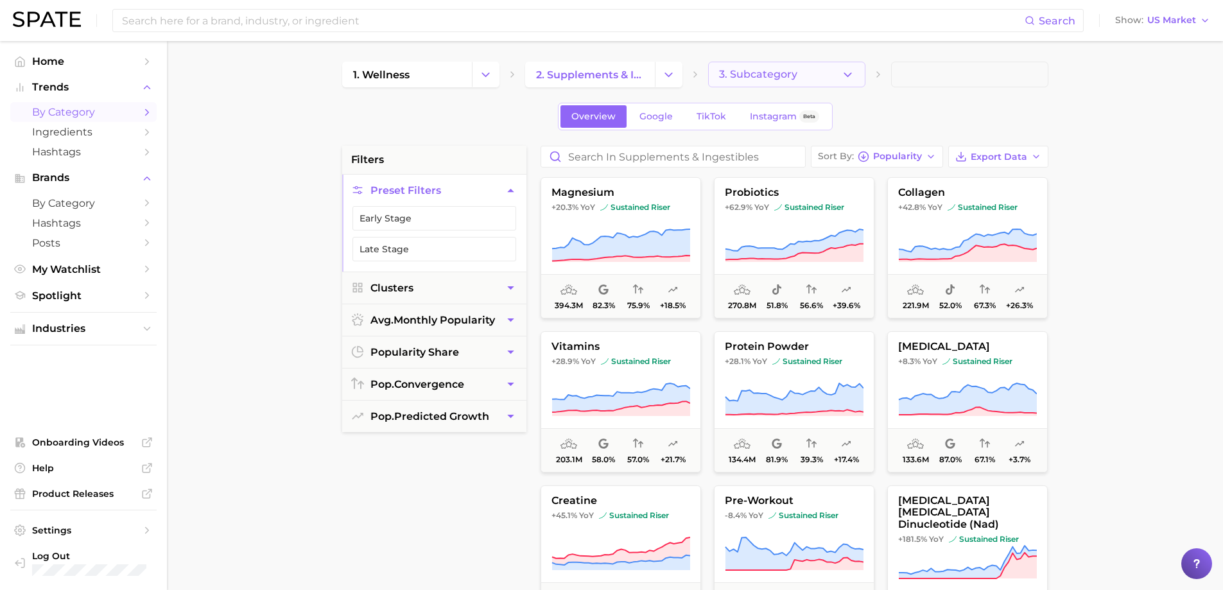
click at [847, 73] on icon "button" at bounding box center [847, 74] width 13 height 13
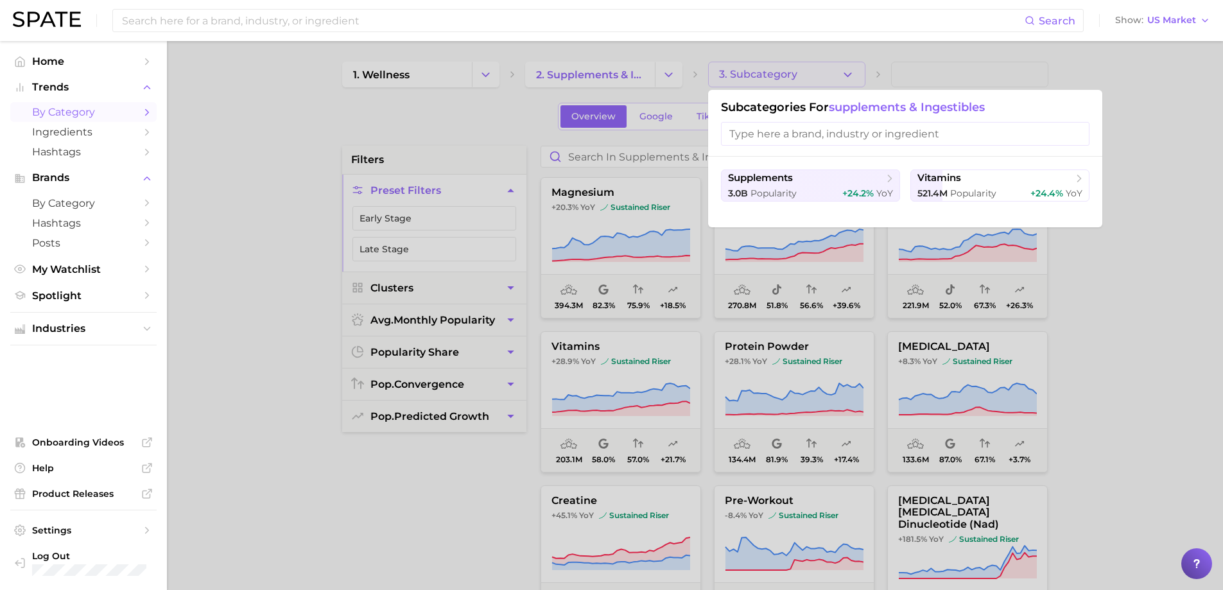
click at [1175, 451] on div at bounding box center [611, 295] width 1223 height 590
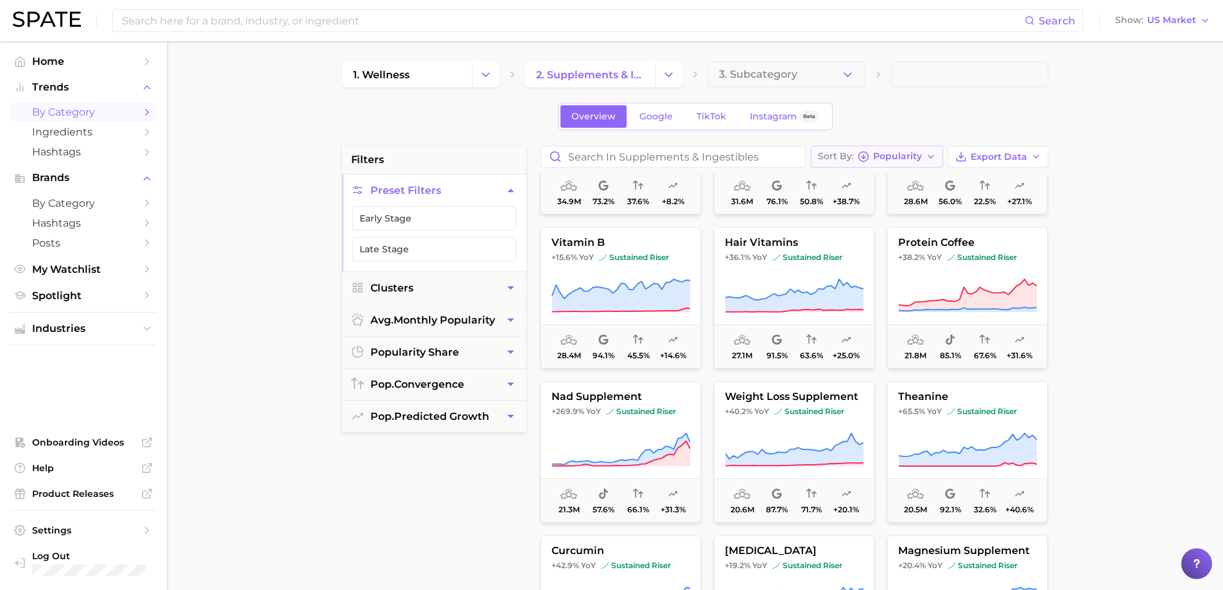
click at [930, 157] on polyline "button" at bounding box center [930, 156] width 5 height 3
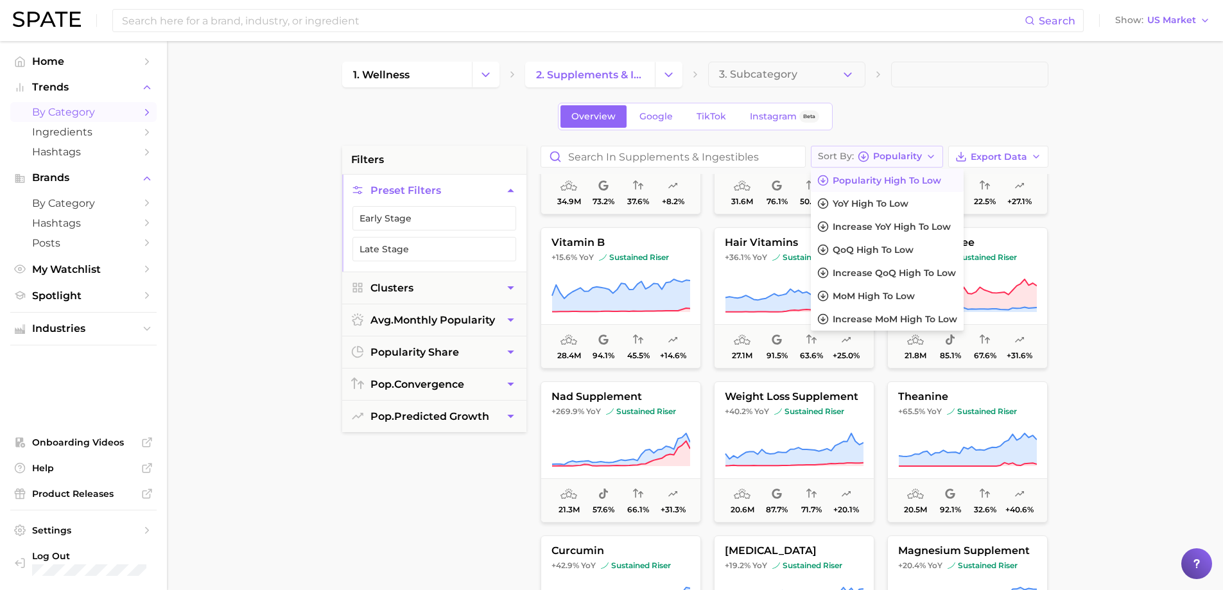
click at [930, 157] on polyline "button" at bounding box center [930, 156] width 5 height 3
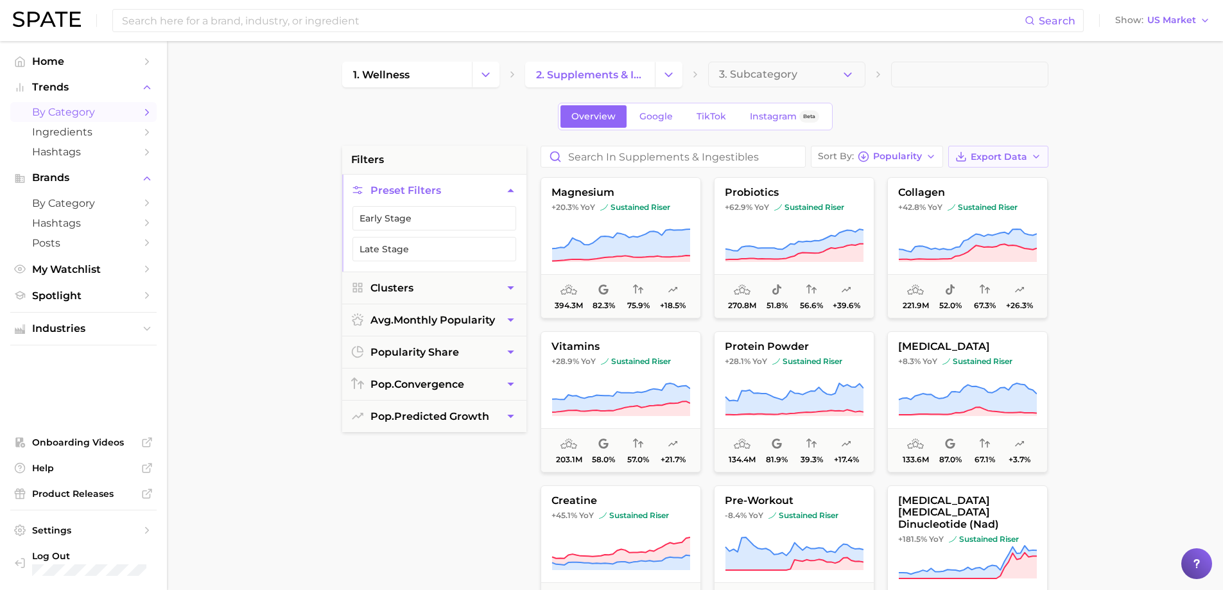
click at [1028, 160] on button "Export Data" at bounding box center [998, 157] width 100 height 22
click at [983, 187] on button "Card Data CSV" at bounding box center [977, 180] width 141 height 23
click at [938, 127] on div "Overview Google TikTok Instagram Beta" at bounding box center [695, 117] width 706 height 28
click at [971, 159] on button "Export Data" at bounding box center [998, 157] width 100 height 22
click at [980, 211] on button "Time Series CSV" at bounding box center [977, 203] width 141 height 23
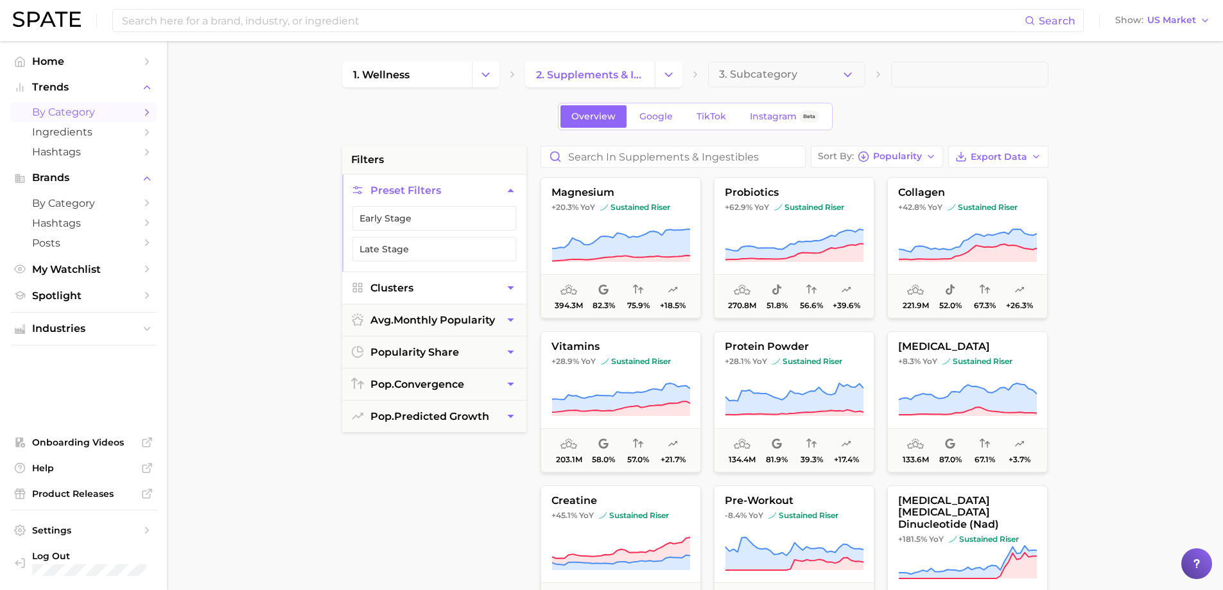
click at [508, 293] on icon "button" at bounding box center [510, 287] width 13 height 13
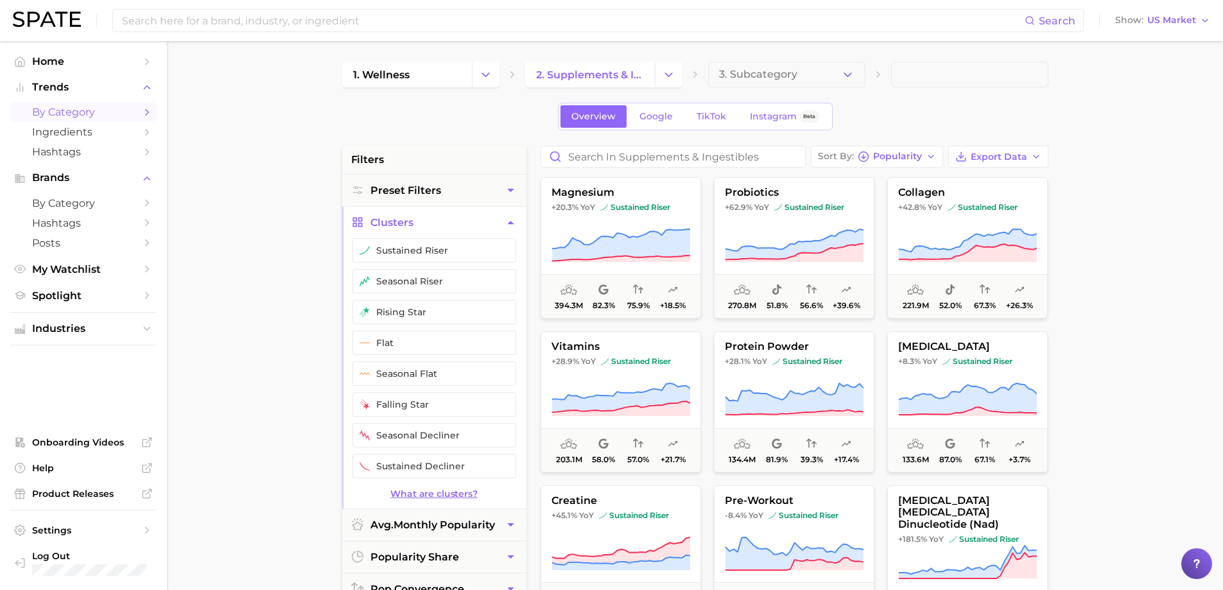
click at [444, 492] on link "What are clusters?" at bounding box center [434, 494] width 184 height 11
click at [510, 224] on icon "button" at bounding box center [510, 222] width 6 height 3
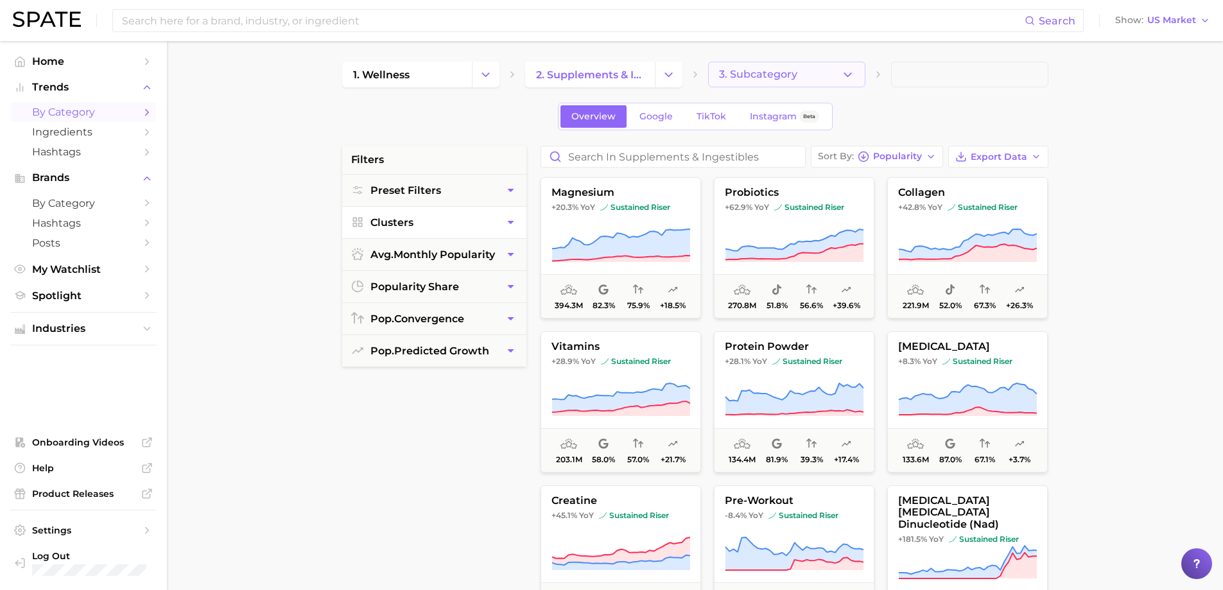
click at [845, 71] on icon "button" at bounding box center [847, 74] width 13 height 13
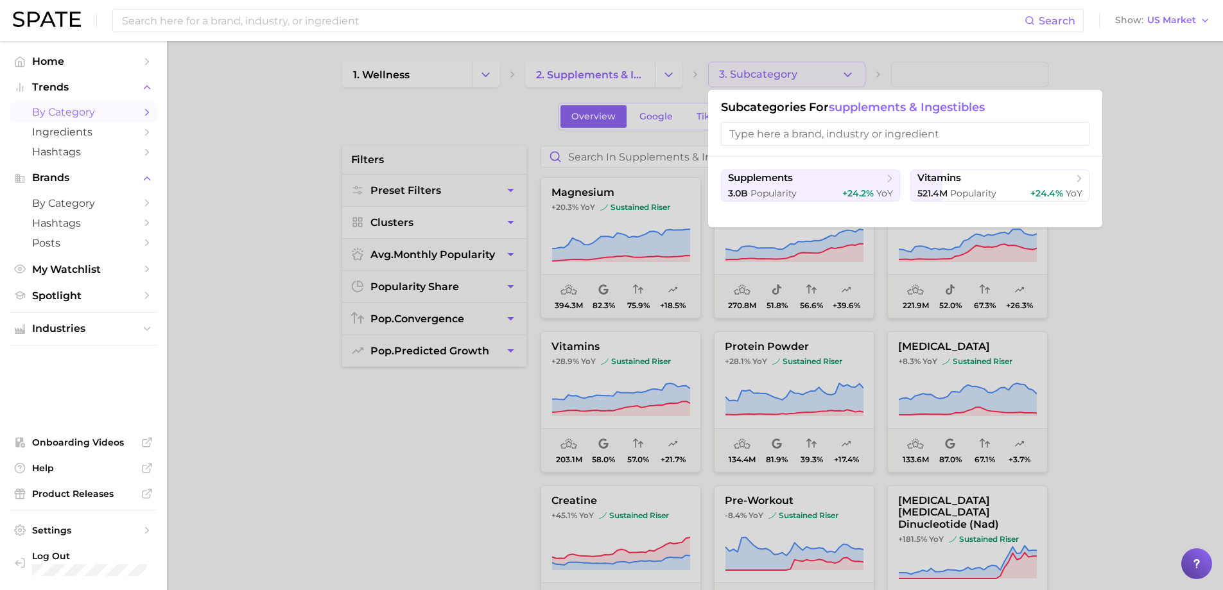
click at [1069, 394] on div at bounding box center [611, 295] width 1223 height 590
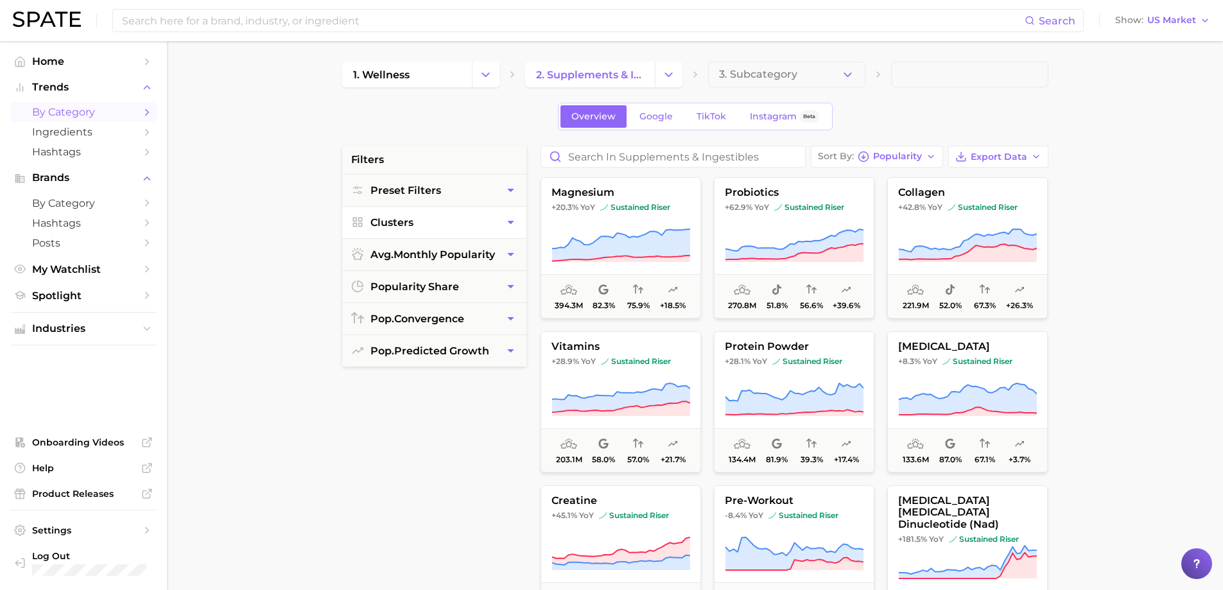
scroll to position [64, 0]
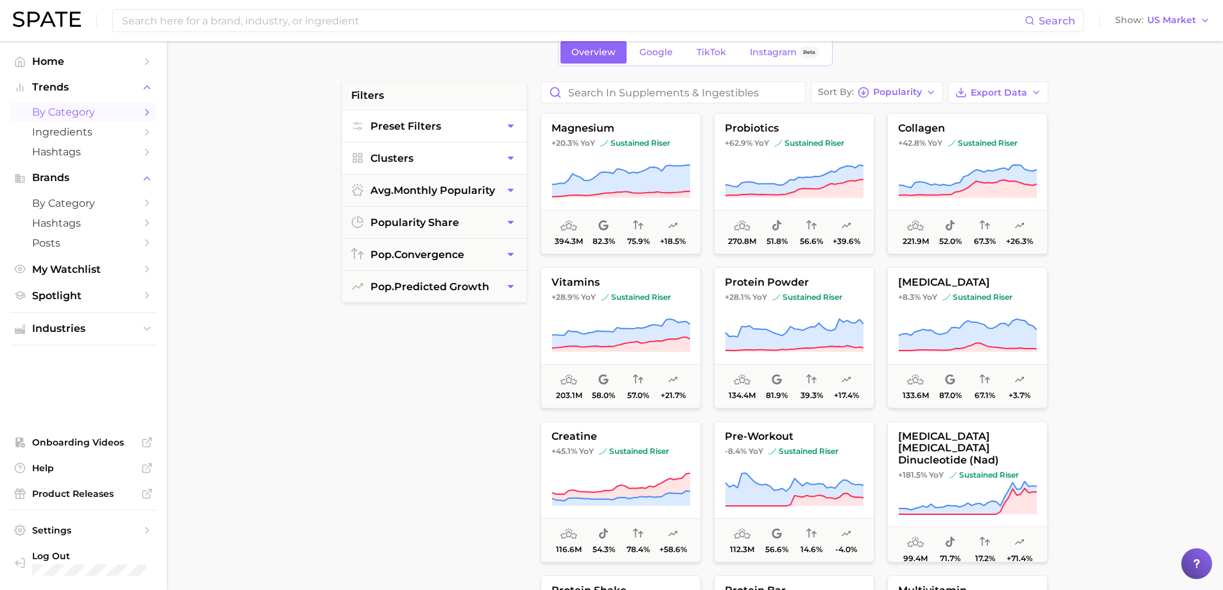
click at [424, 126] on span "Preset Filters" at bounding box center [405, 126] width 71 height 12
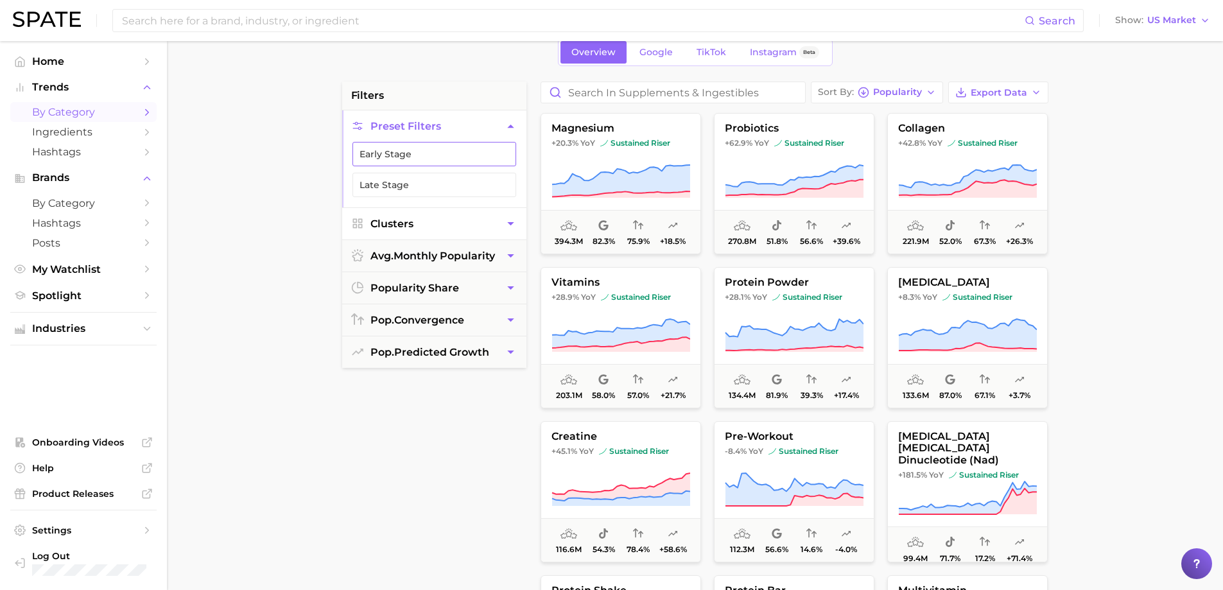
click at [406, 155] on button "Early Stage" at bounding box center [434, 154] width 164 height 24
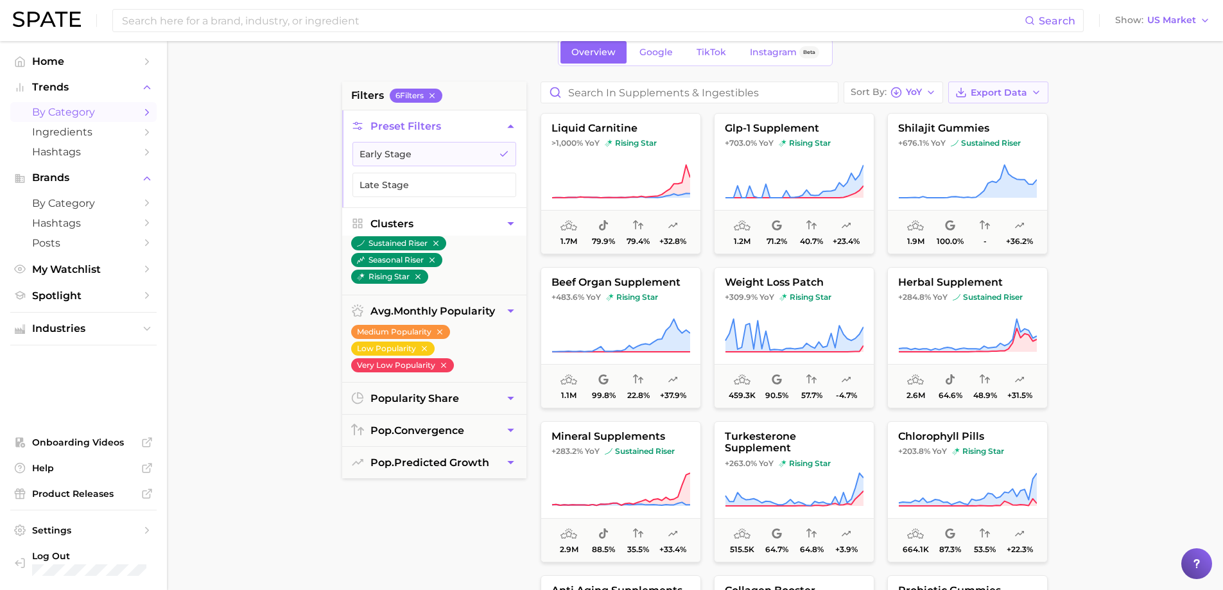
click at [1034, 93] on icon "button" at bounding box center [1036, 92] width 10 height 10
click at [975, 119] on span "Card Data CSV" at bounding box center [962, 116] width 67 height 11
click at [480, 157] on button "Early Stage" at bounding box center [434, 154] width 164 height 24
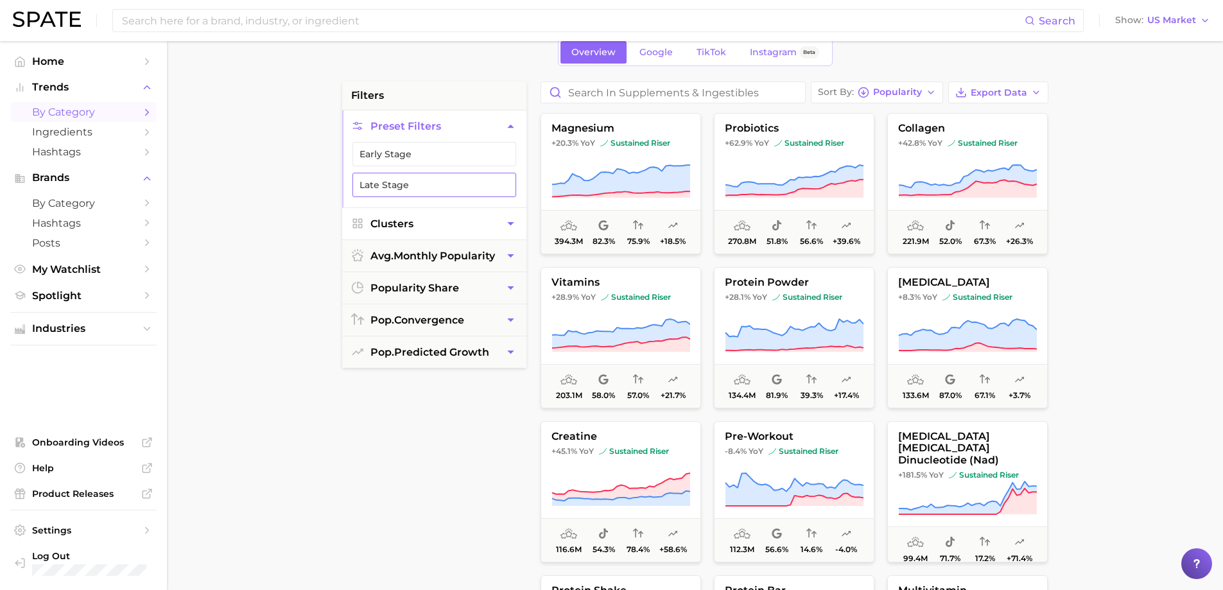
click at [438, 184] on button "Late Stage" at bounding box center [434, 185] width 164 height 24
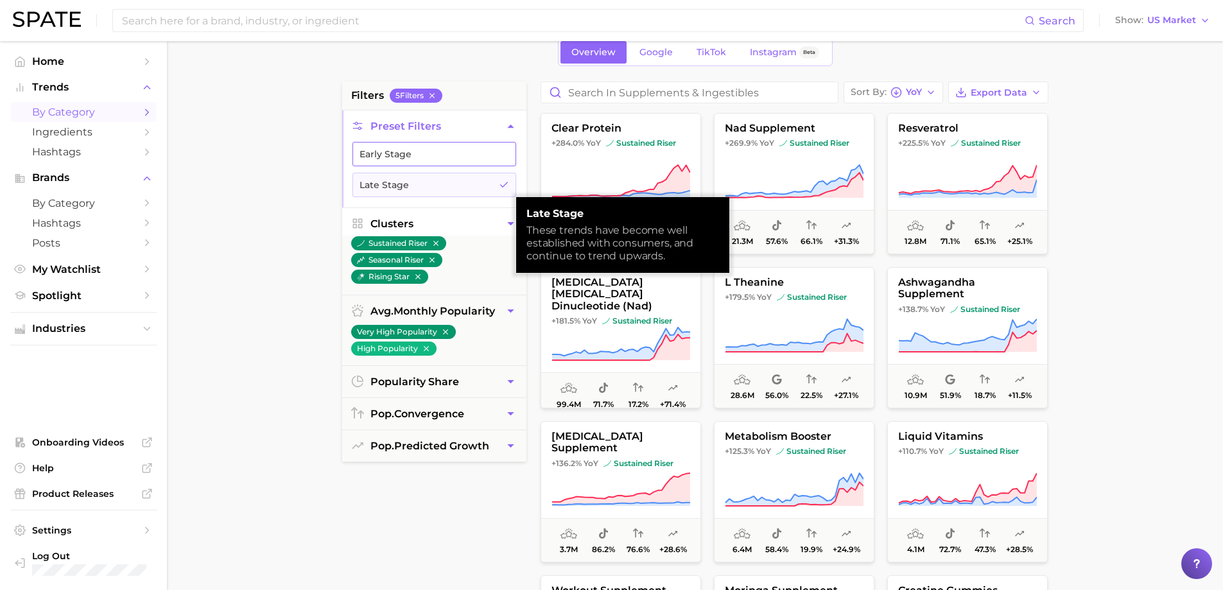
click at [449, 160] on button "Early Stage" at bounding box center [434, 154] width 164 height 24
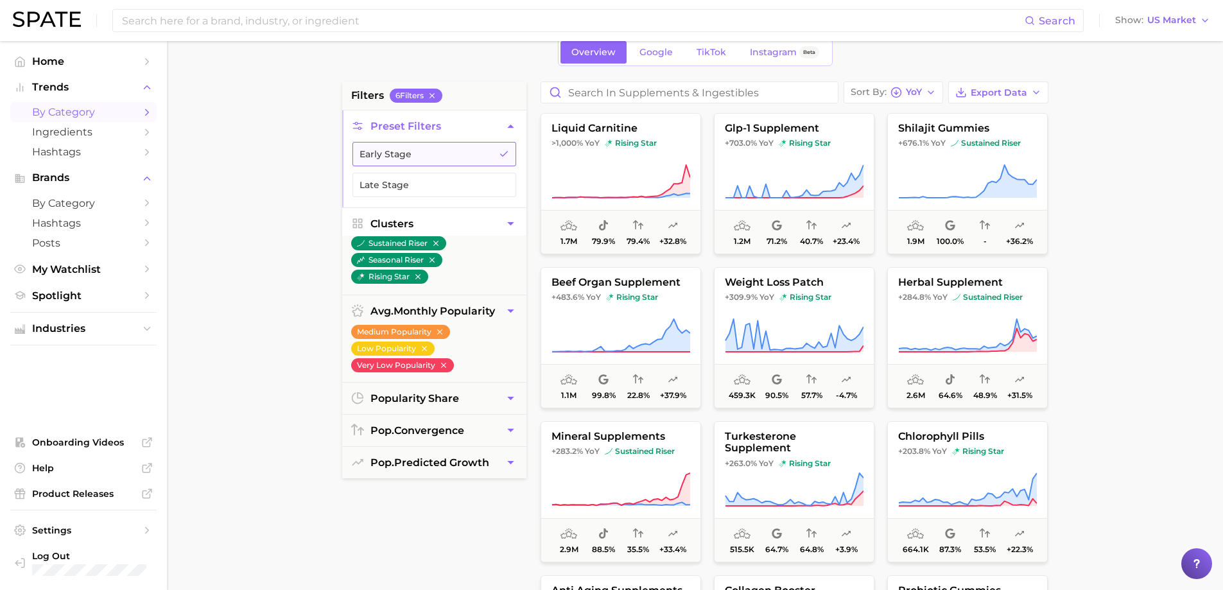
click at [431, 152] on button "Early Stage" at bounding box center [434, 154] width 164 height 24
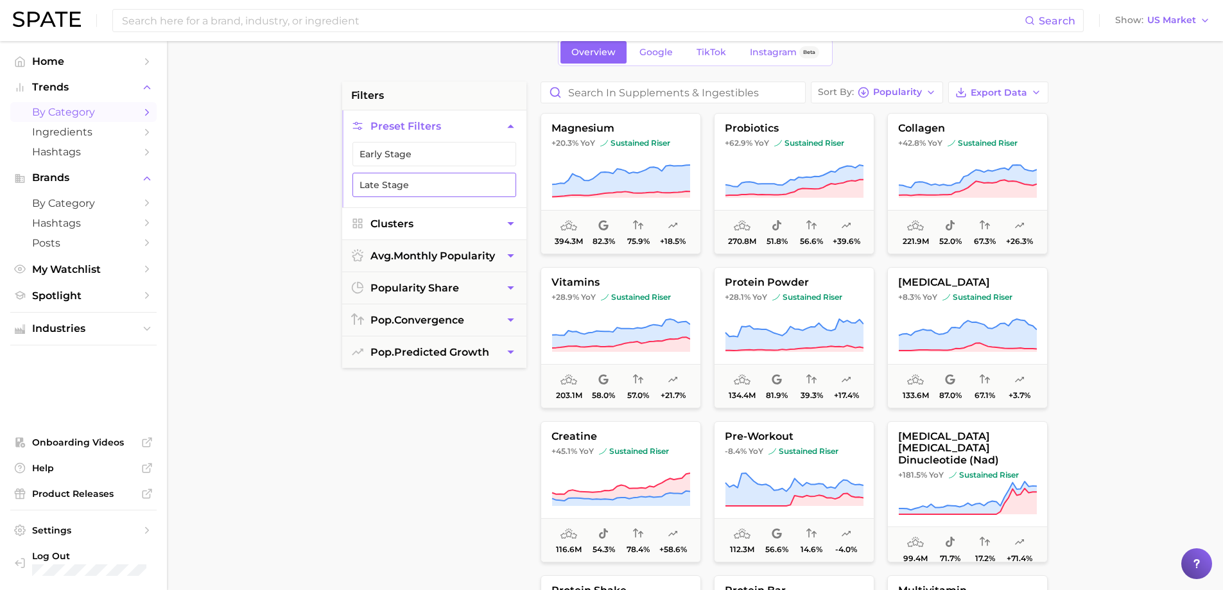
click at [410, 178] on button "Late Stage" at bounding box center [434, 185] width 164 height 24
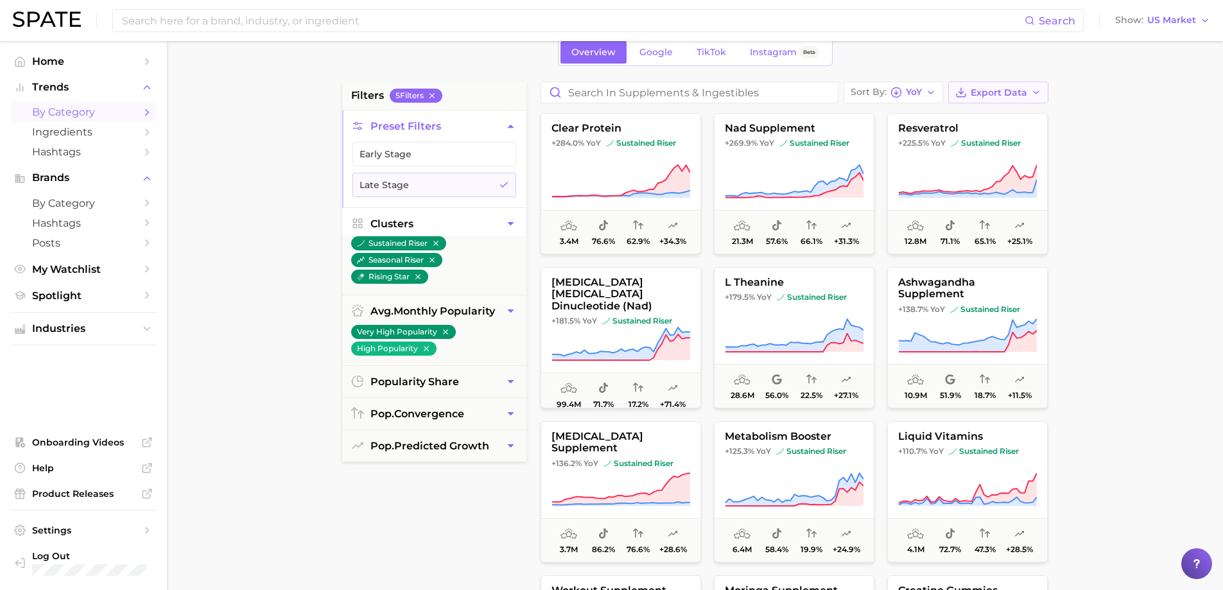
click at [1032, 92] on icon "button" at bounding box center [1036, 92] width 10 height 10
click at [980, 114] on span "Card Data CSV" at bounding box center [962, 116] width 67 height 11
